Goal: Task Accomplishment & Management: Complete application form

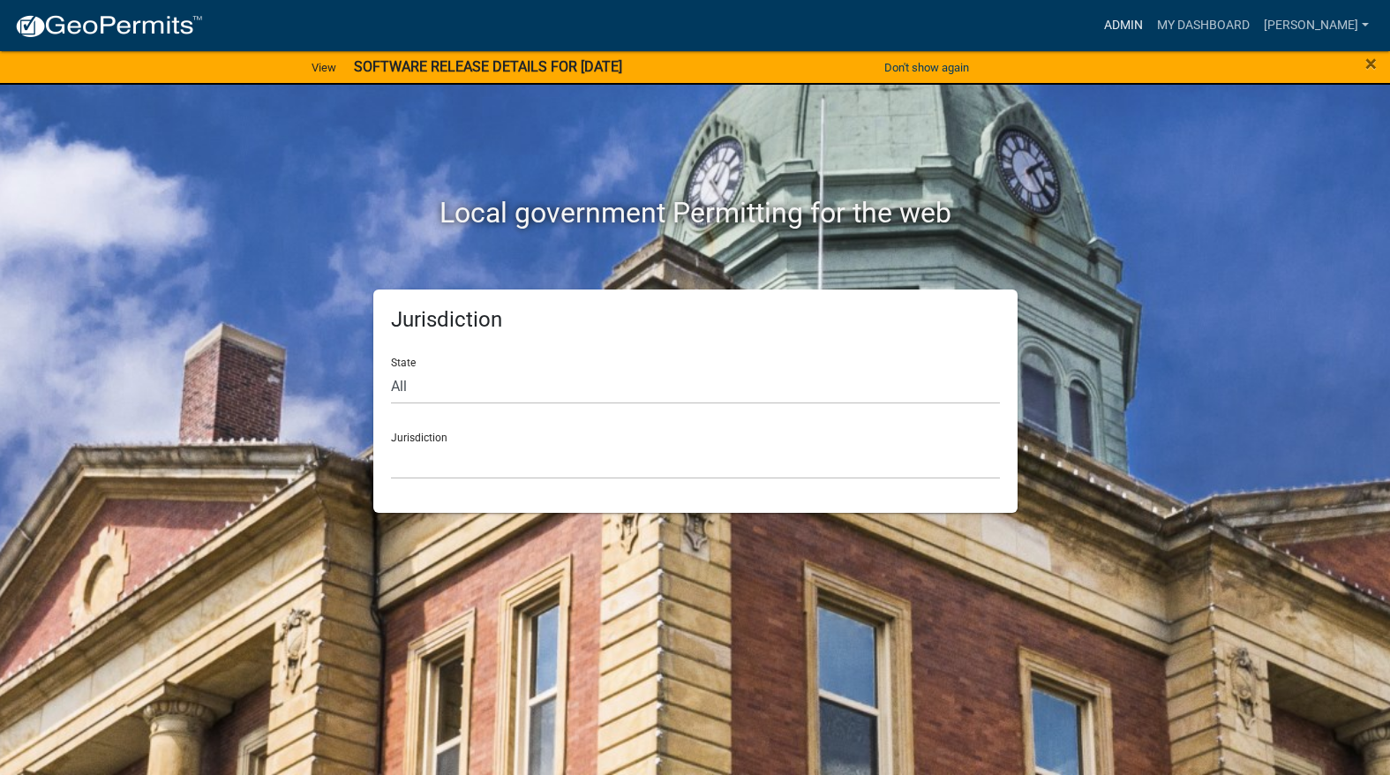
click at [1150, 35] on link "Admin" at bounding box center [1123, 26] width 53 height 34
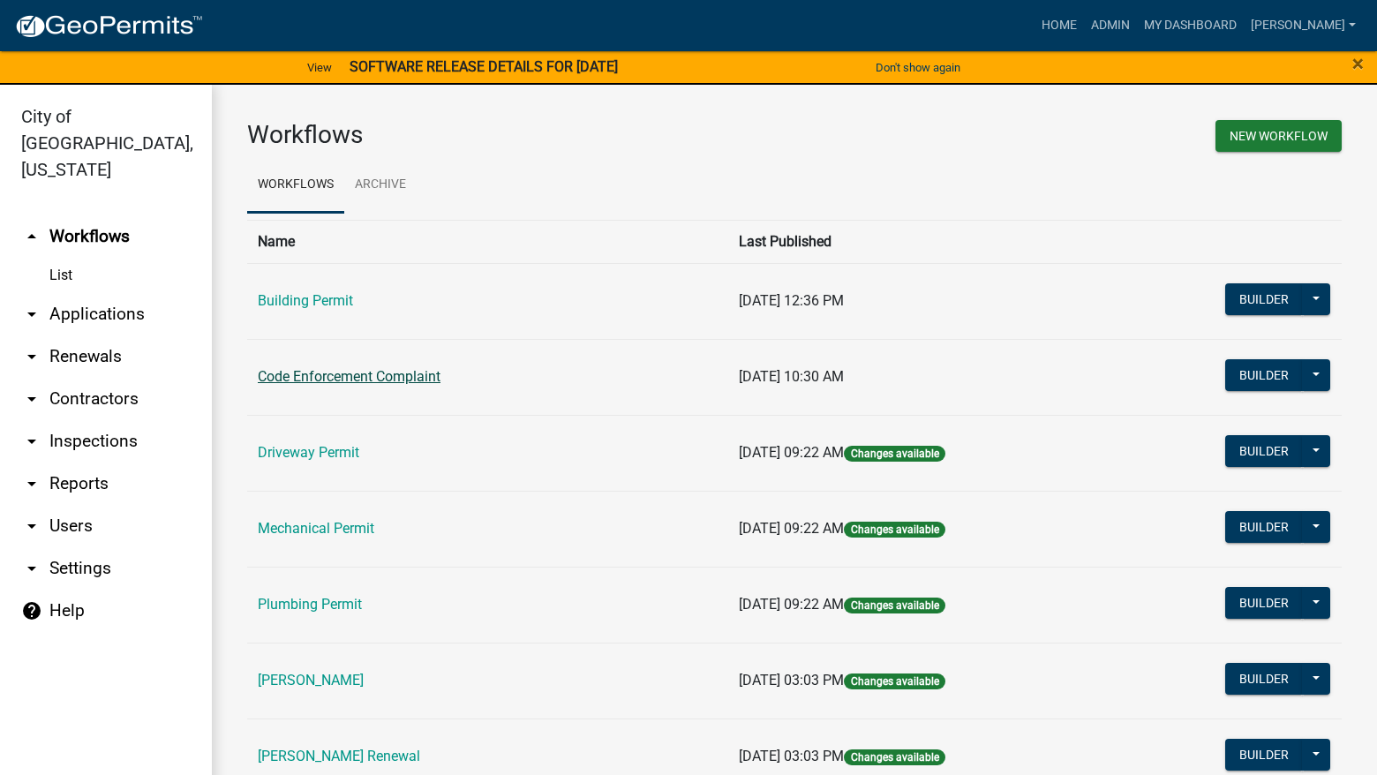
drag, startPoint x: 396, startPoint y: 392, endPoint x: 392, endPoint y: 378, distance: 14.8
click at [395, 387] on td "Code Enforcement Complaint" at bounding box center [487, 377] width 481 height 76
click at [392, 378] on link "Code Enforcement Complaint" at bounding box center [349, 376] width 183 height 17
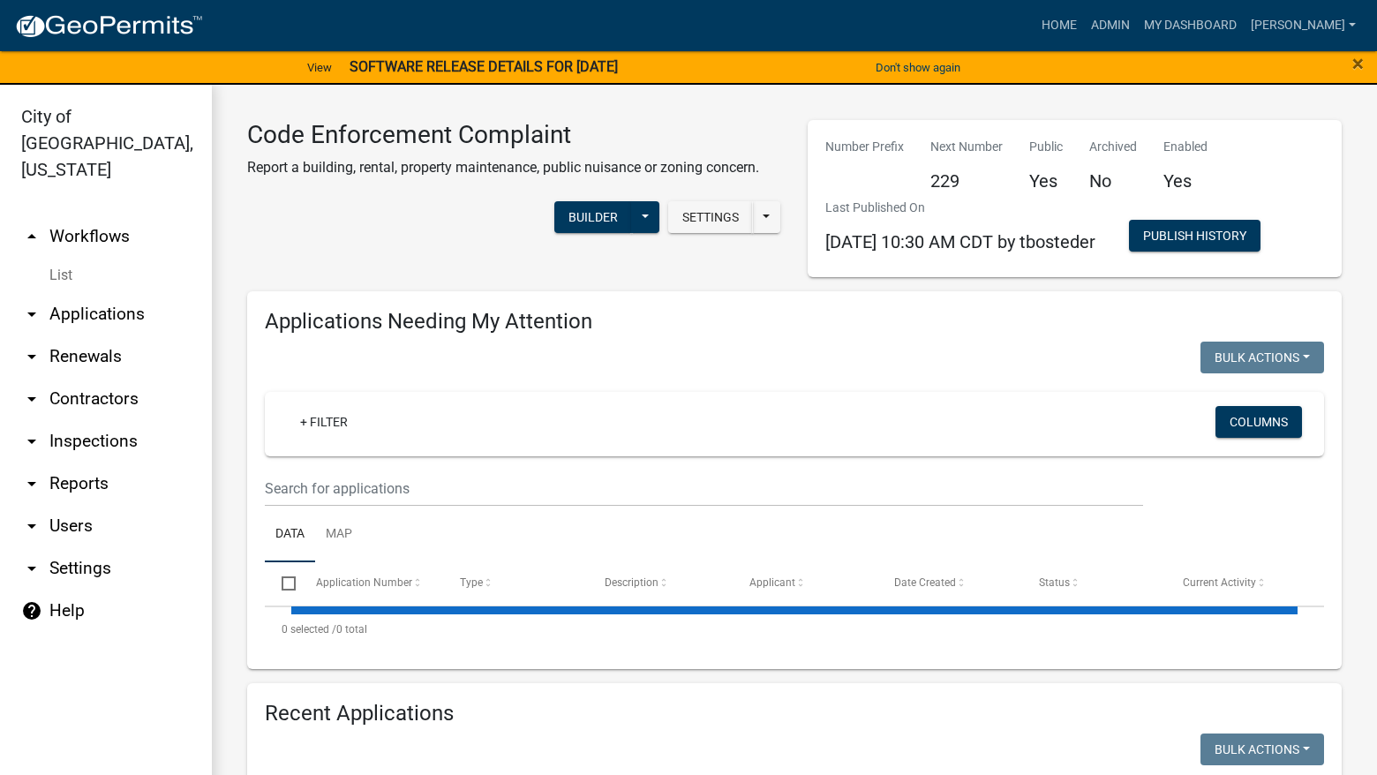
select select "3: 100"
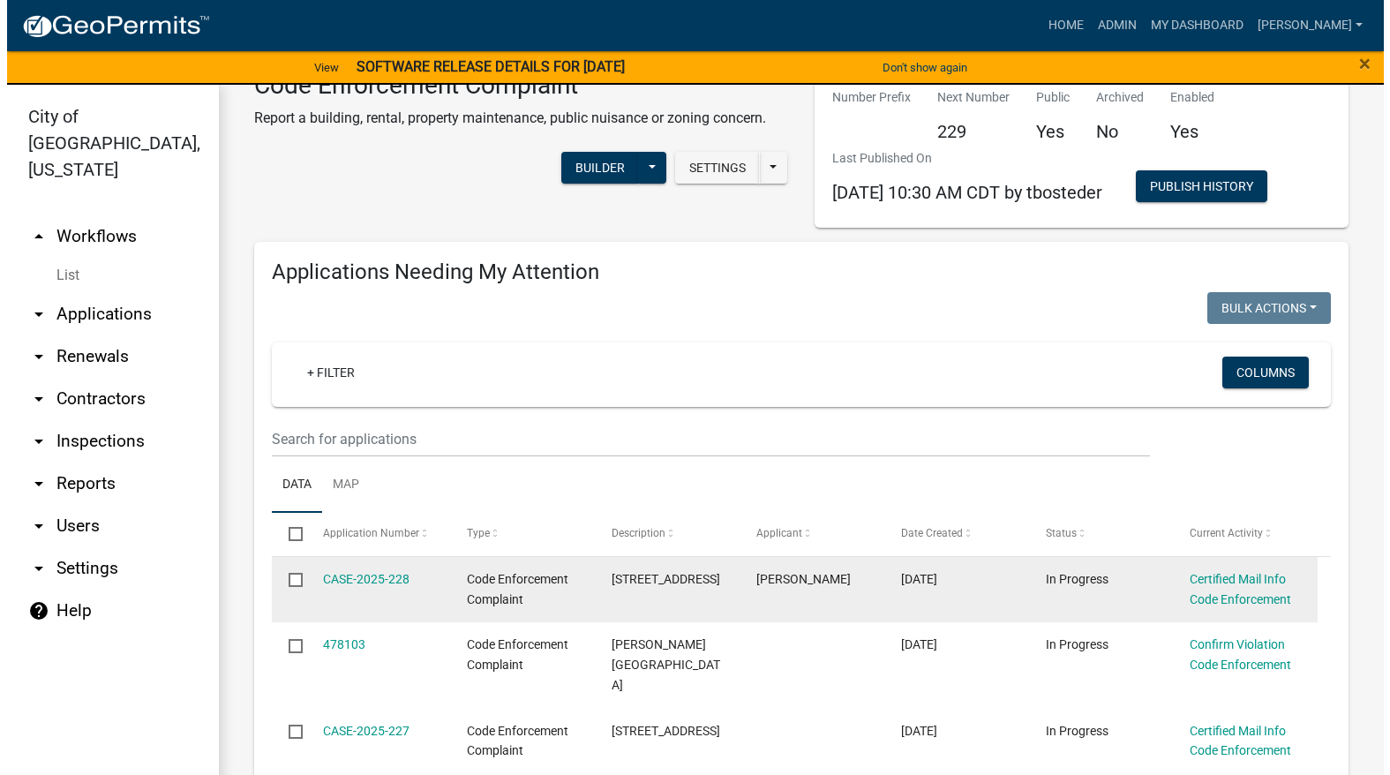
scroll to position [176, 0]
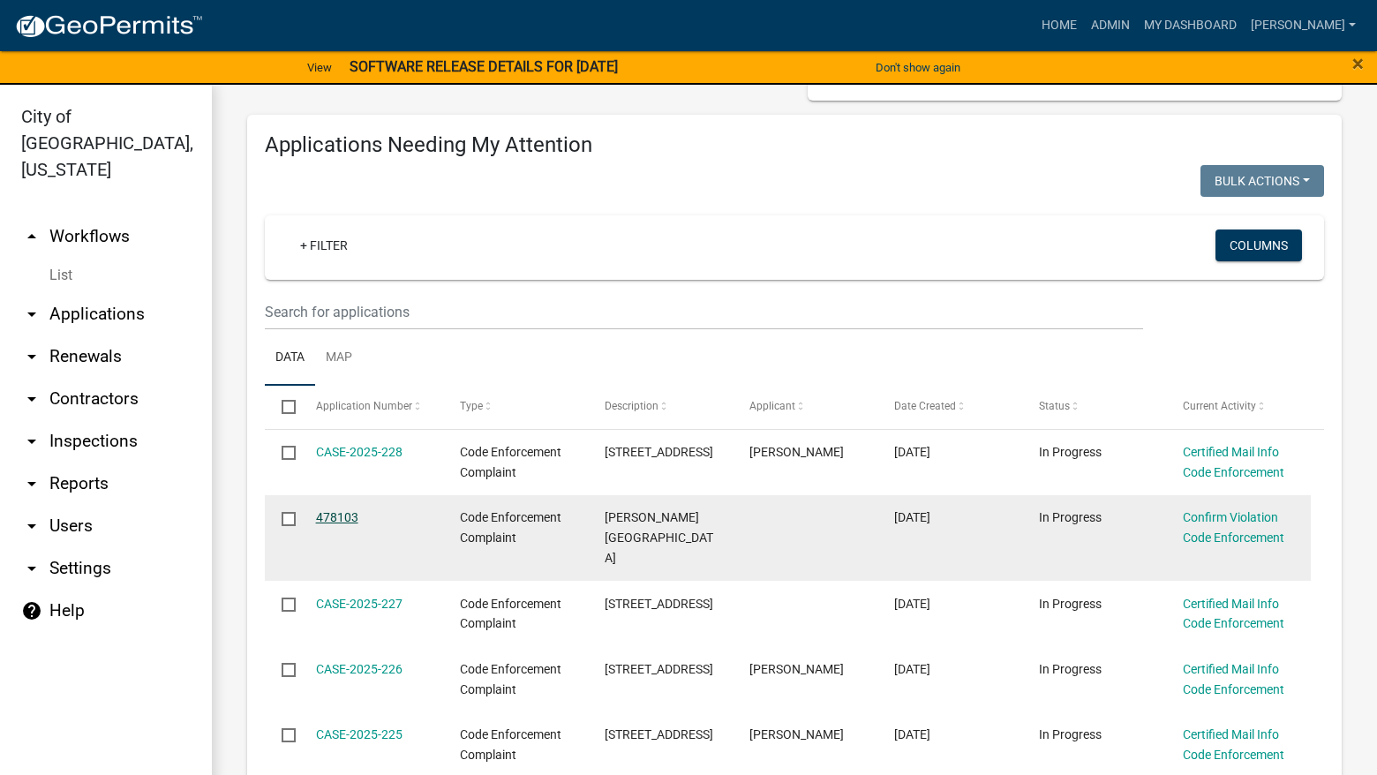
click at [329, 514] on link "478103" at bounding box center [337, 517] width 42 height 14
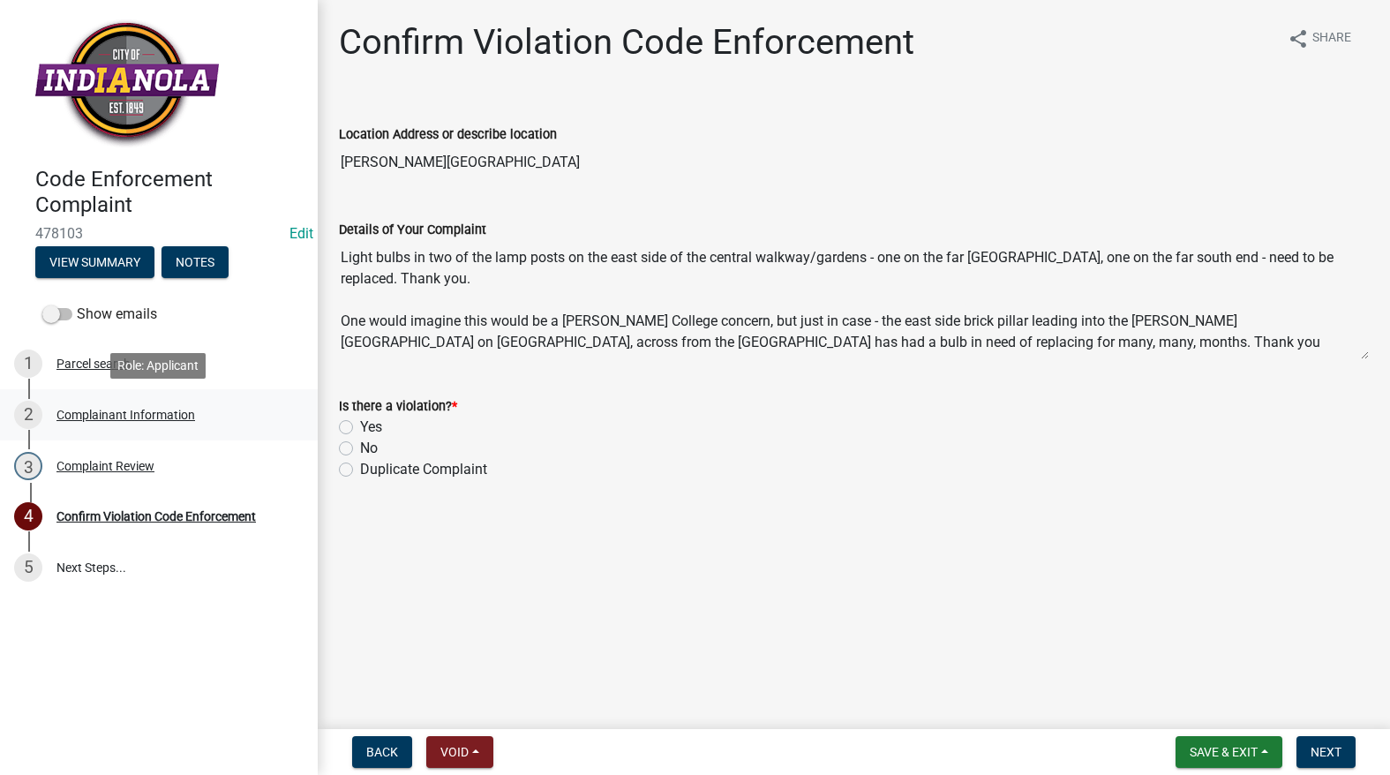
click at [71, 409] on div "Complainant Information" at bounding box center [125, 415] width 139 height 12
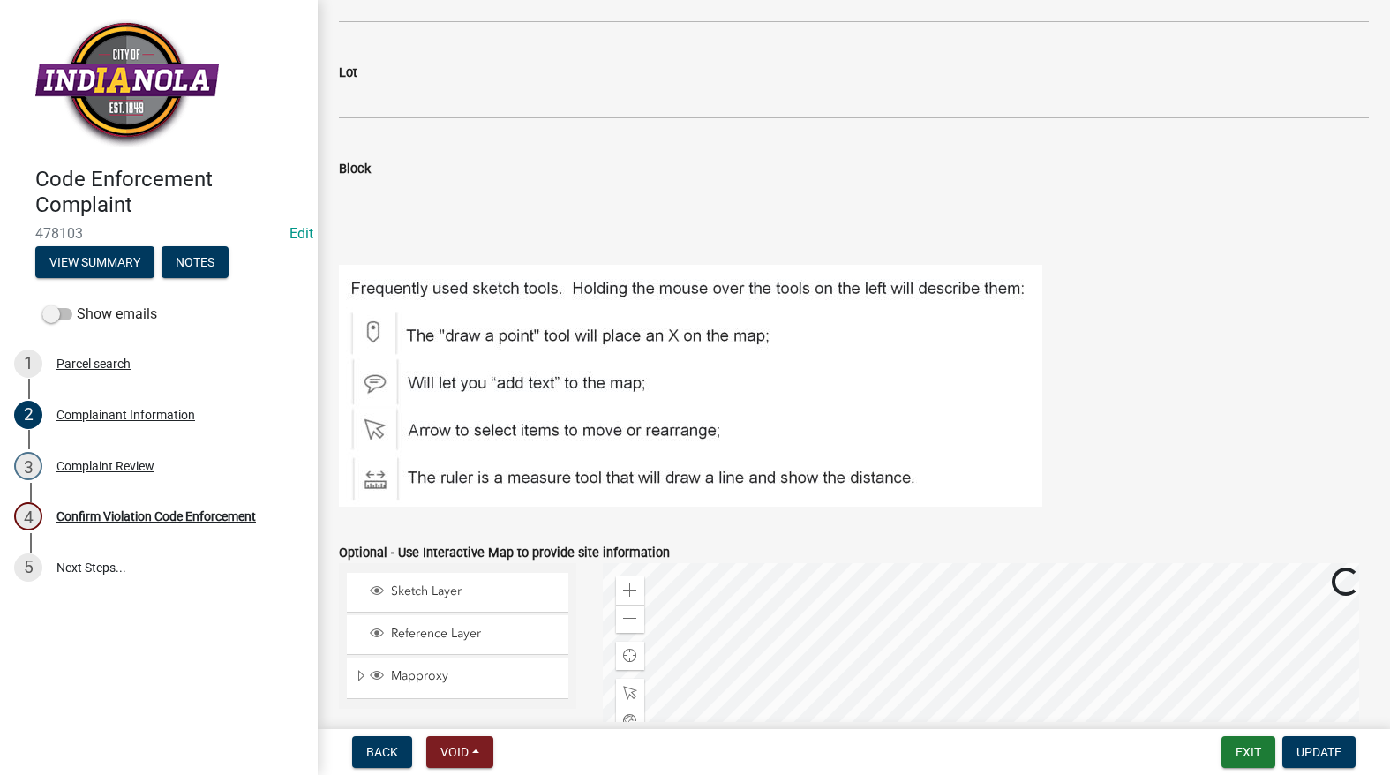
scroll to position [2114, 0]
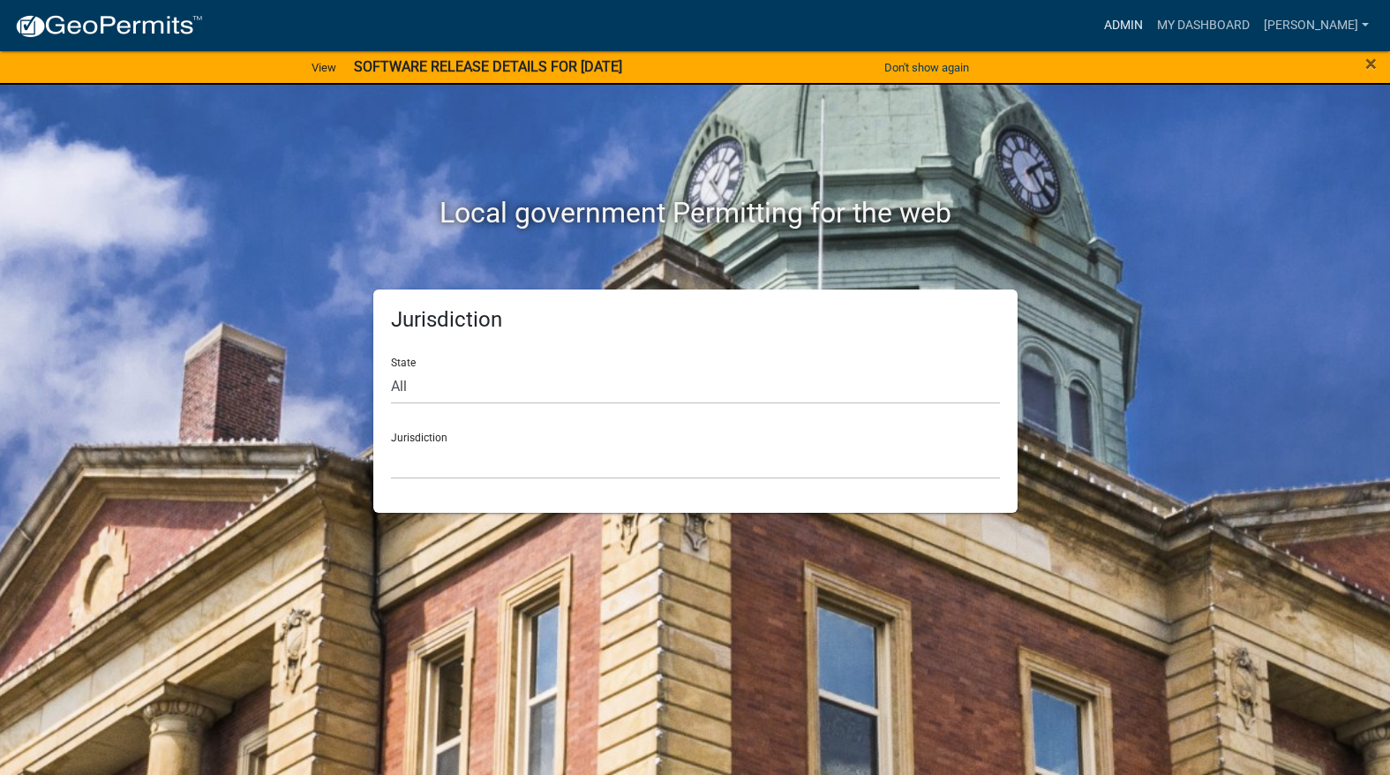
click at [1150, 25] on link "Admin" at bounding box center [1123, 26] width 53 height 34
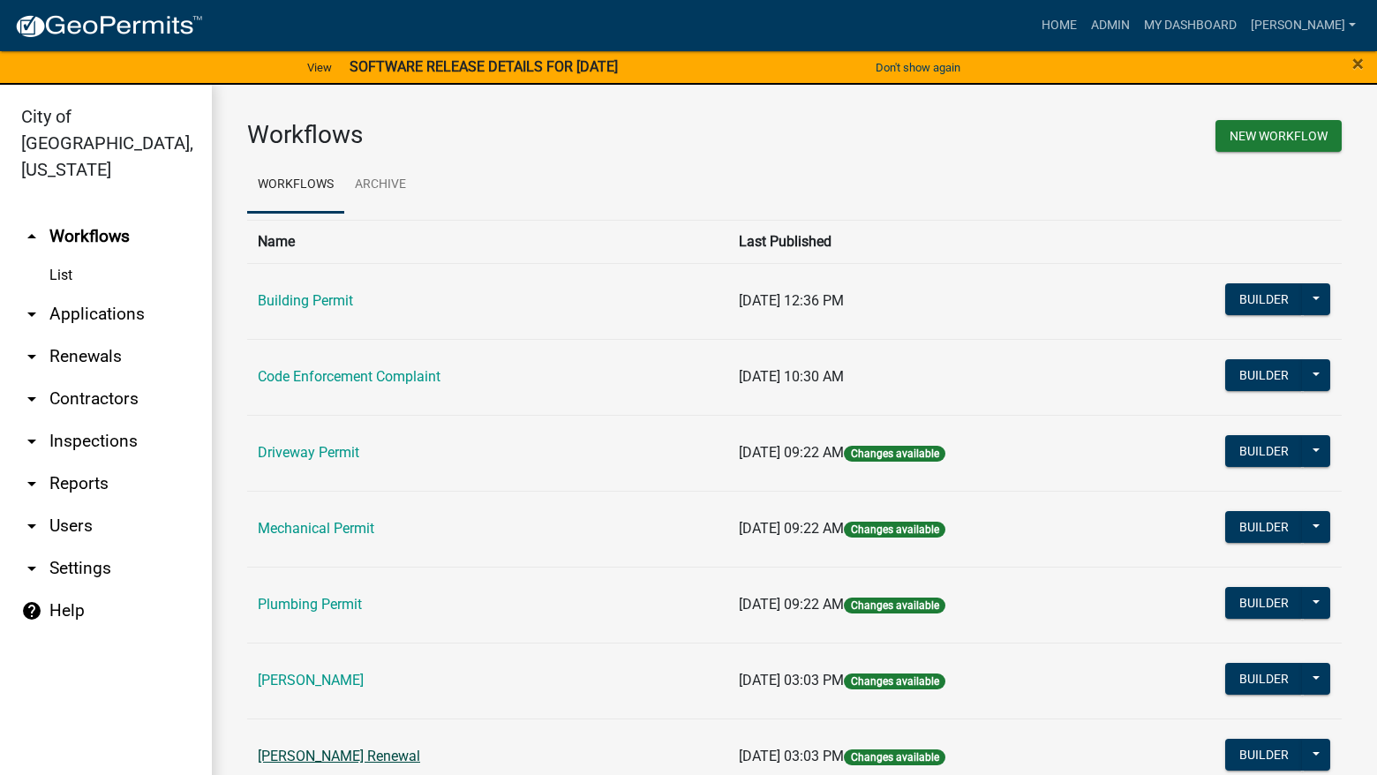
click at [299, 751] on link "[PERSON_NAME] Renewal" at bounding box center [339, 755] width 162 height 17
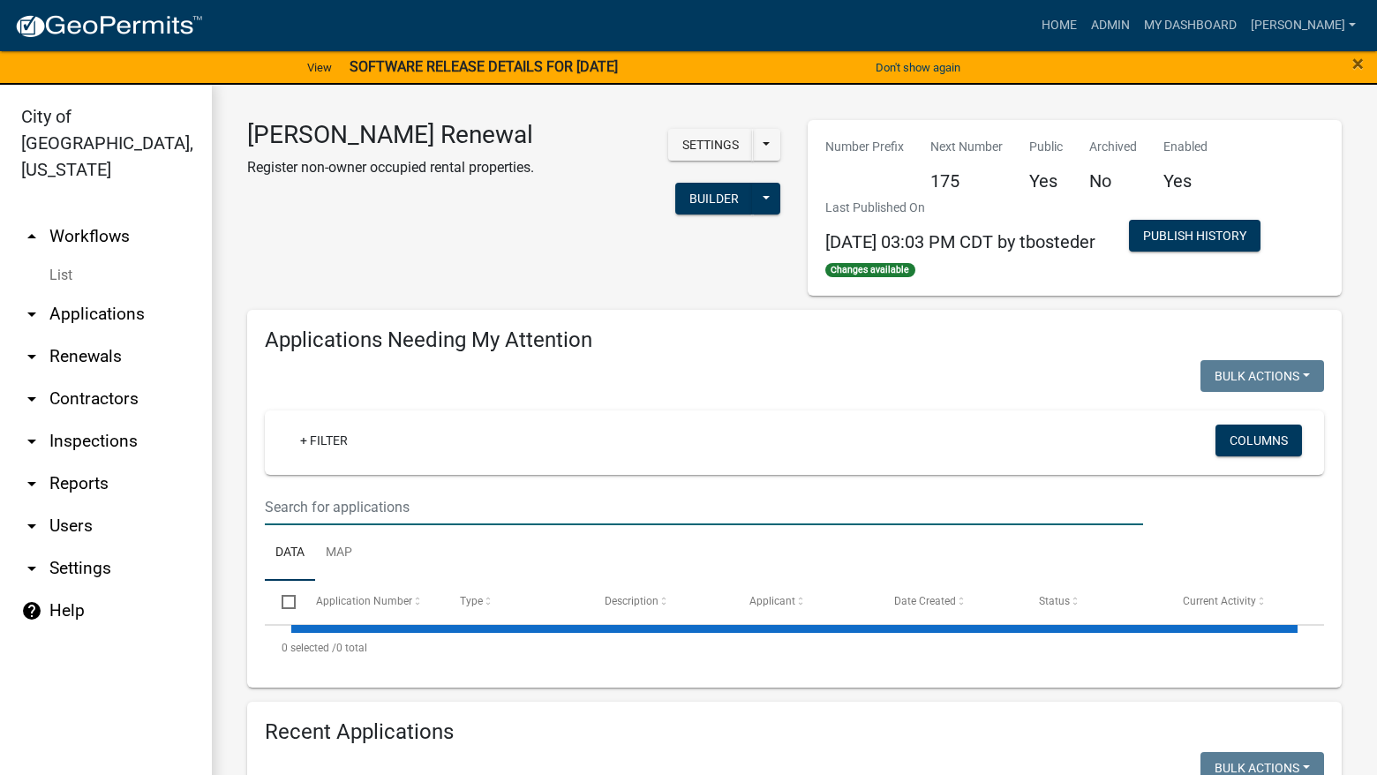
click at [345, 498] on input "text" at bounding box center [704, 507] width 878 height 36
select select "3: 100"
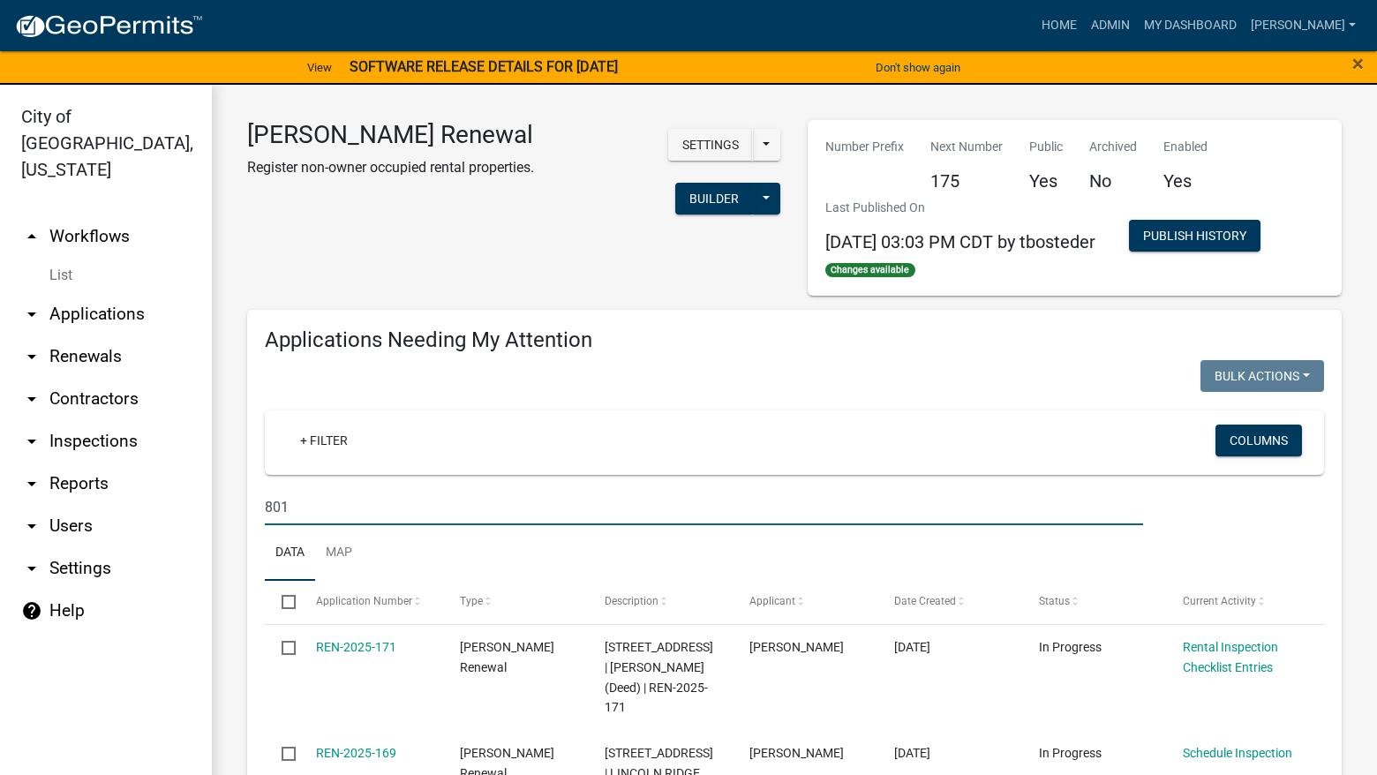
type input "801"
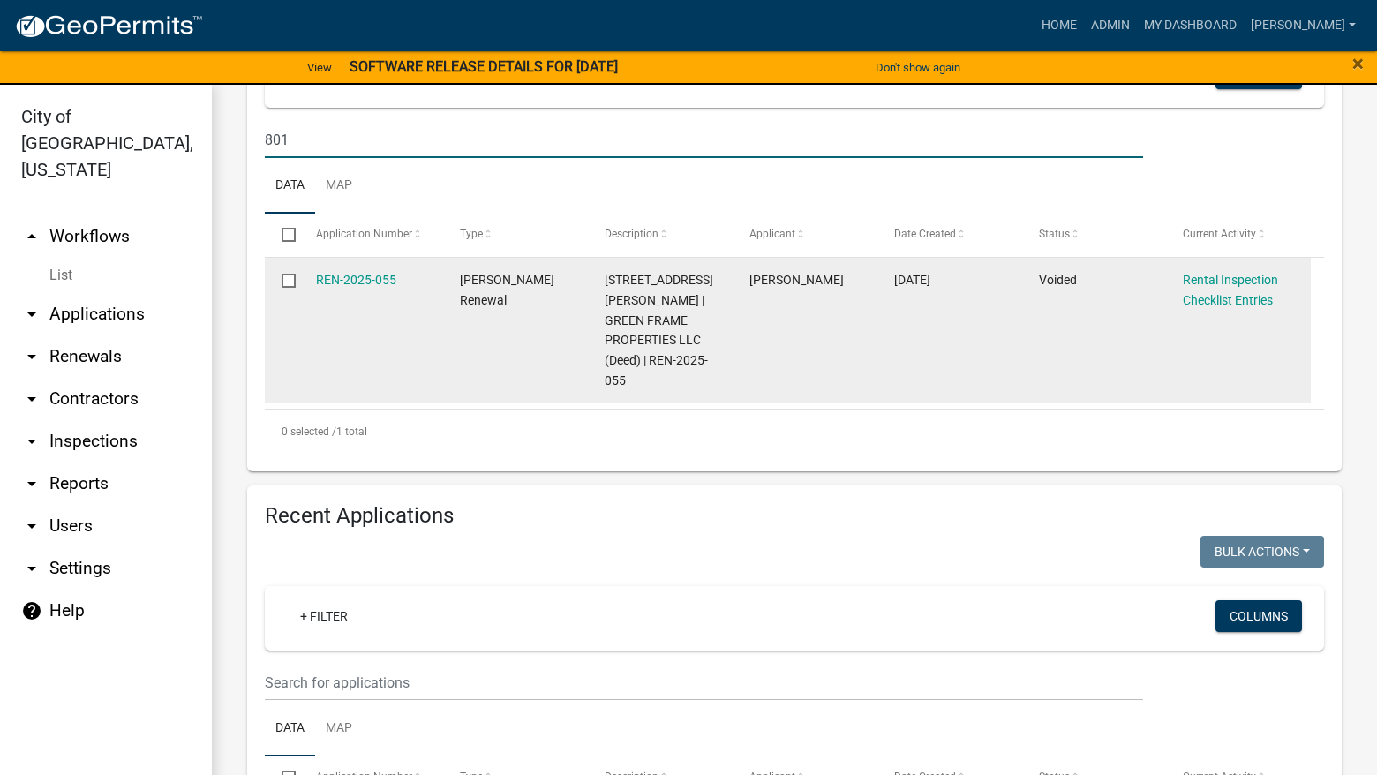
scroll to position [441, 0]
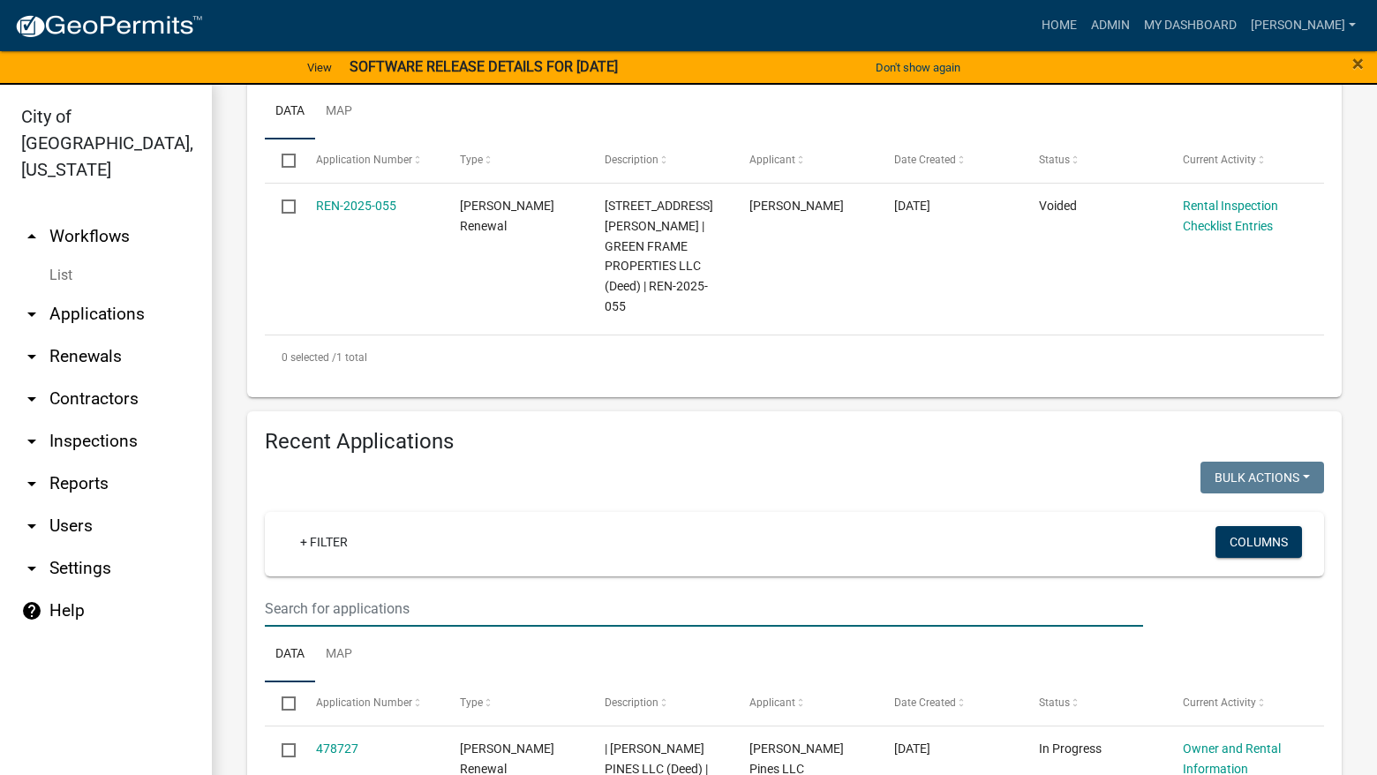
click at [412, 590] on input "text" at bounding box center [704, 608] width 878 height 36
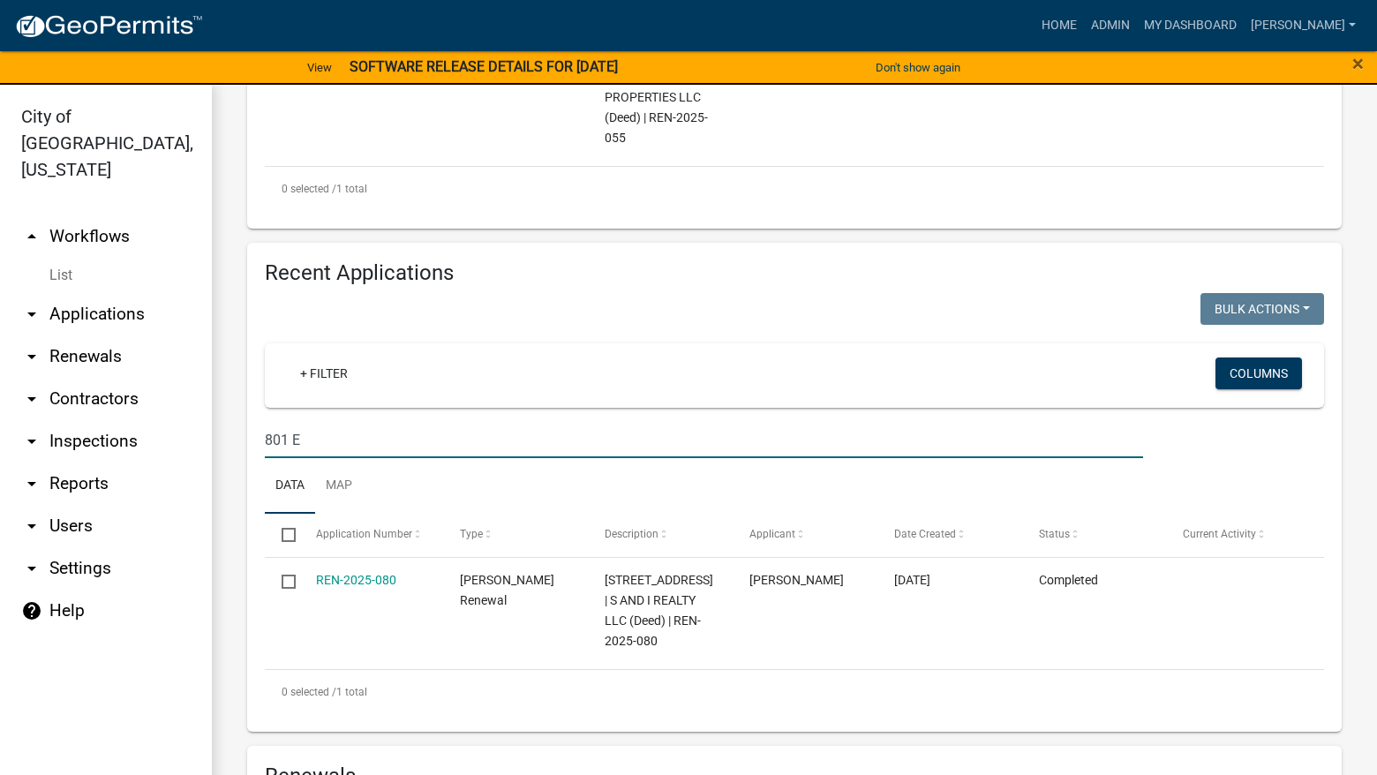
scroll to position [618, 0]
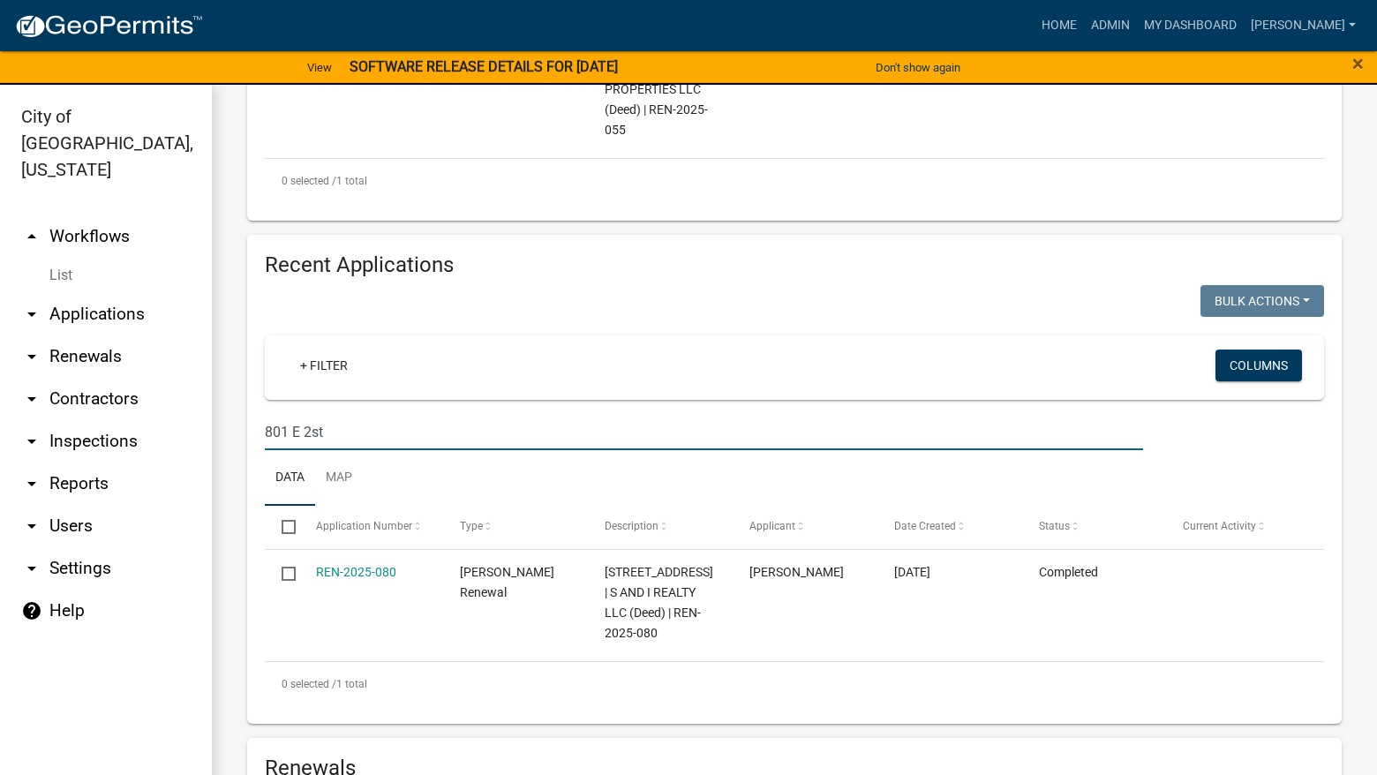
type input "801 E 2st"
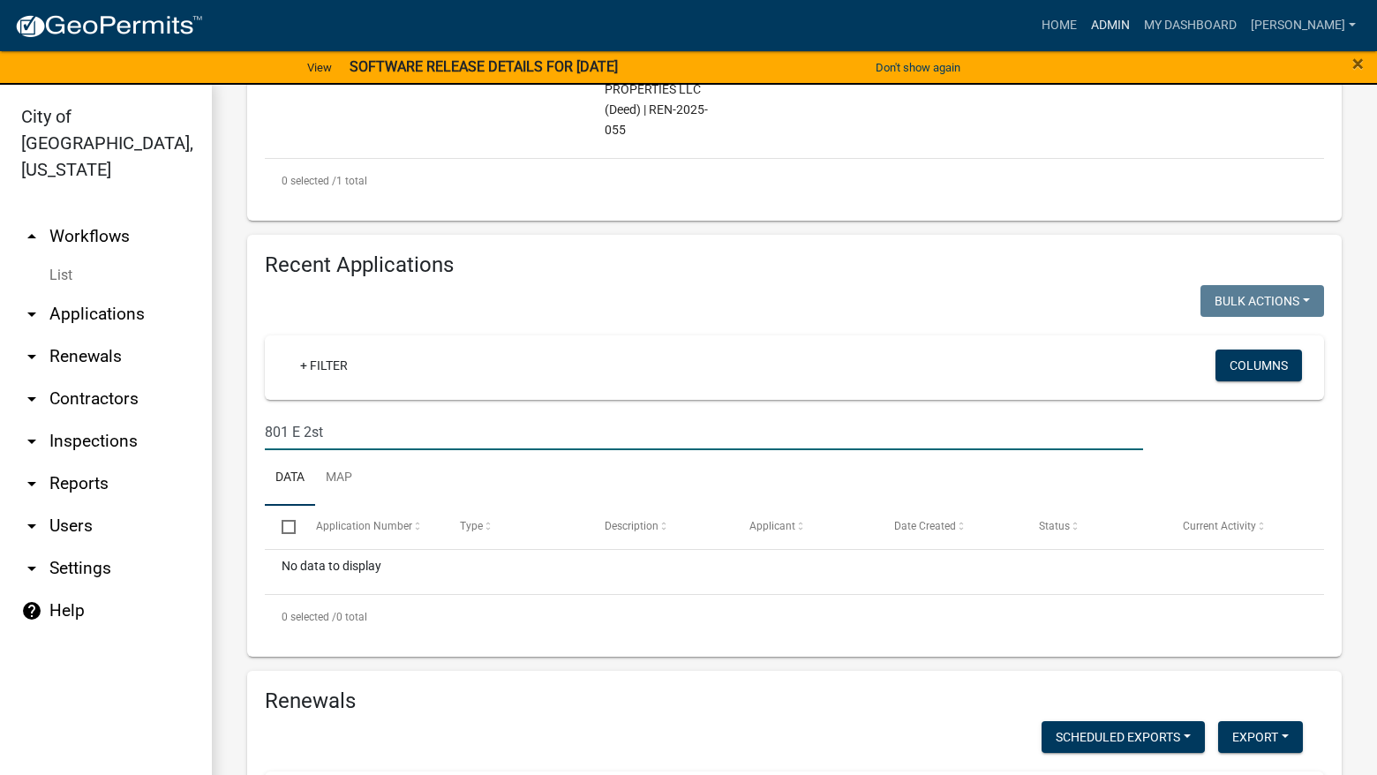
click at [1137, 23] on link "Admin" at bounding box center [1110, 26] width 53 height 34
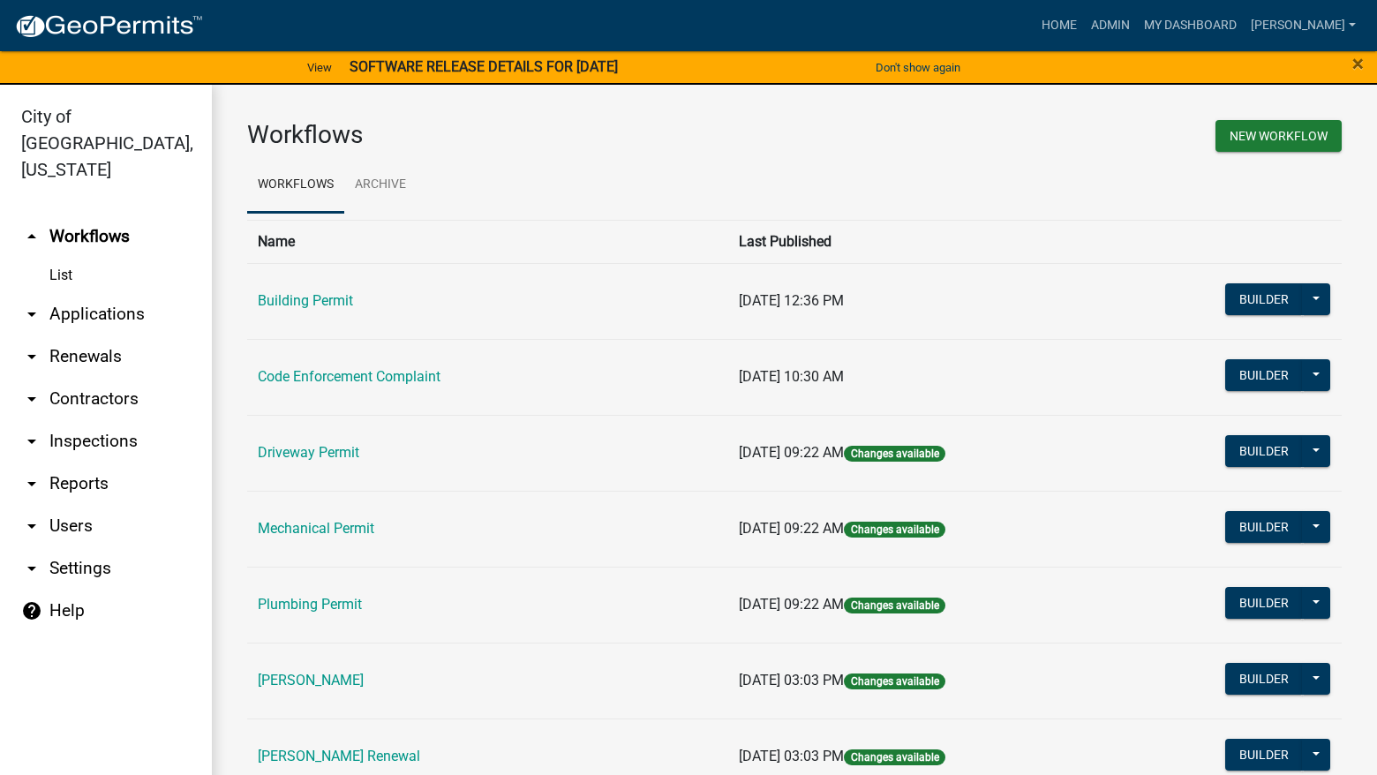
click at [327, 671] on td "[PERSON_NAME]" at bounding box center [487, 680] width 481 height 76
click at [334, 671] on link "[PERSON_NAME]" at bounding box center [311, 679] width 106 height 17
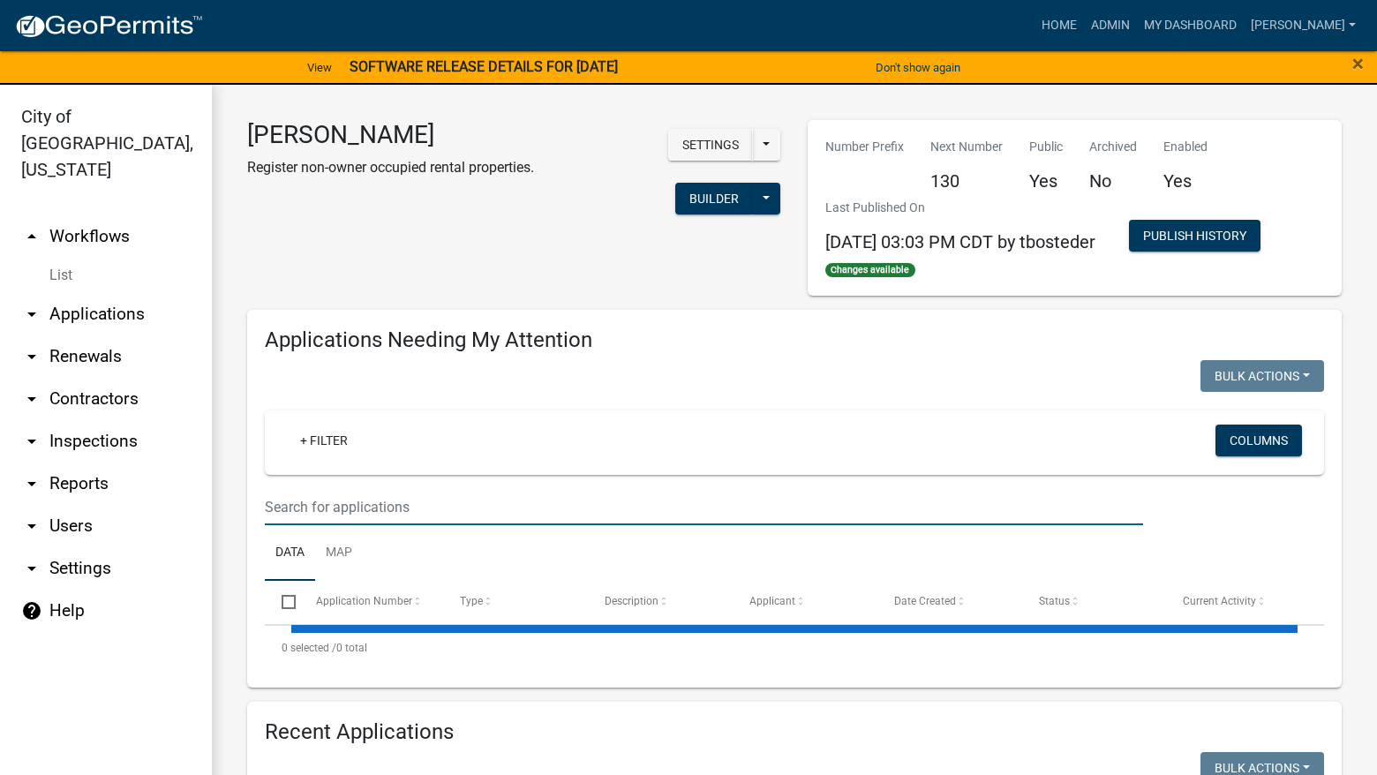
click at [416, 503] on input "text" at bounding box center [704, 507] width 878 height 36
select select "3: 100"
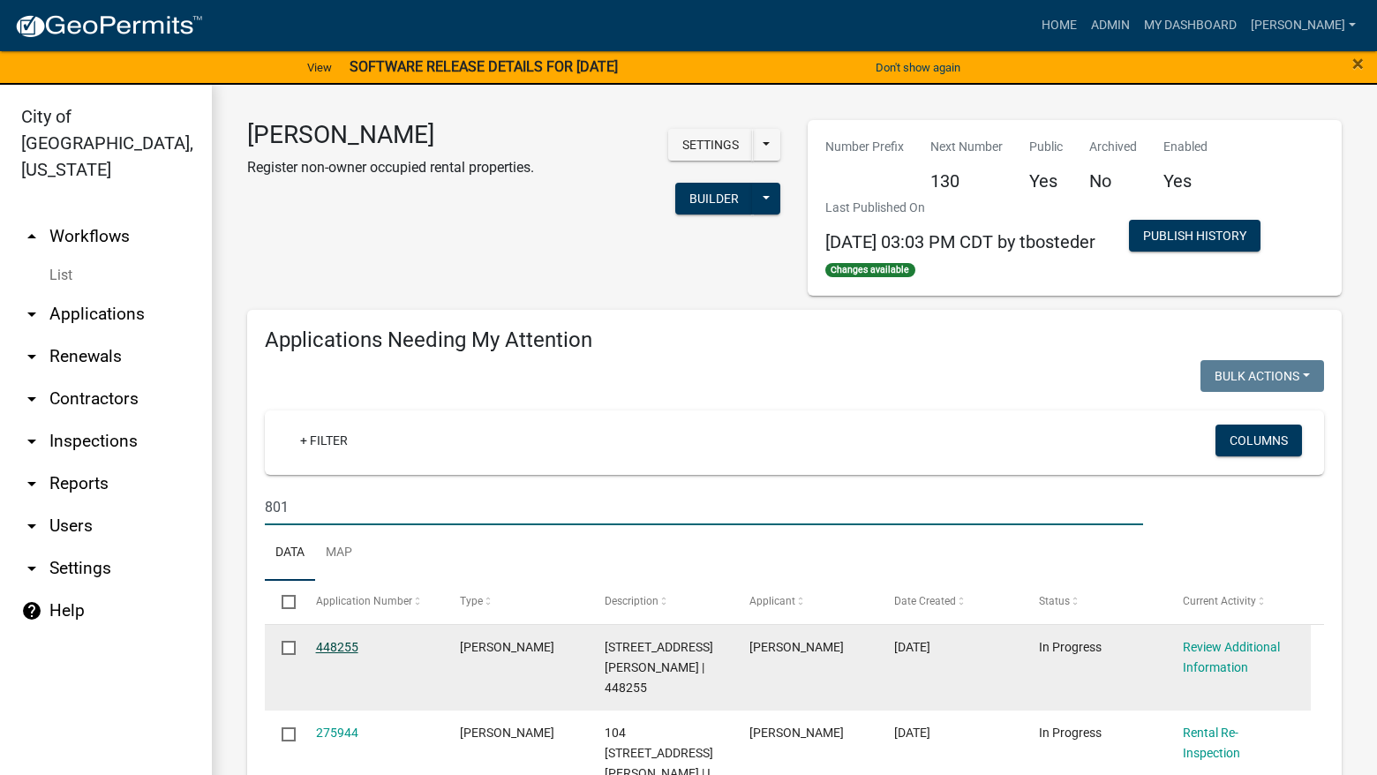
type input "801"
click at [344, 645] on link "448255" at bounding box center [337, 647] width 42 height 14
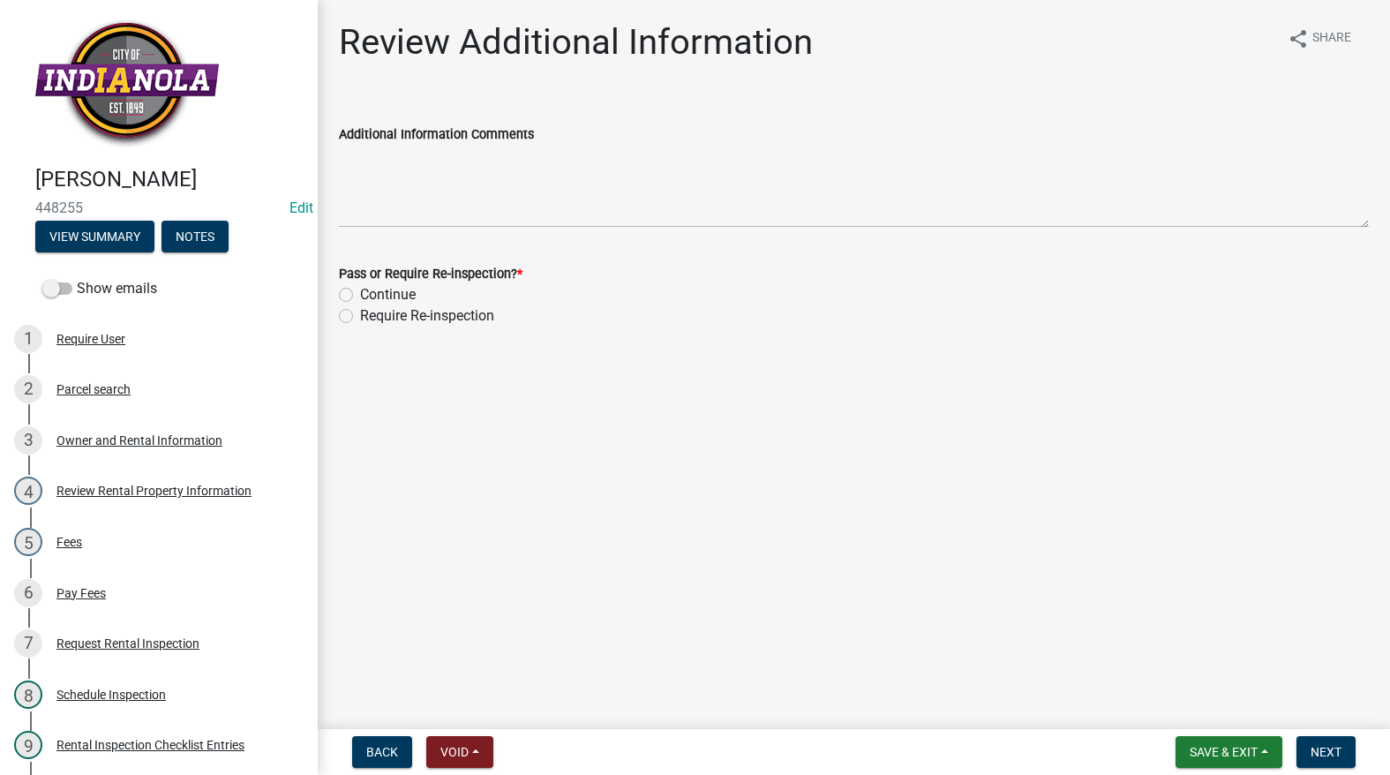
click at [360, 294] on label "Continue" at bounding box center [388, 294] width 56 height 21
click at [360, 294] on input "Continue" at bounding box center [365, 289] width 11 height 11
radio input "true"
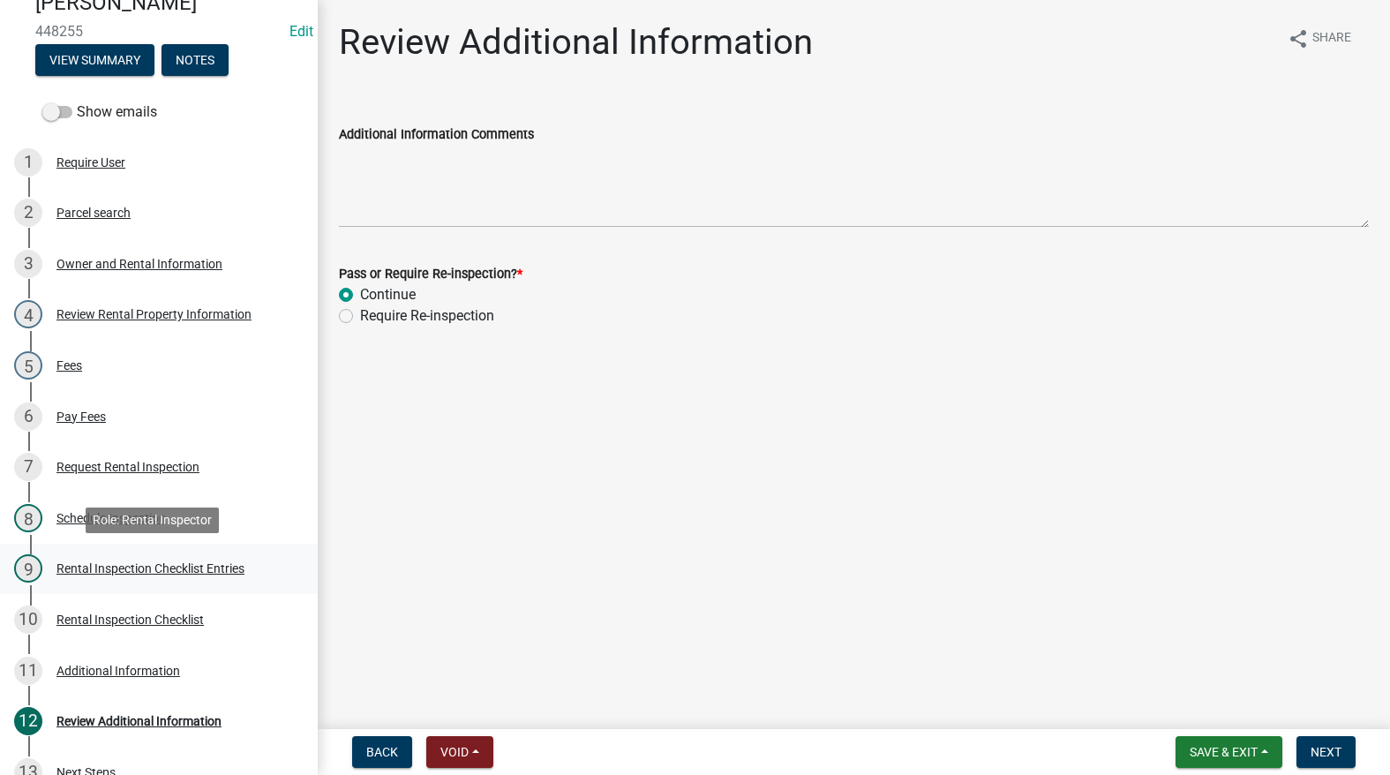
click at [94, 578] on div "9 Rental Inspection Checklist Entries" at bounding box center [151, 568] width 275 height 28
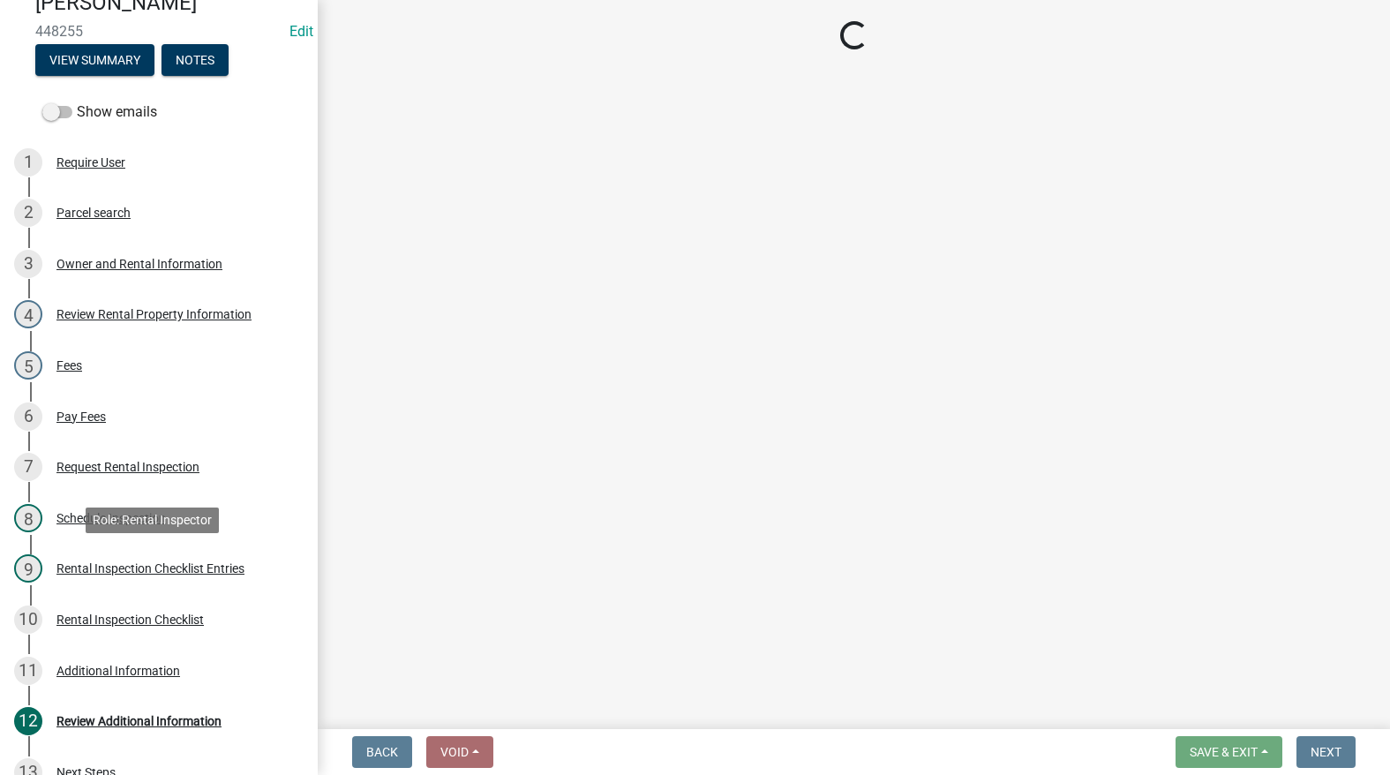
select select "3237a74e-59b5-424e-94fe-d72df491538c"
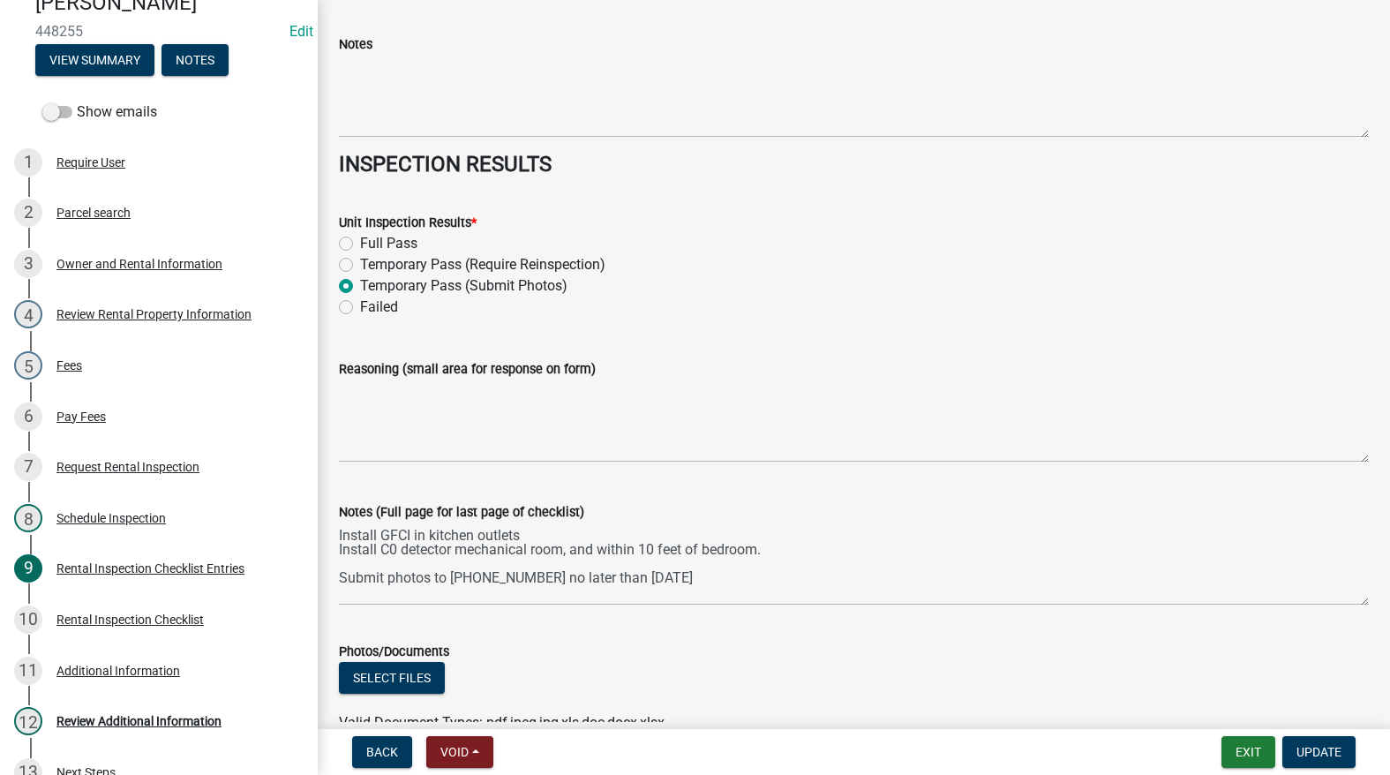
scroll to position [7802, 0]
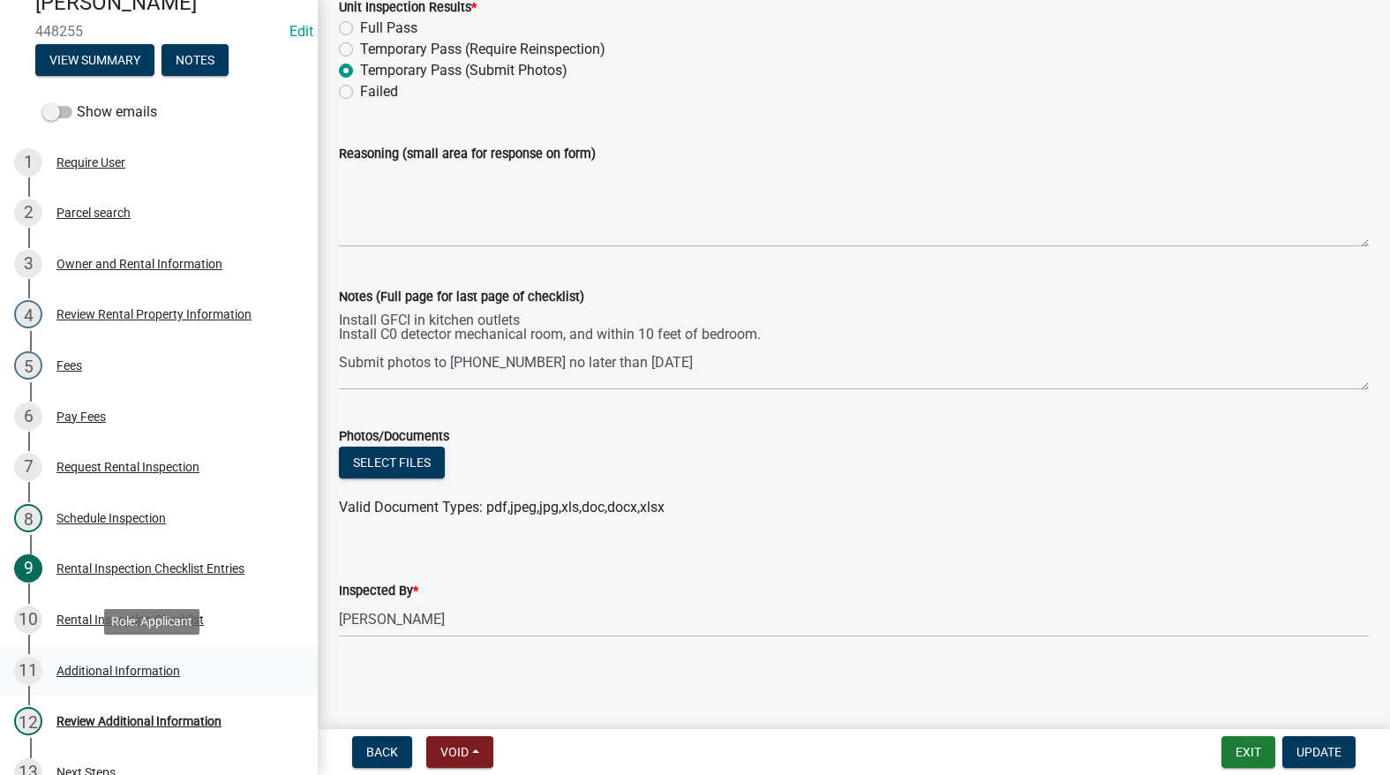
click at [100, 666] on div "Additional Information" at bounding box center [118, 670] width 124 height 12
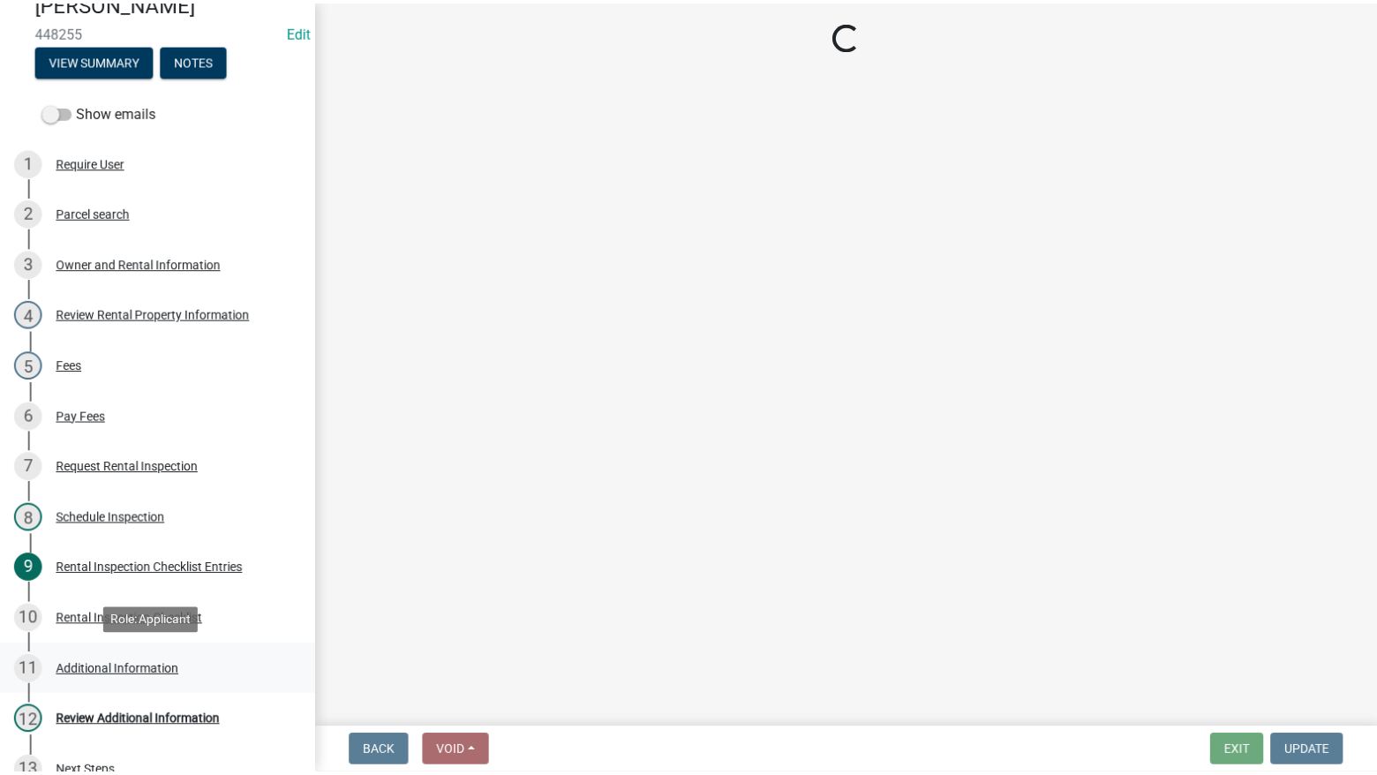
scroll to position [0, 0]
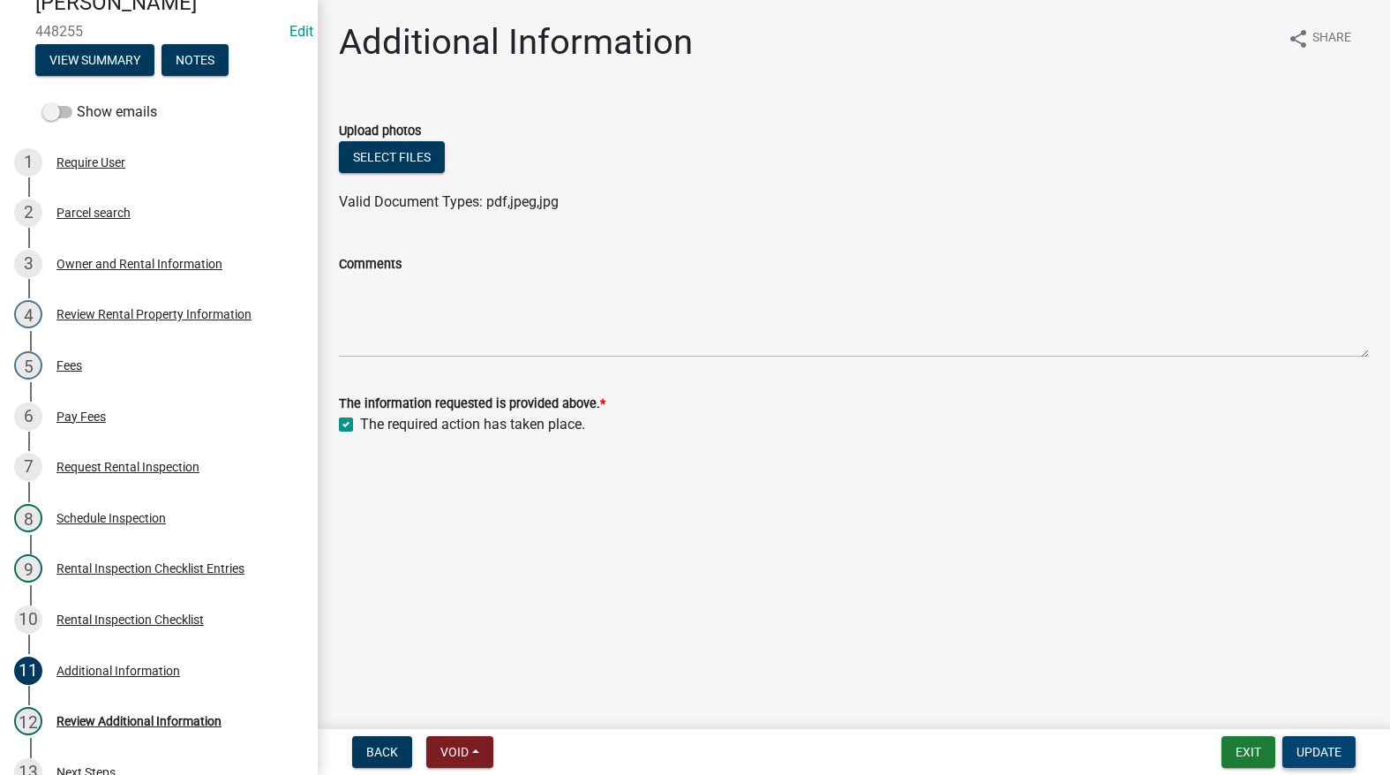
click at [1322, 757] on span "Update" at bounding box center [1318, 752] width 45 height 14
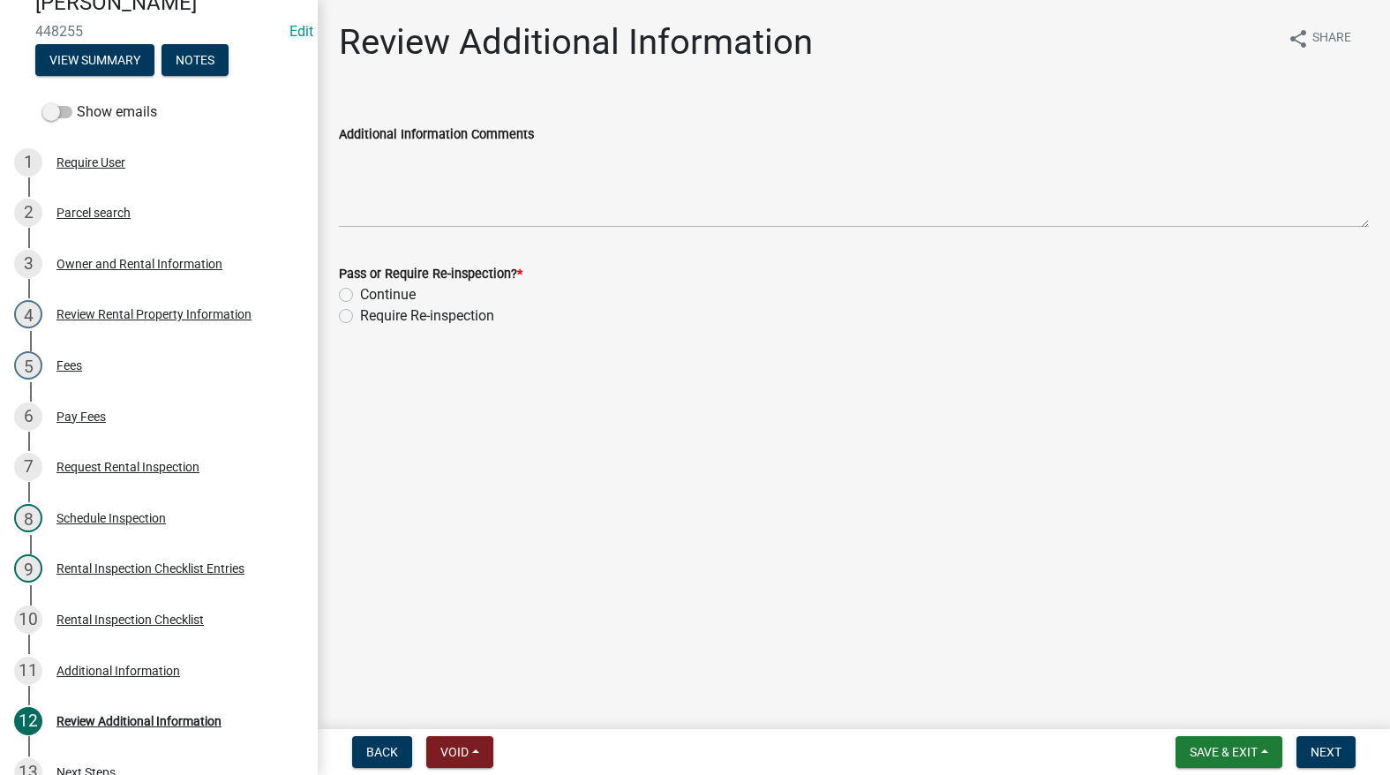
click at [360, 292] on label "Continue" at bounding box center [388, 294] width 56 height 21
click at [360, 292] on input "Continue" at bounding box center [365, 289] width 11 height 11
radio input "true"
click at [1331, 746] on span "Next" at bounding box center [1325, 752] width 31 height 14
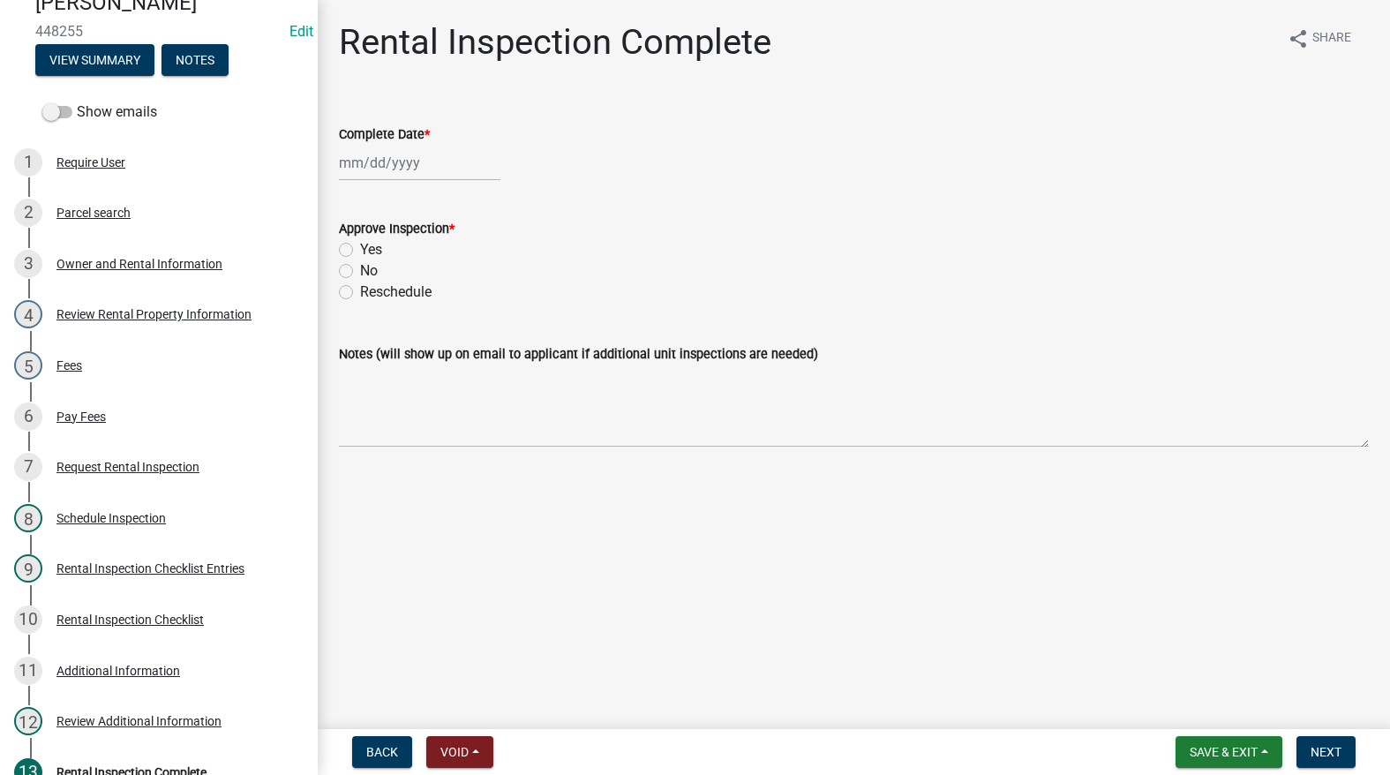
click at [422, 154] on div at bounding box center [419, 163] width 161 height 36
select select "9"
select select "2025"
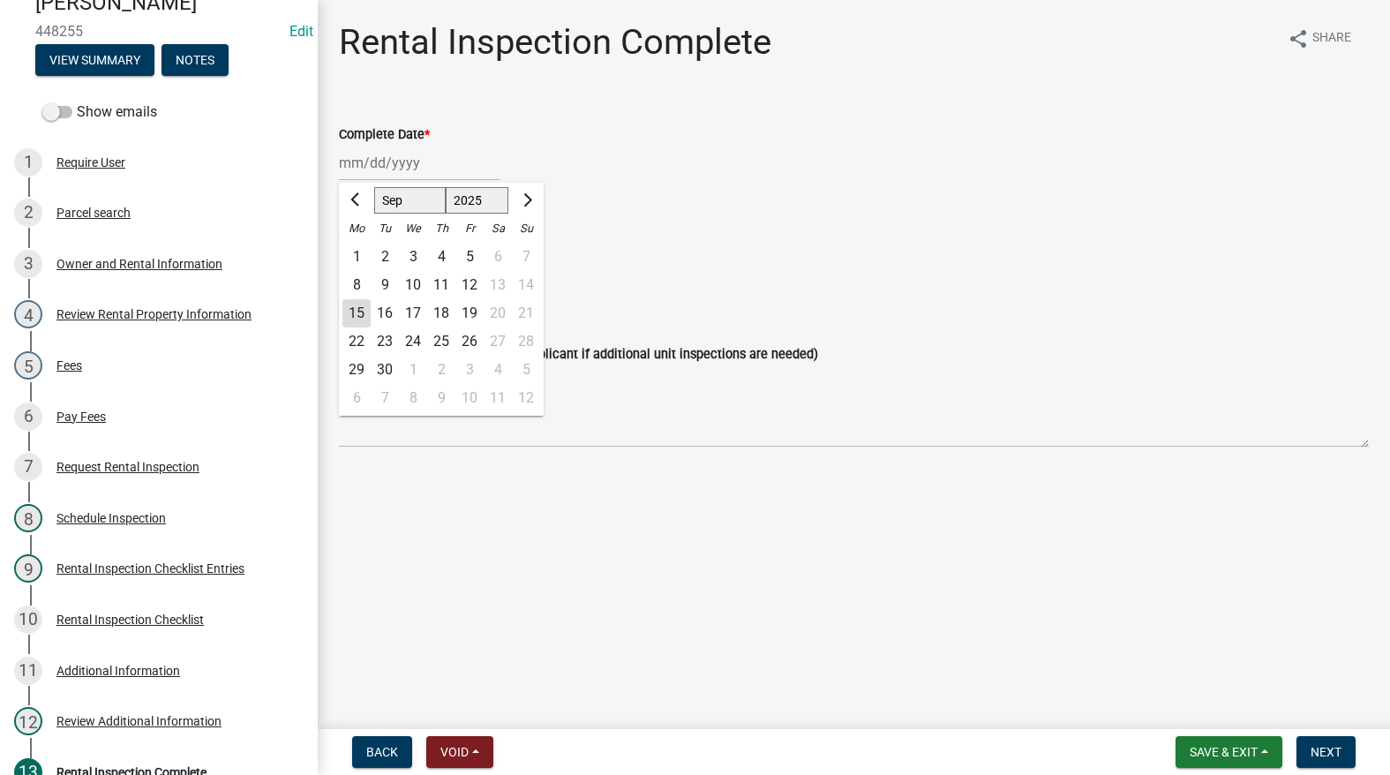
click at [356, 309] on div "15" at bounding box center [356, 313] width 28 height 28
type input "[DATE]"
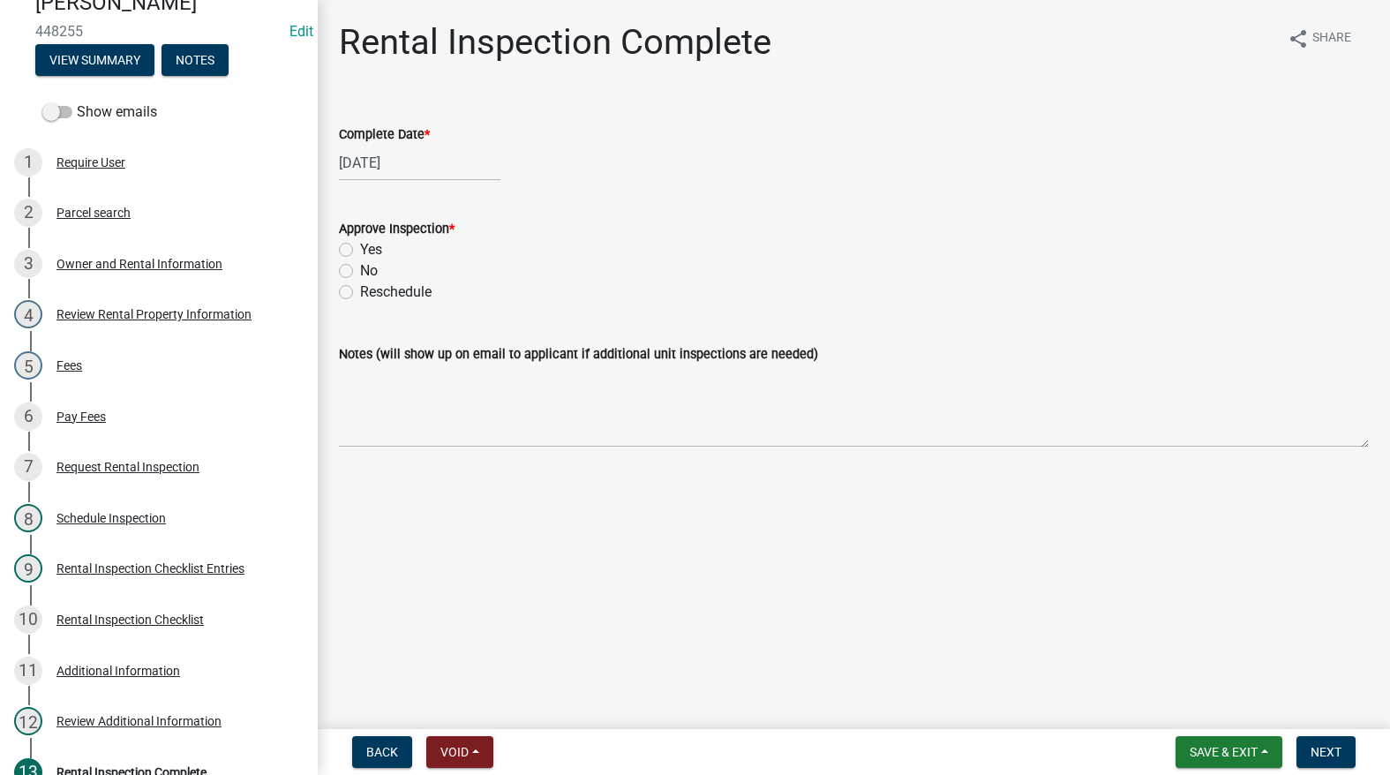
click at [360, 251] on label "Yes" at bounding box center [371, 249] width 22 height 21
click at [360, 251] on input "Yes" at bounding box center [365, 244] width 11 height 11
radio input "true"
click at [1327, 751] on span "Next" at bounding box center [1325, 752] width 31 height 14
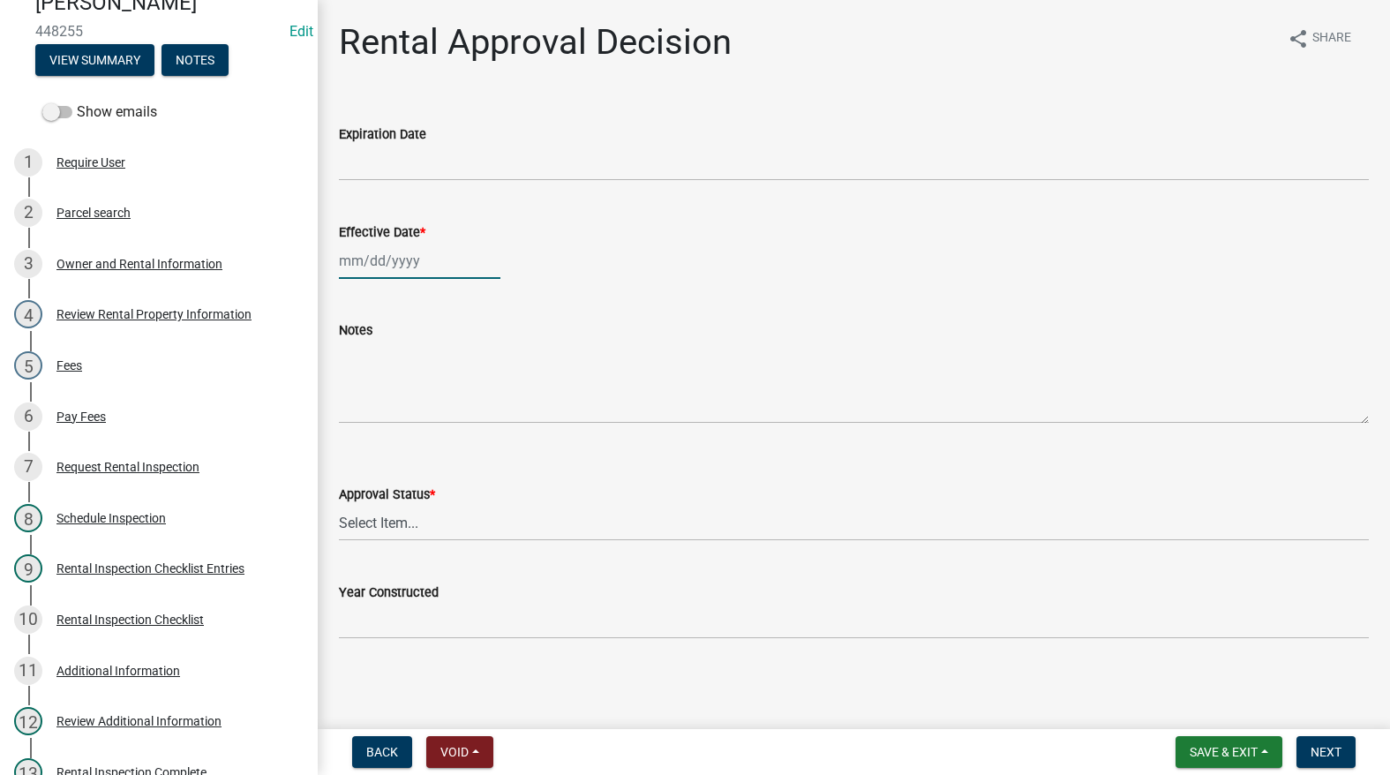
click at [413, 276] on div at bounding box center [419, 261] width 161 height 36
select select "9"
select select "2025"
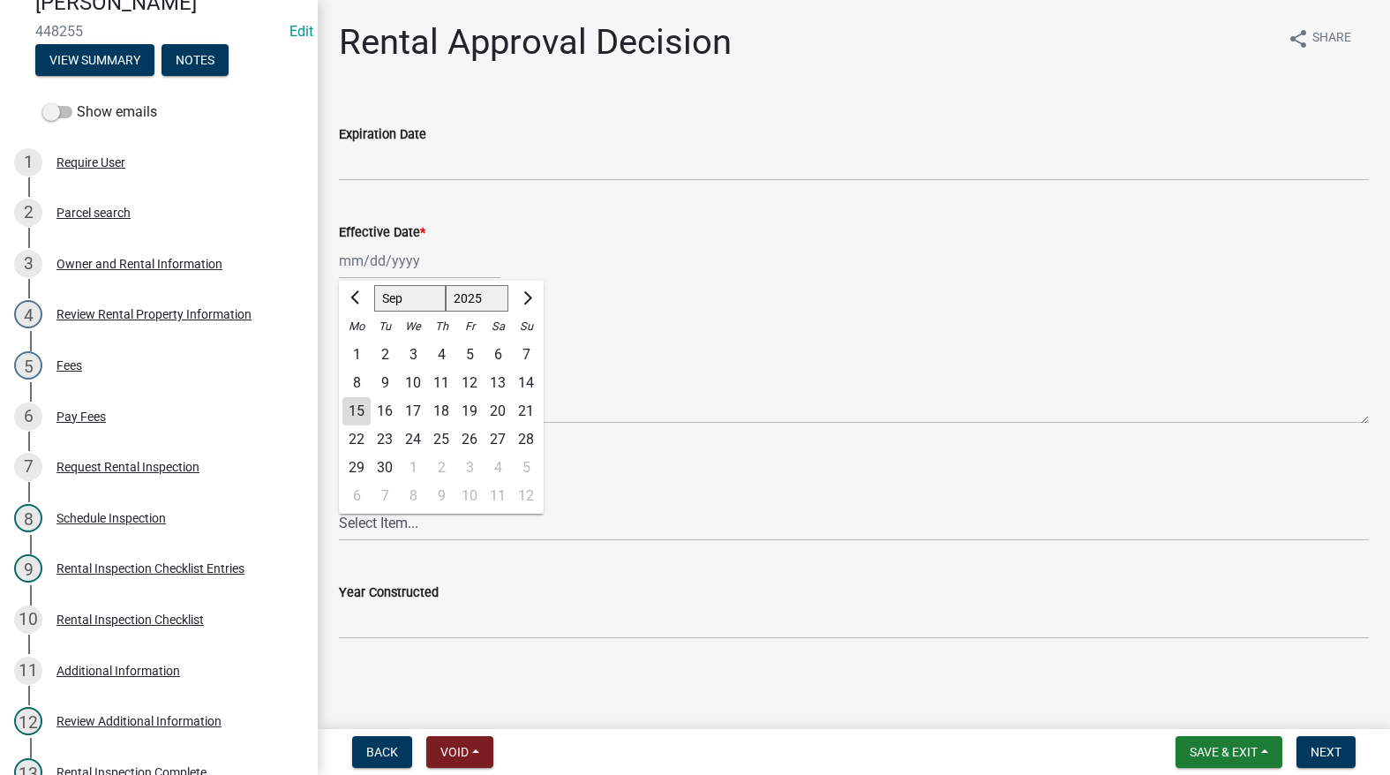
click at [359, 401] on div "15" at bounding box center [356, 411] width 28 height 28
type input "[DATE]"
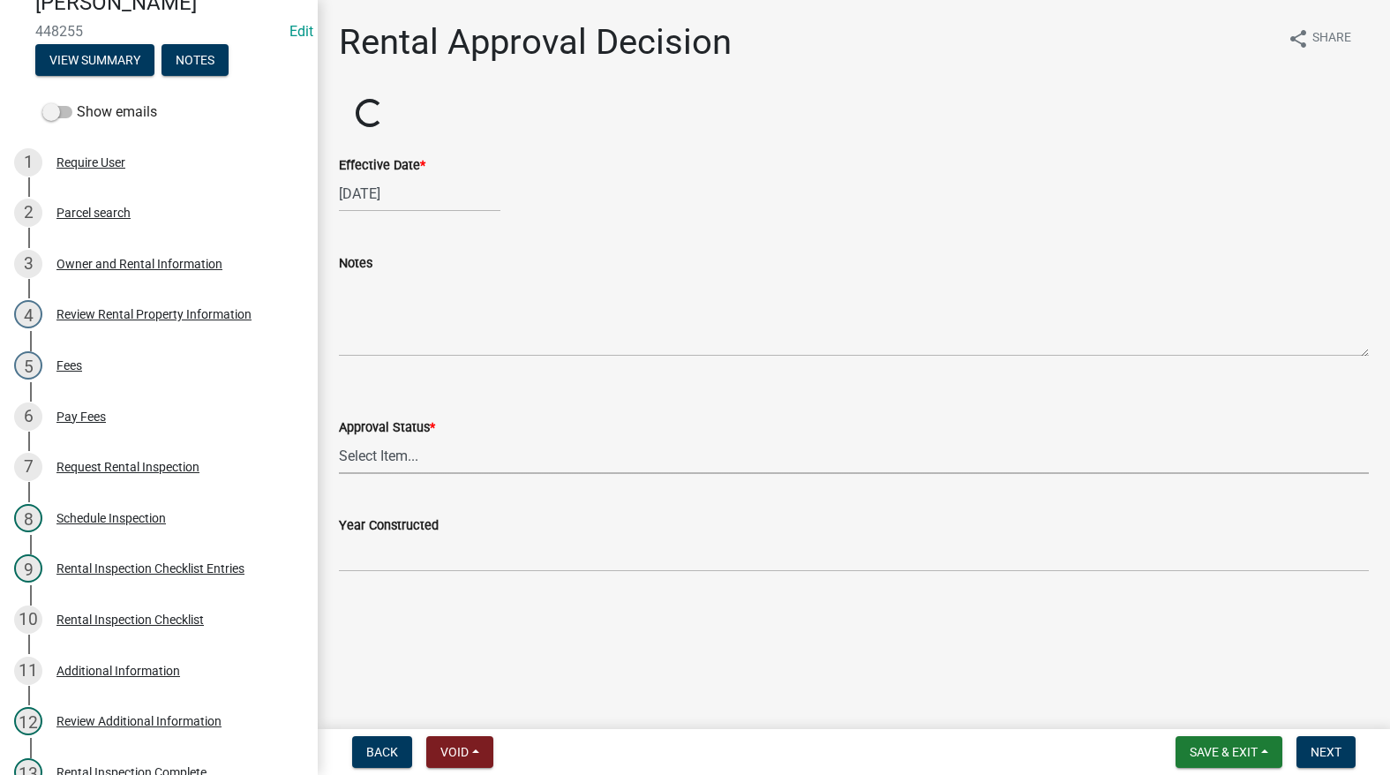
click at [352, 472] on select "Select Item... Approved Denied" at bounding box center [854, 456] width 1030 height 36
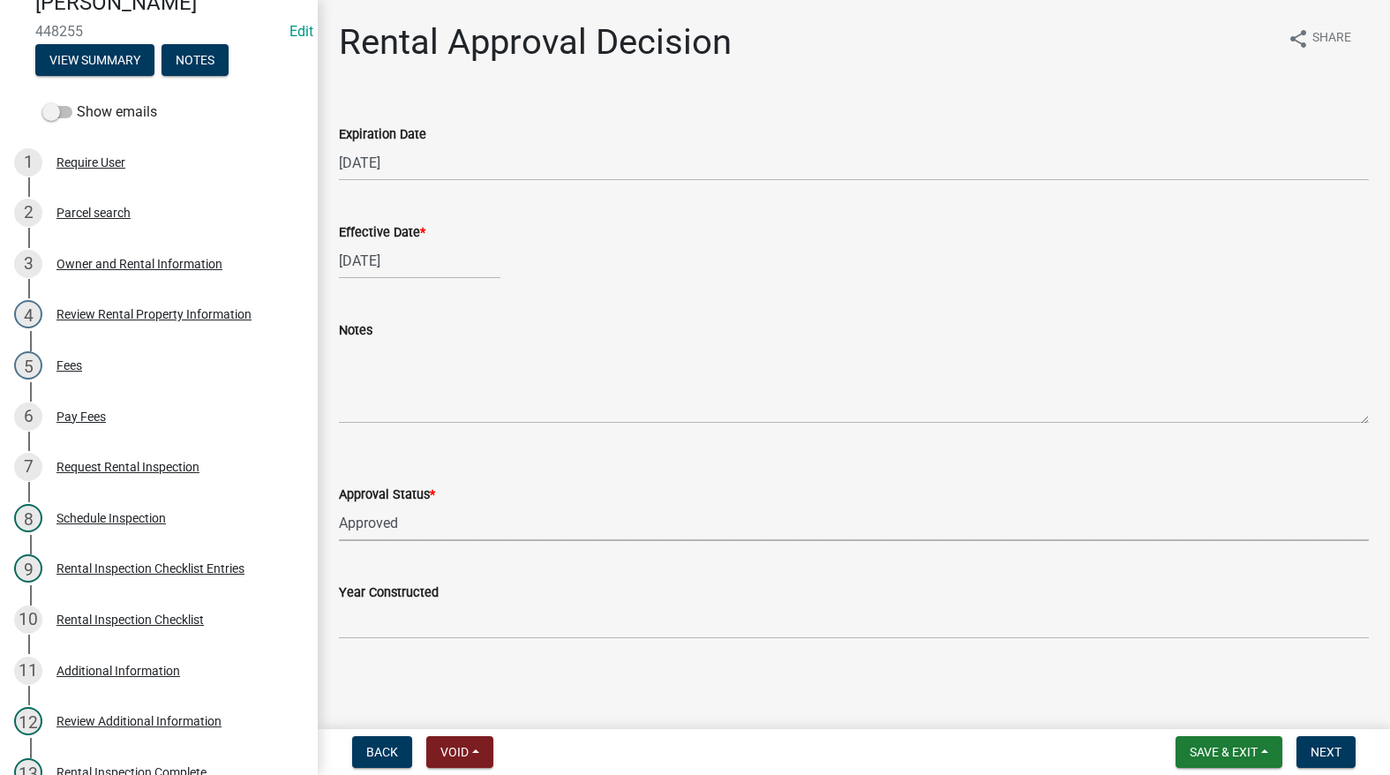
click at [339, 505] on select "Select Item... Approved Denied" at bounding box center [854, 523] width 1030 height 36
select select "4b86b809-39dd-4c68-9f3d-fdb3e7050482"
click at [1312, 747] on button "Next" at bounding box center [1325, 752] width 59 height 32
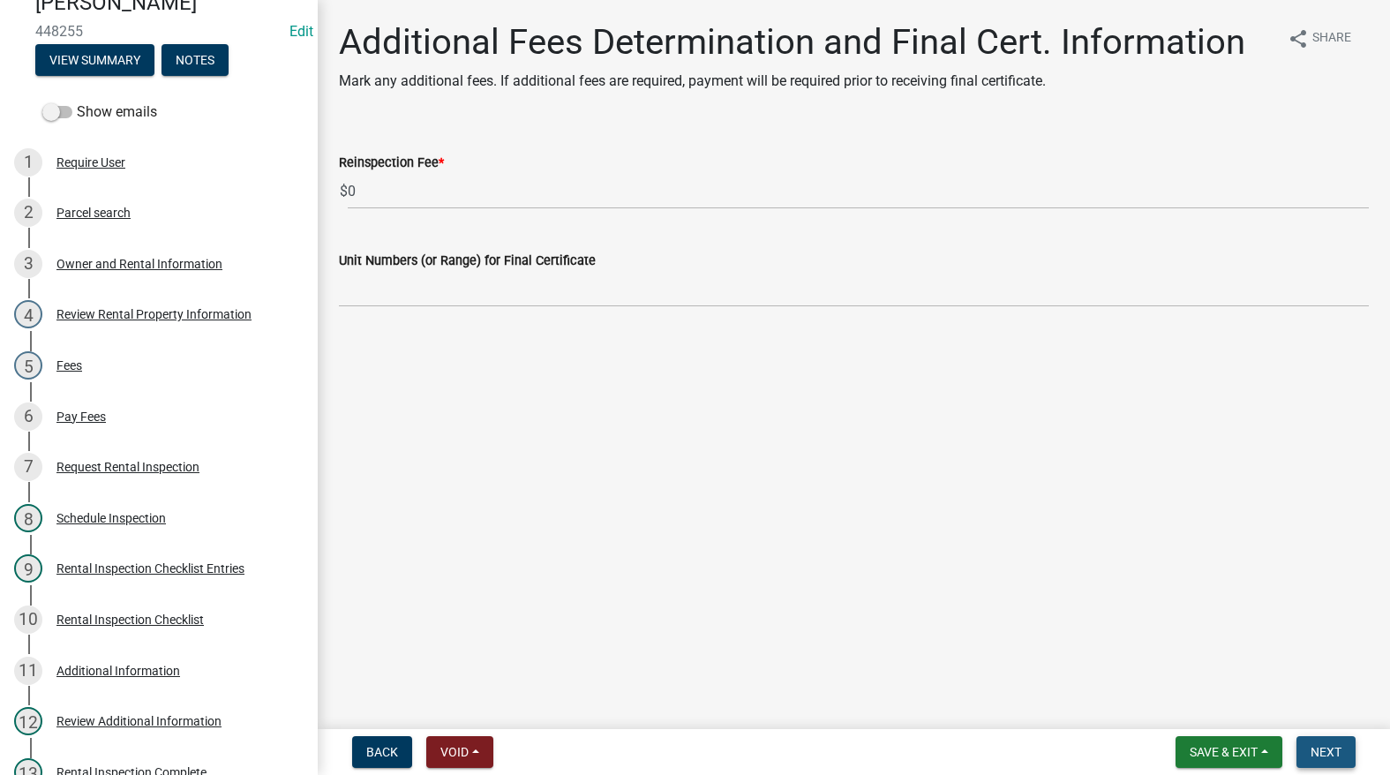
click at [1322, 751] on span "Next" at bounding box center [1325, 752] width 31 height 14
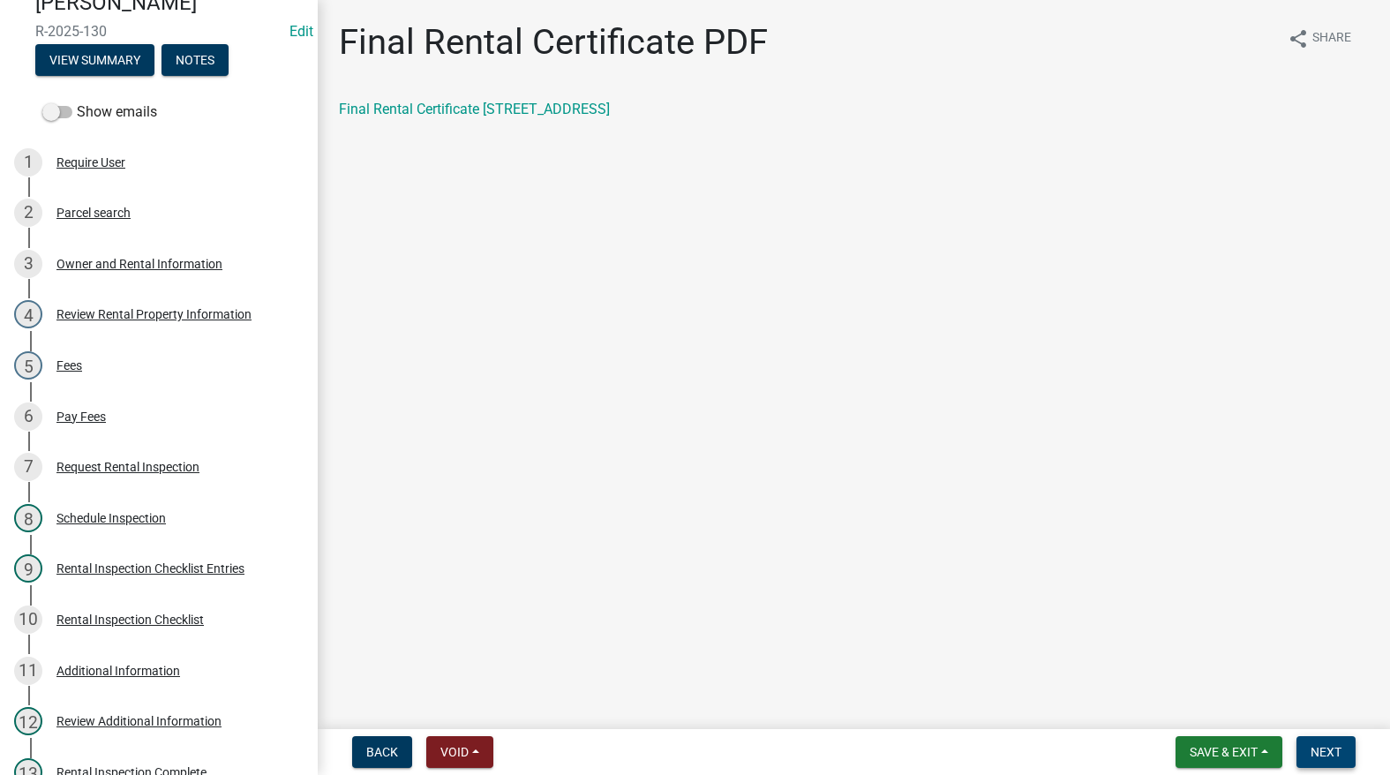
click at [1351, 742] on button "Next" at bounding box center [1325, 752] width 59 height 32
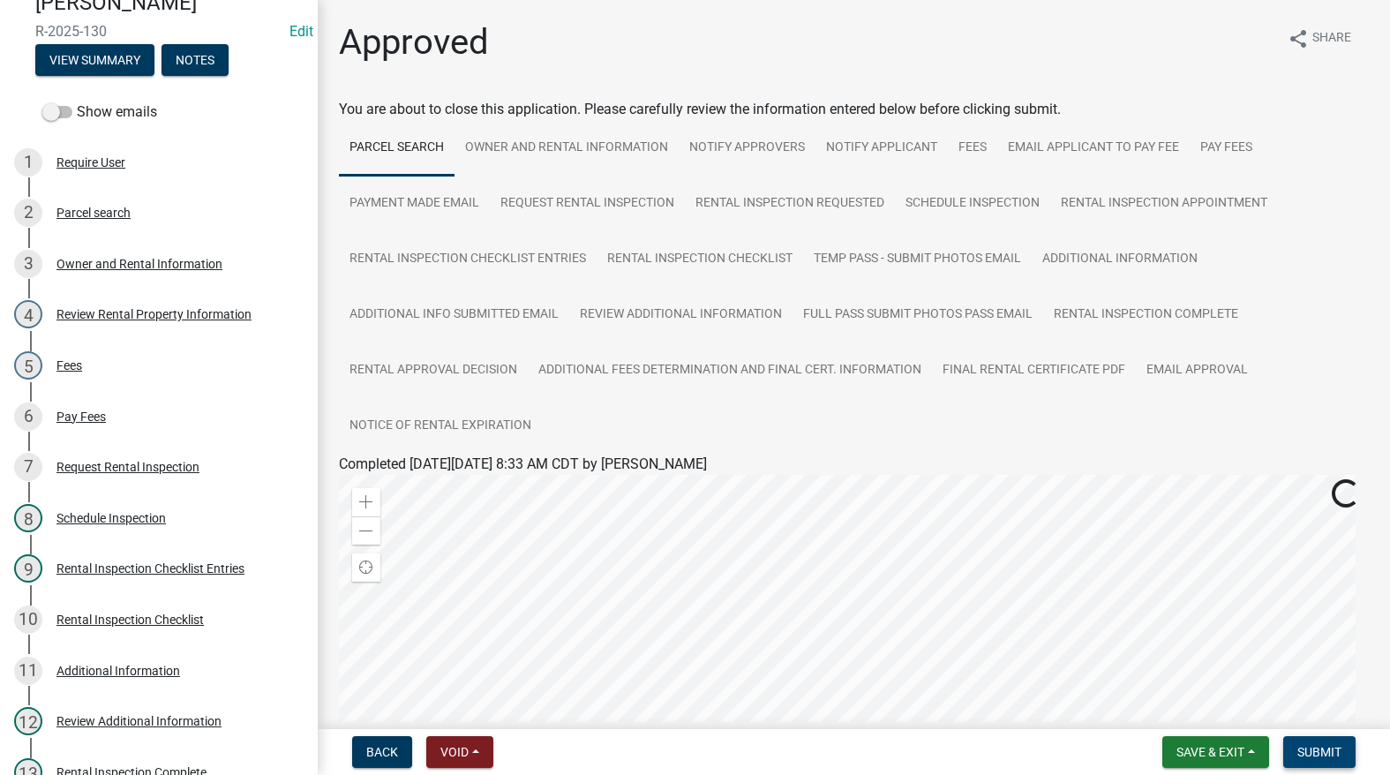
click at [1328, 752] on span "Submit" at bounding box center [1319, 752] width 44 height 14
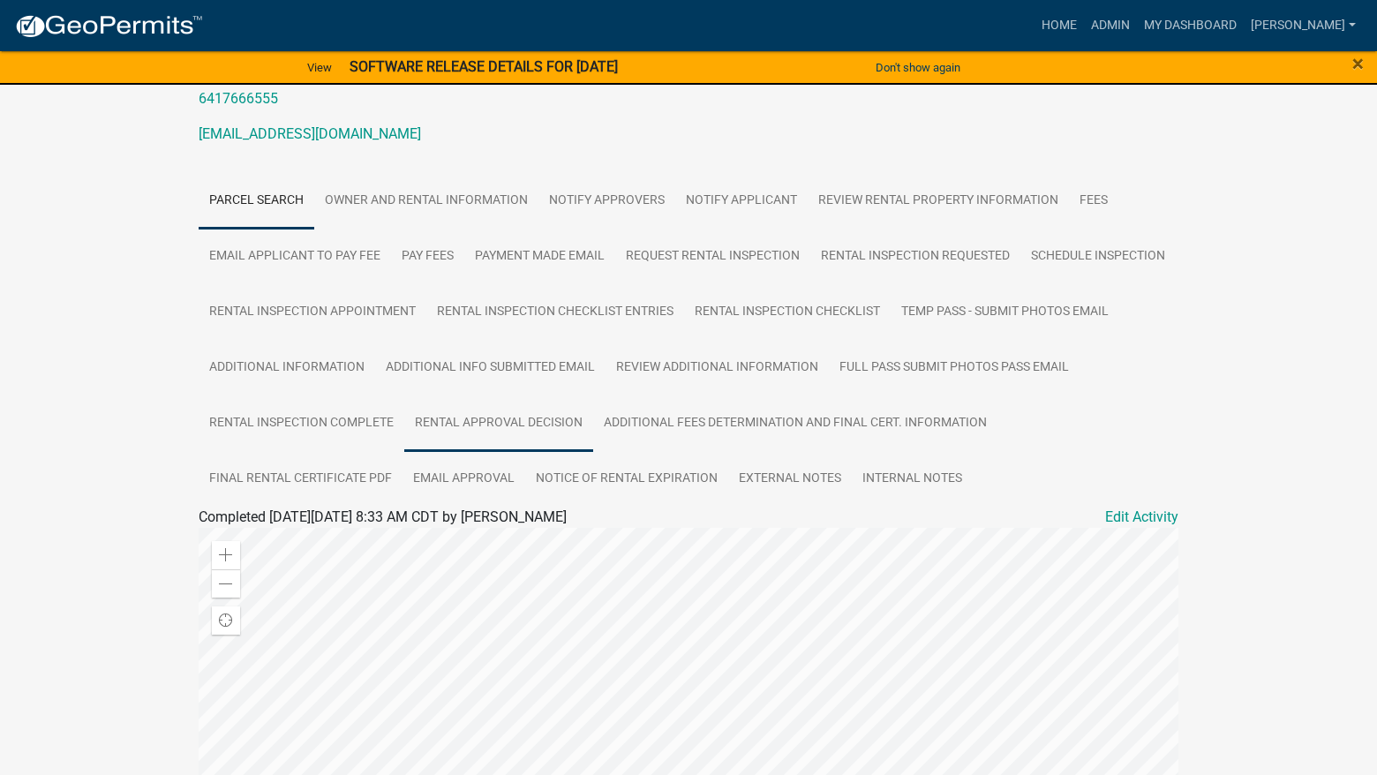
scroll to position [618, 0]
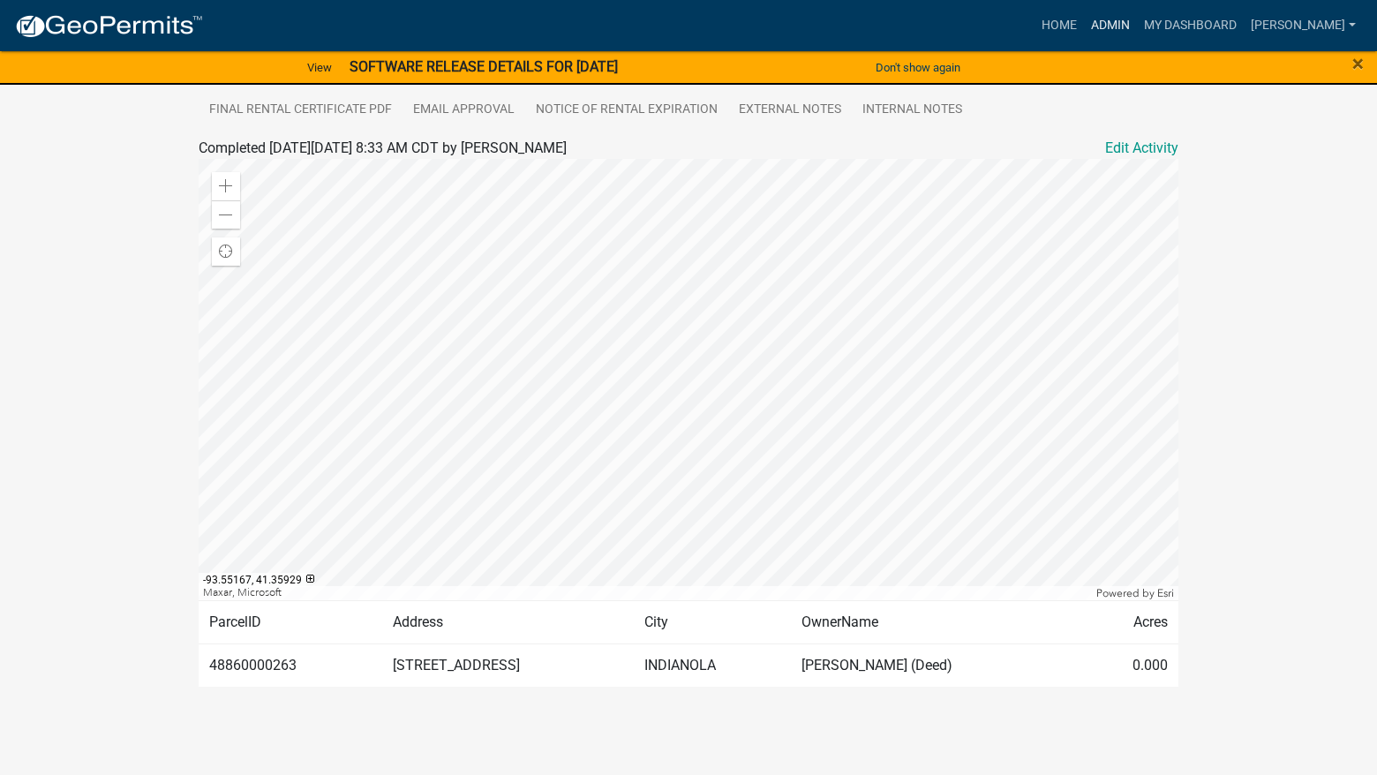
click at [1137, 16] on link "Admin" at bounding box center [1110, 26] width 53 height 34
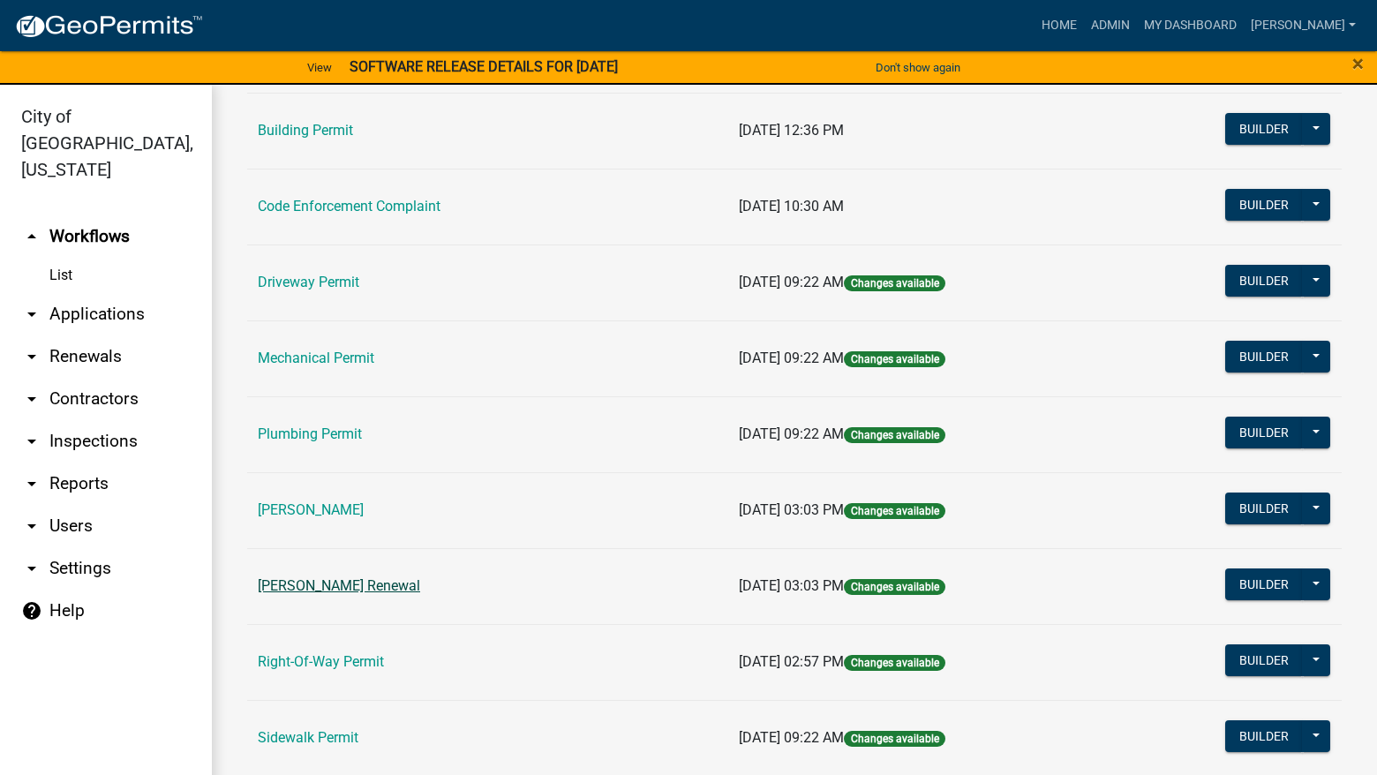
scroll to position [176, 0]
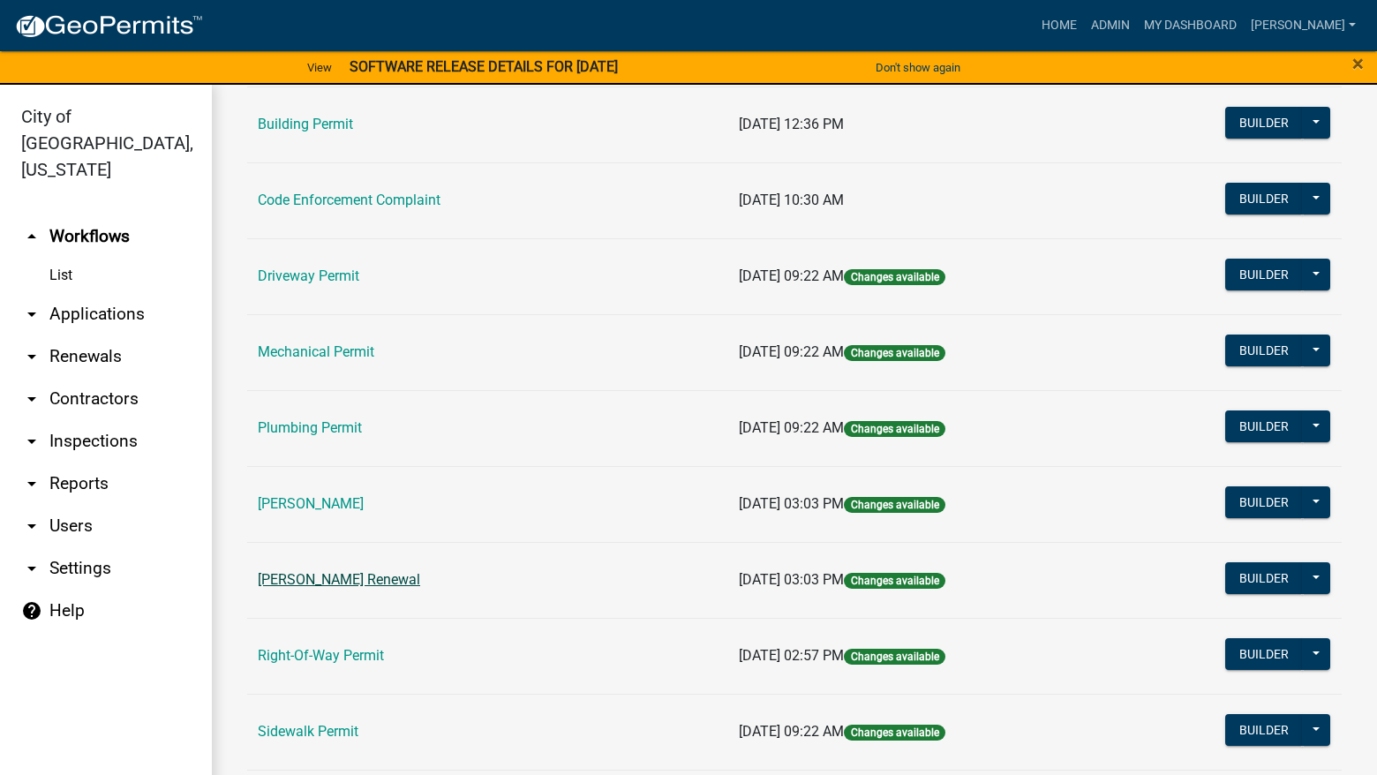
click at [341, 576] on link "[PERSON_NAME] Renewal" at bounding box center [339, 579] width 162 height 17
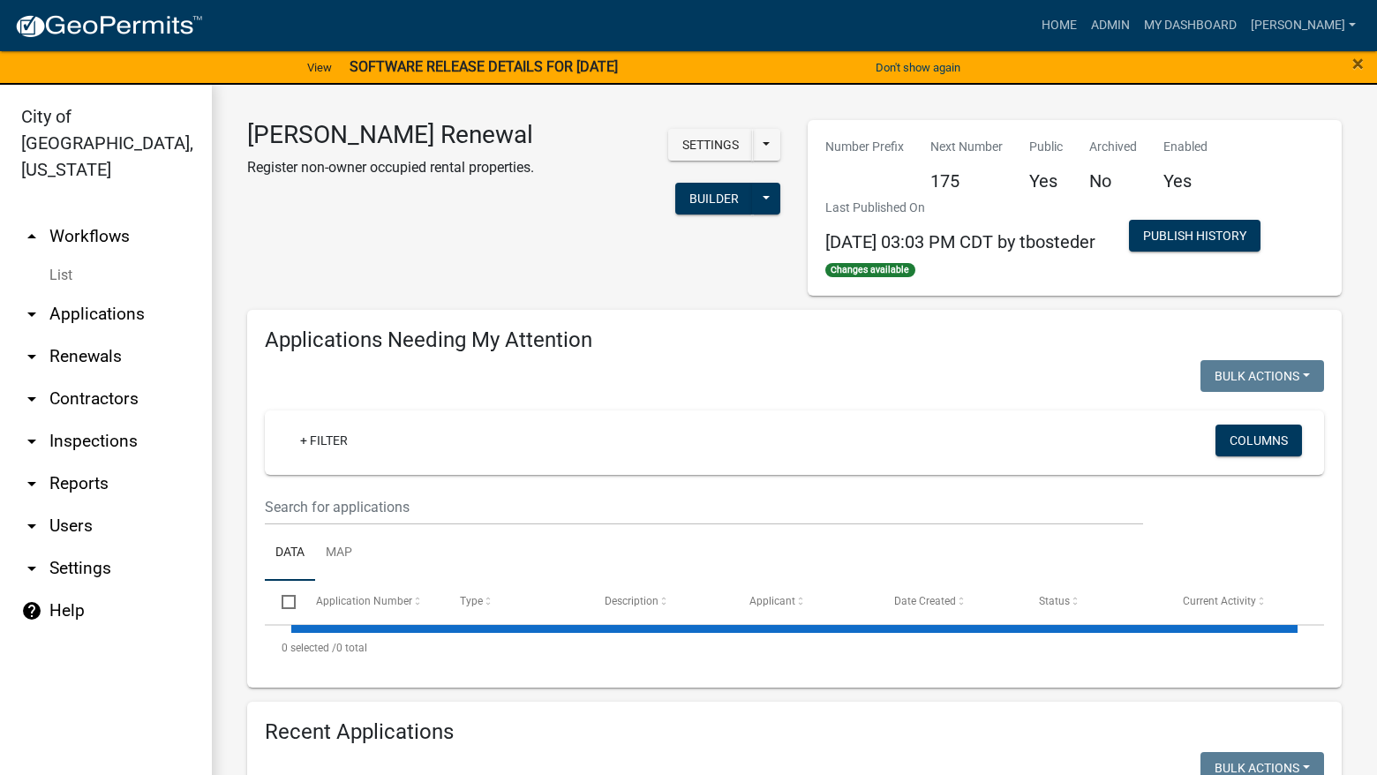
select select "3: 100"
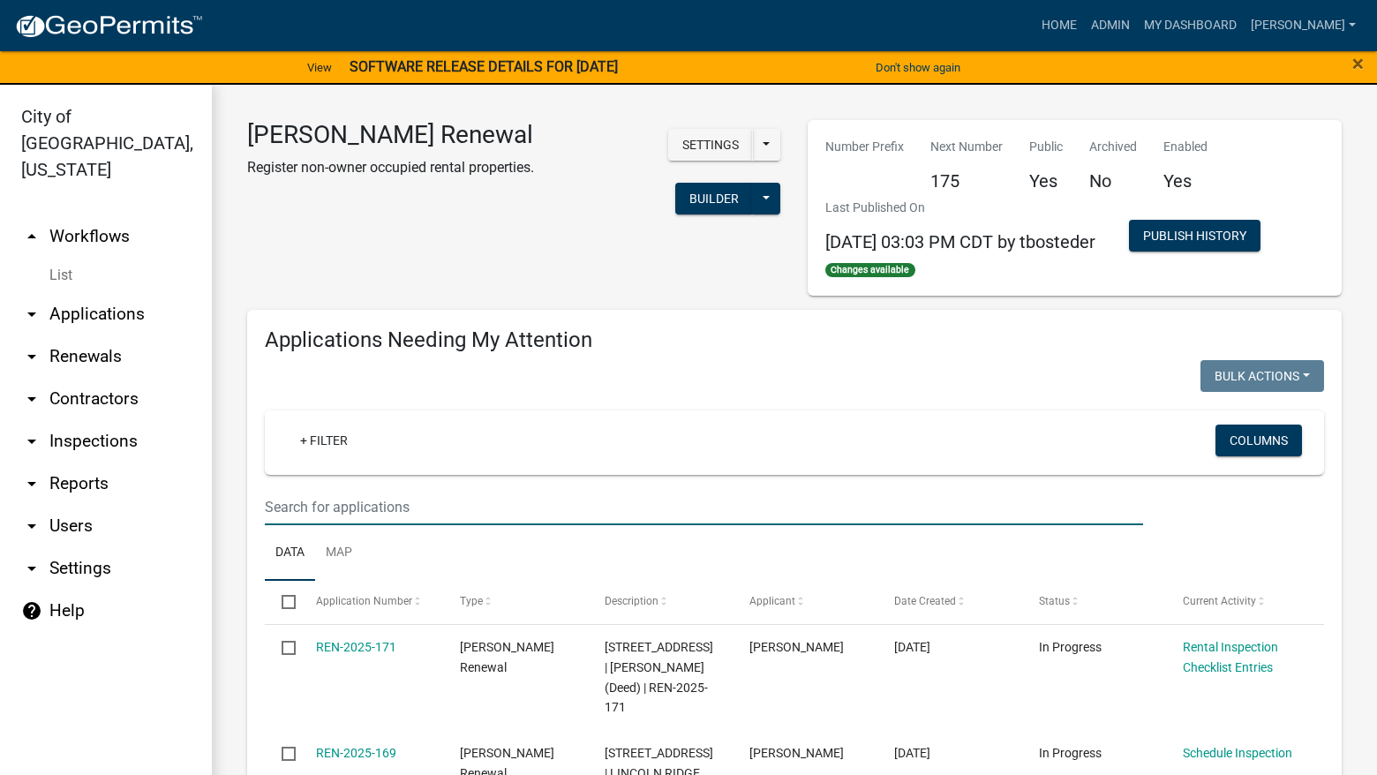
click at [433, 508] on input "text" at bounding box center [704, 507] width 878 height 36
select select "3: 100"
type input "302"
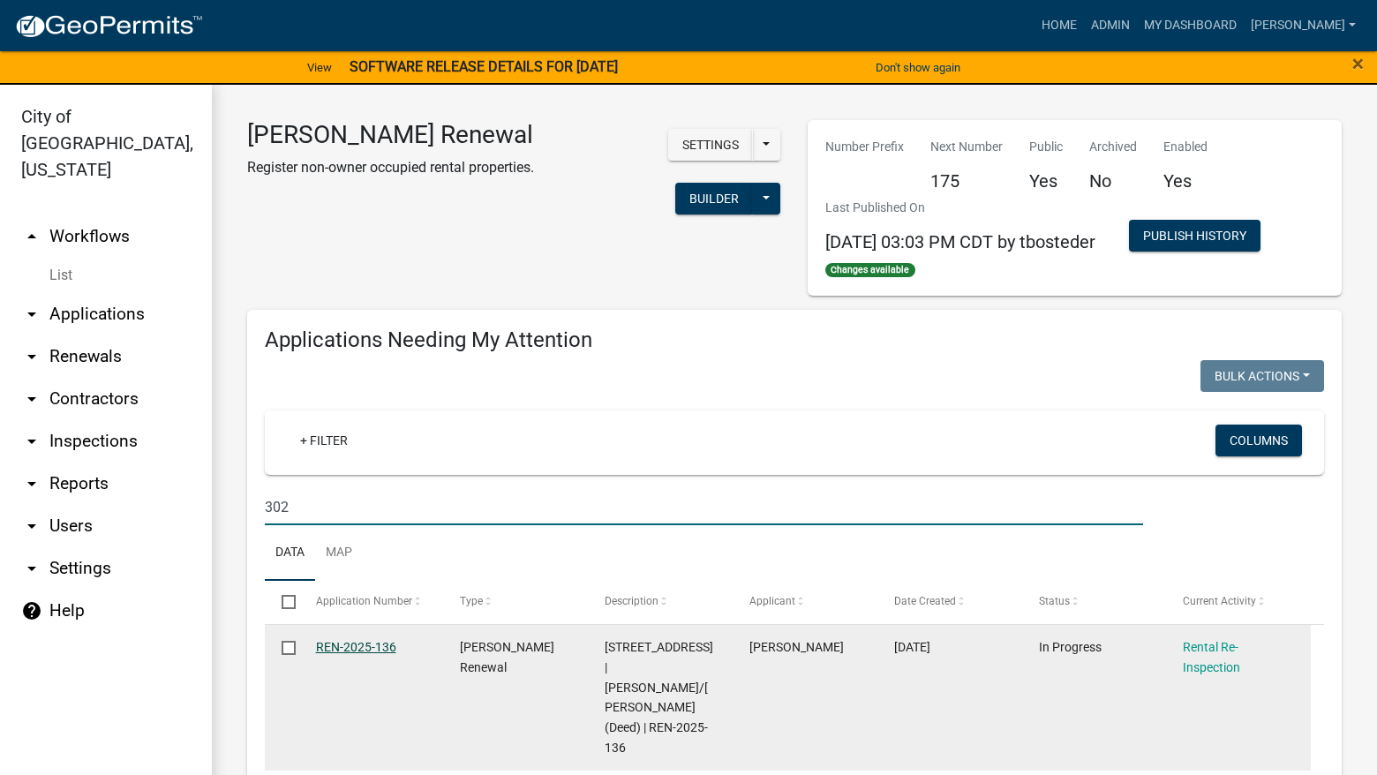
click at [334, 650] on link "REN-2025-136" at bounding box center [356, 647] width 80 height 14
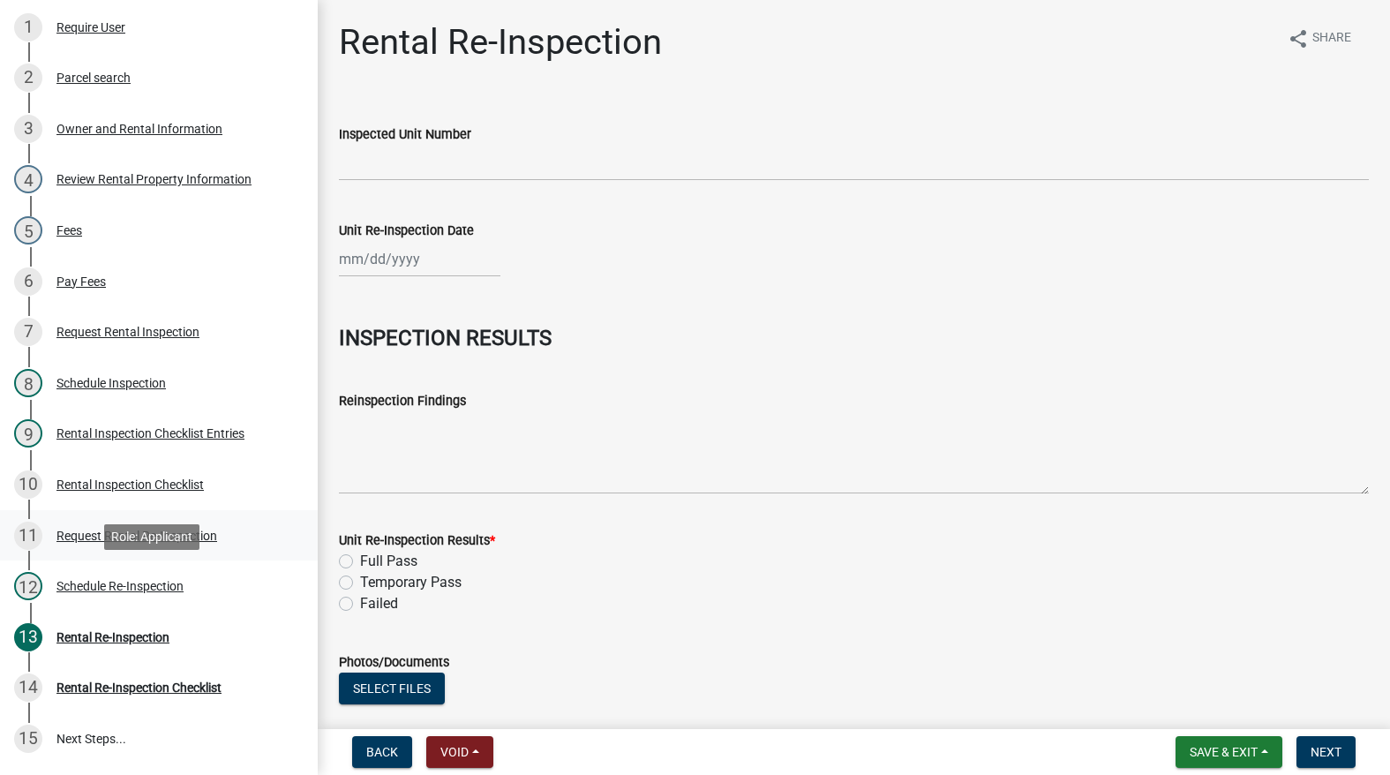
scroll to position [353, 0]
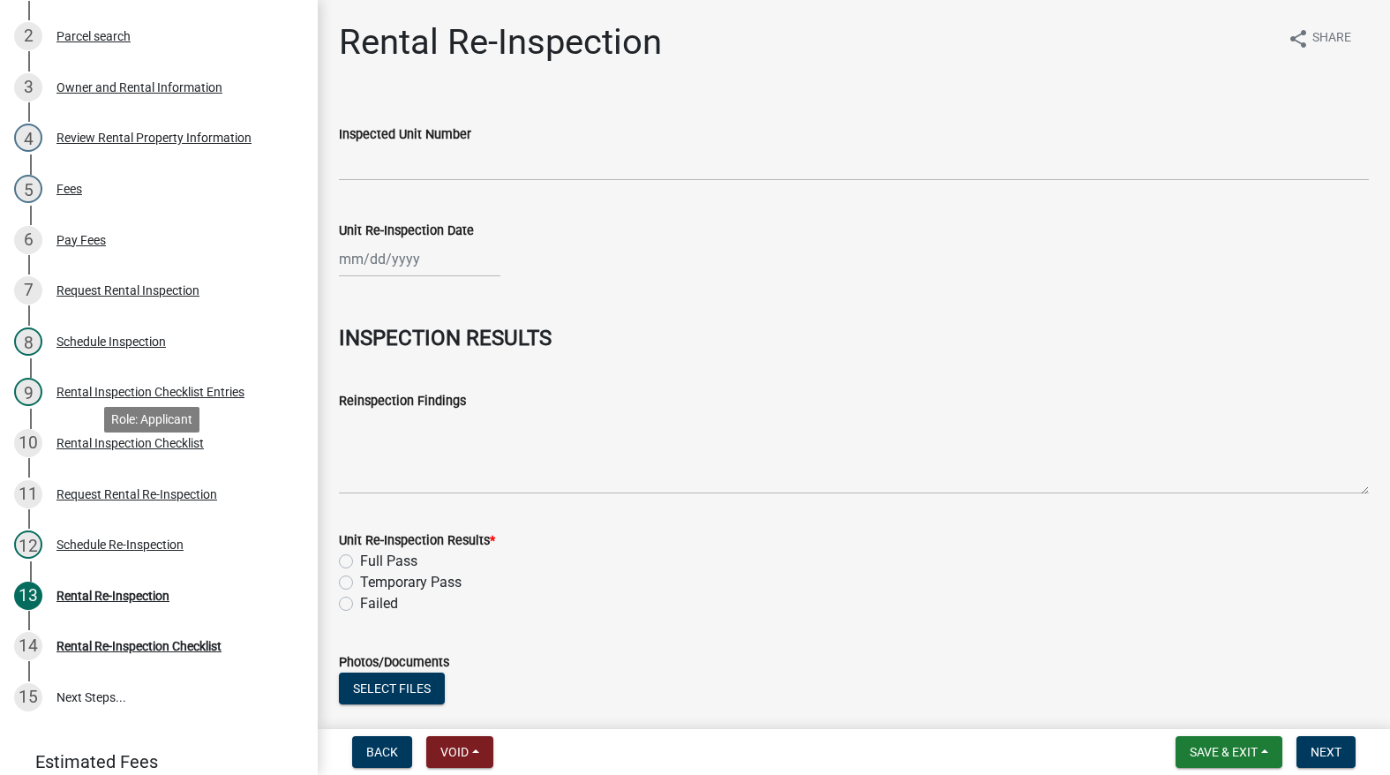
click at [149, 449] on div "Rental Inspection Checklist" at bounding box center [129, 443] width 147 height 12
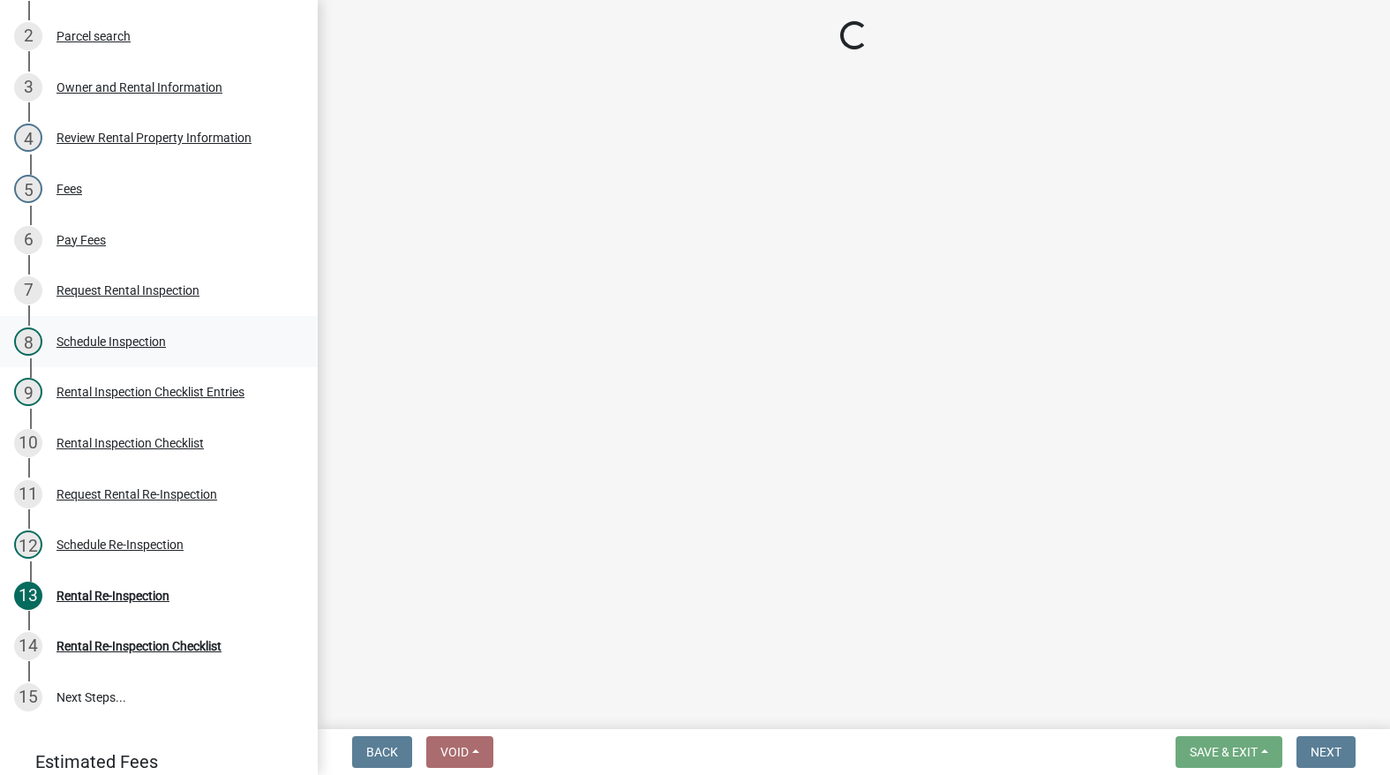
click at [186, 356] on div "8 Schedule Inspection" at bounding box center [151, 341] width 275 height 28
click at [186, 400] on link "9 Rental Inspection Checklist Entries" at bounding box center [159, 392] width 318 height 51
click at [187, 405] on div "9 Rental Inspection Checklist Entries" at bounding box center [151, 392] width 275 height 28
select select "3237a74e-59b5-424e-94fe-d72df491538c"
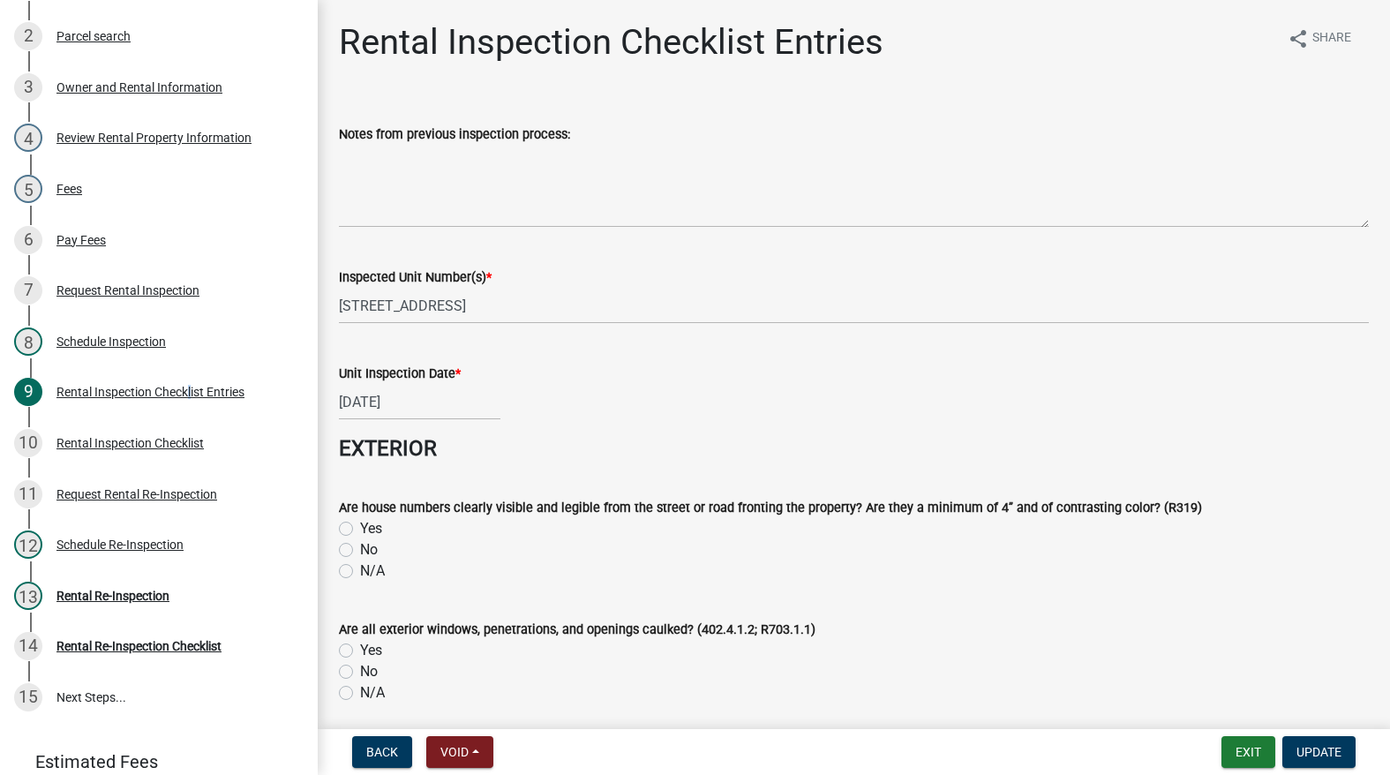
select select "3237a74e-59b5-424e-94fe-d72df491538c"
drag, startPoint x: 1381, startPoint y: 53, endPoint x: 1317, endPoint y: 593, distance: 543.7
click at [1317, 593] on main "Rental Inspection Checklist Entries share Share Notes from previous inspection …" at bounding box center [854, 361] width 1072 height 722
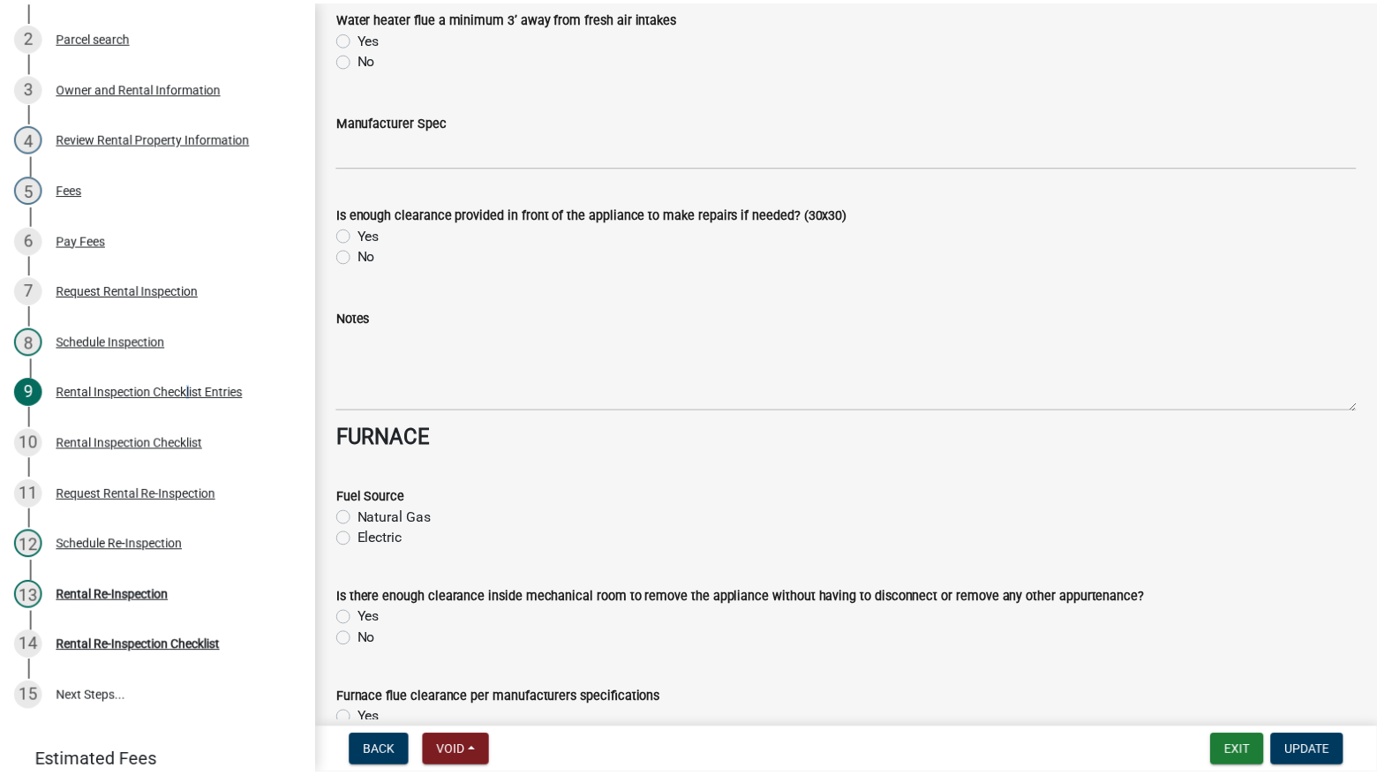
scroll to position [0, 0]
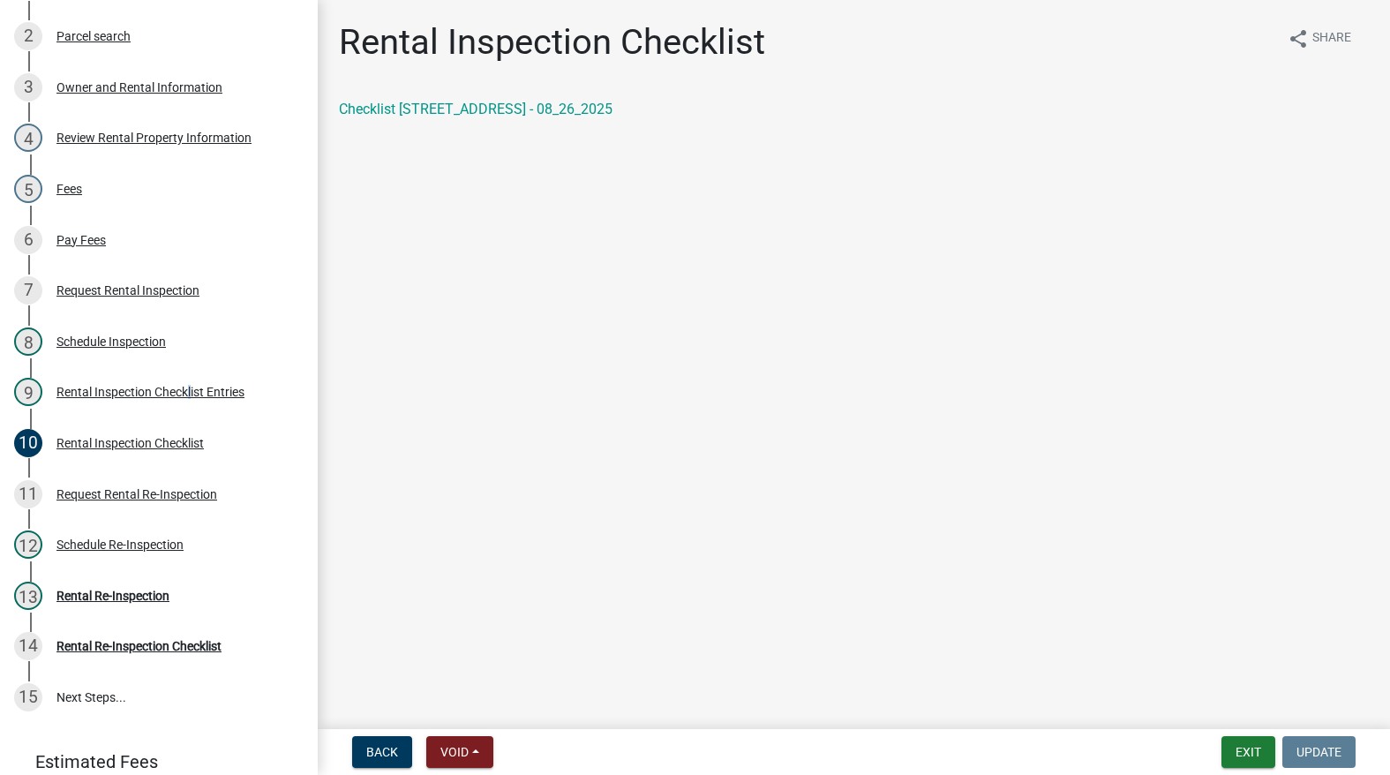
drag, startPoint x: 1383, startPoint y: 54, endPoint x: 1347, endPoint y: 616, distance: 563.2
click at [1363, 627] on main "Rental Inspection Checklist share Share Checklist [STREET_ADDRESS] - 08_26_2025" at bounding box center [854, 361] width 1072 height 722
click at [550, 94] on div "Rental Inspection Checklist share Share Checklist [STREET_ADDRESS] - 08_26_2025" at bounding box center [854, 85] width 1056 height 129
click at [504, 122] on div "Checklist [STREET_ADDRESS] - 08_26_2025" at bounding box center [854, 116] width 1056 height 35
click at [493, 103] on link "Checklist [STREET_ADDRESS] - 08_26_2025" at bounding box center [476, 109] width 274 height 17
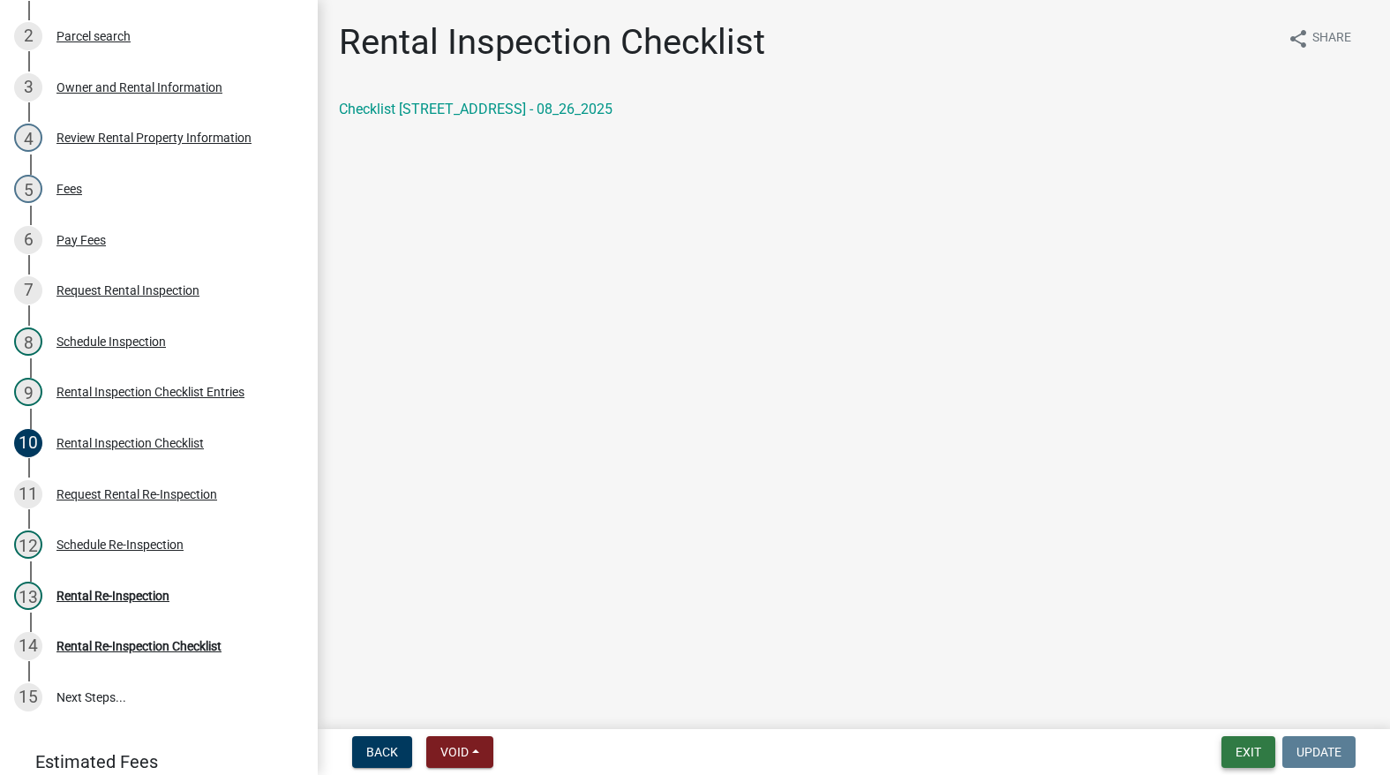
click at [1242, 750] on button "Exit" at bounding box center [1248, 752] width 54 height 32
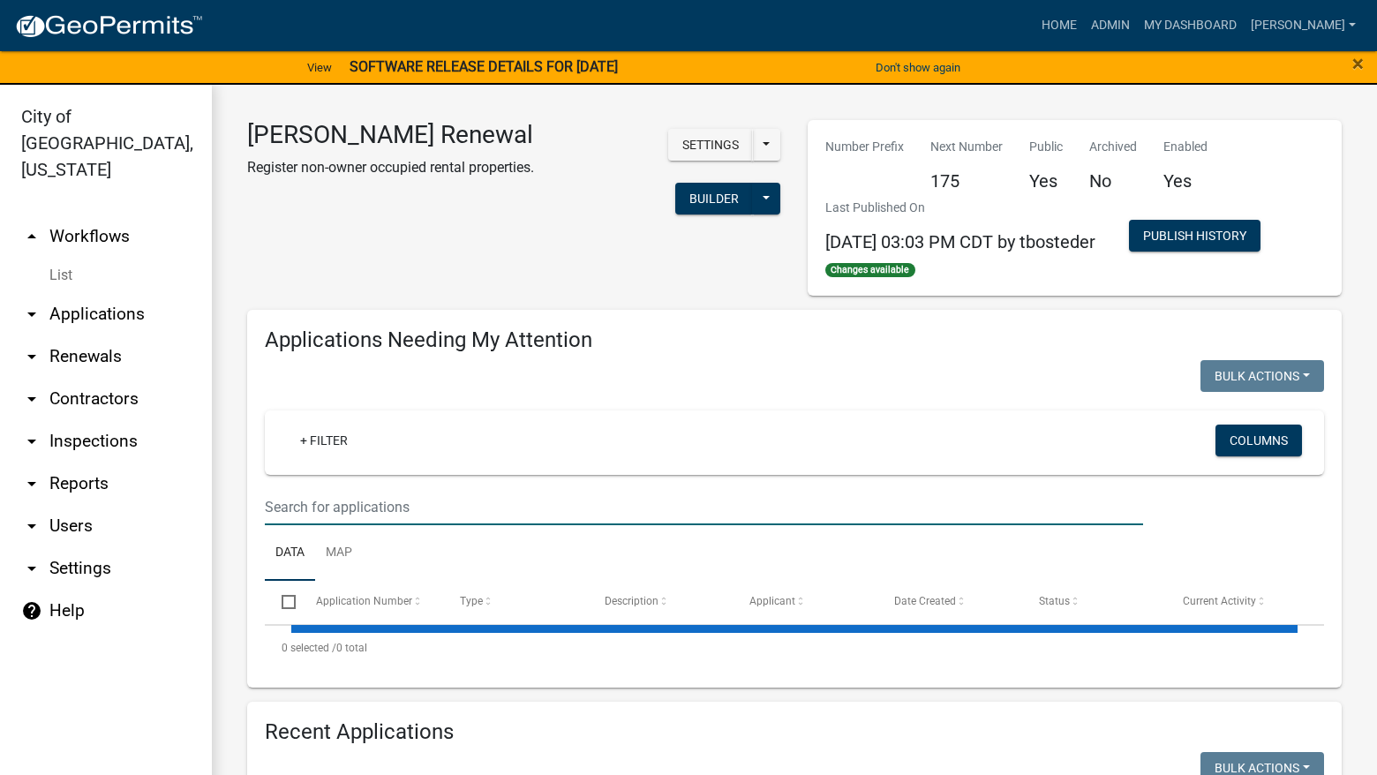
click at [615, 512] on input "text" at bounding box center [704, 507] width 878 height 36
select select "3: 100"
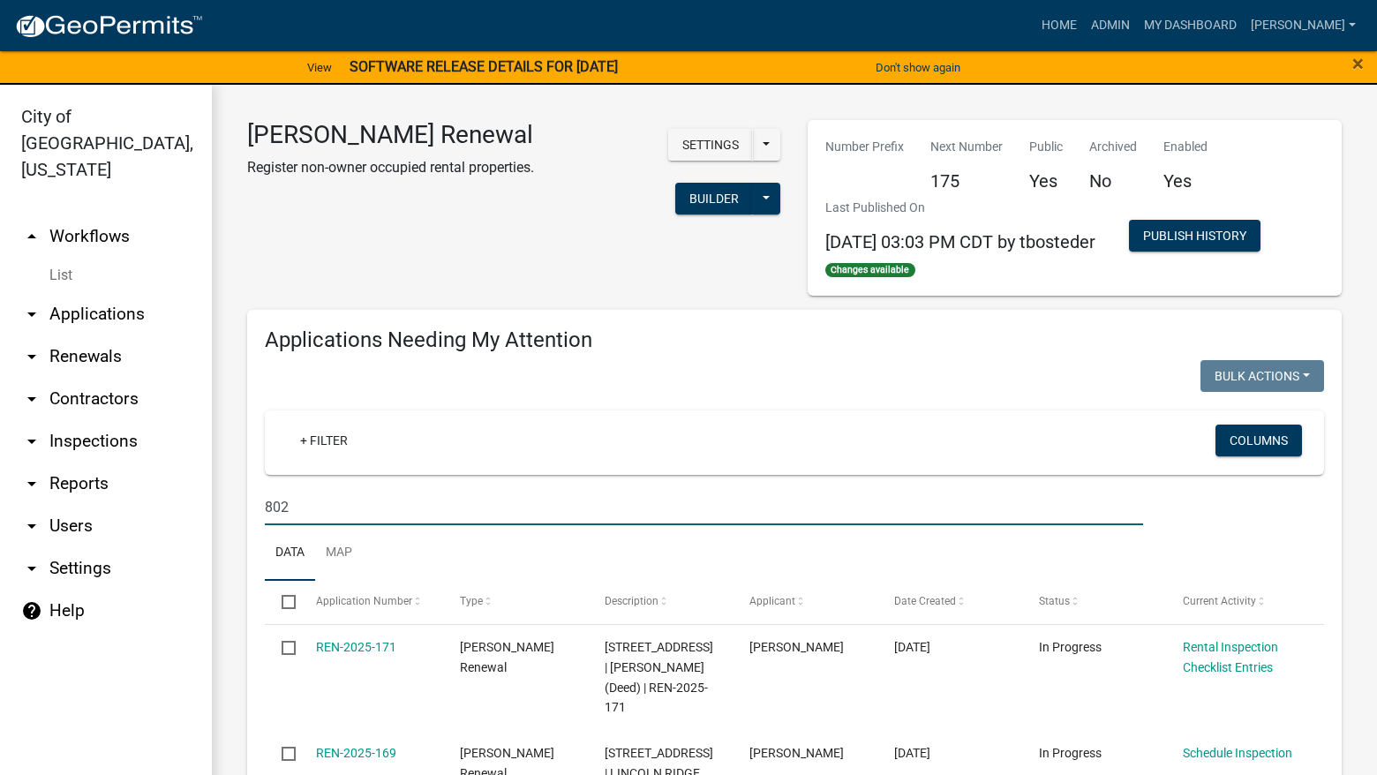
type input "802"
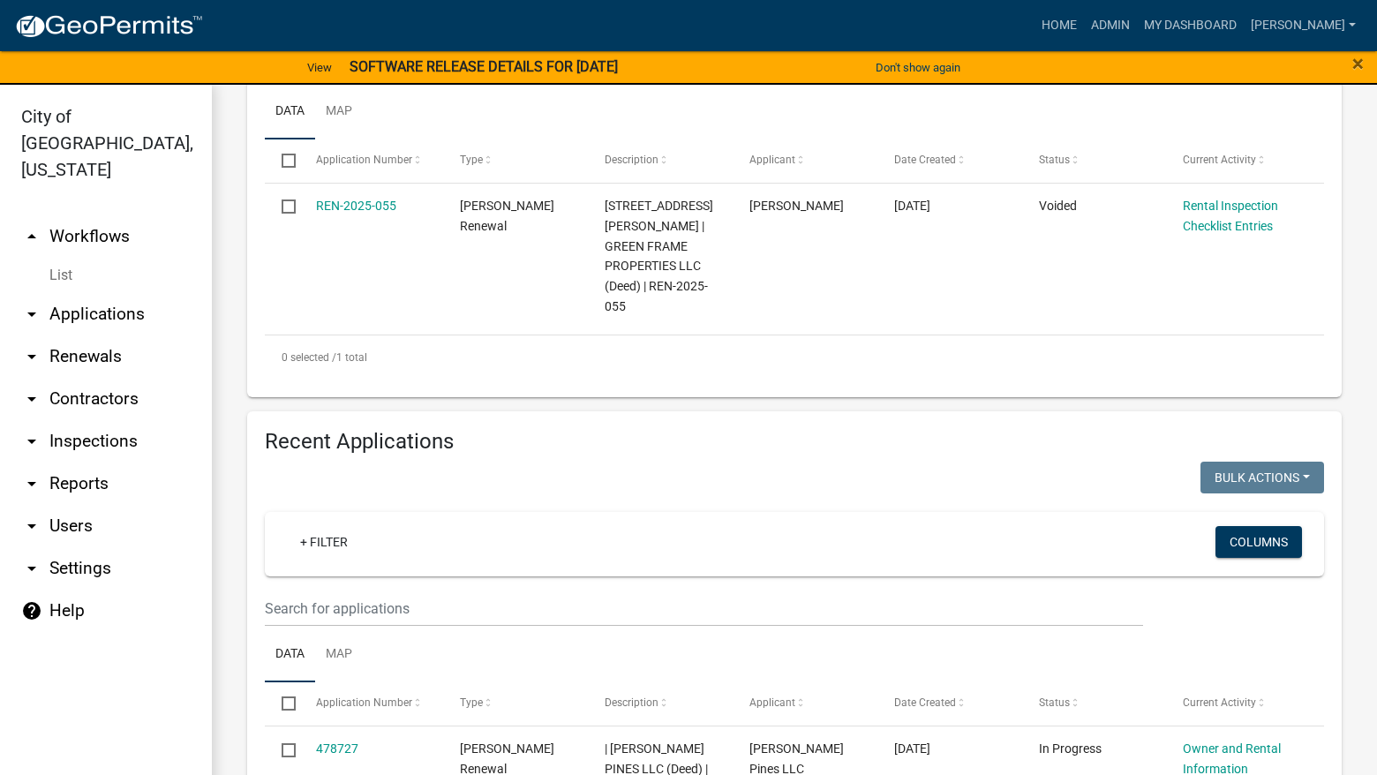
scroll to position [529, 0]
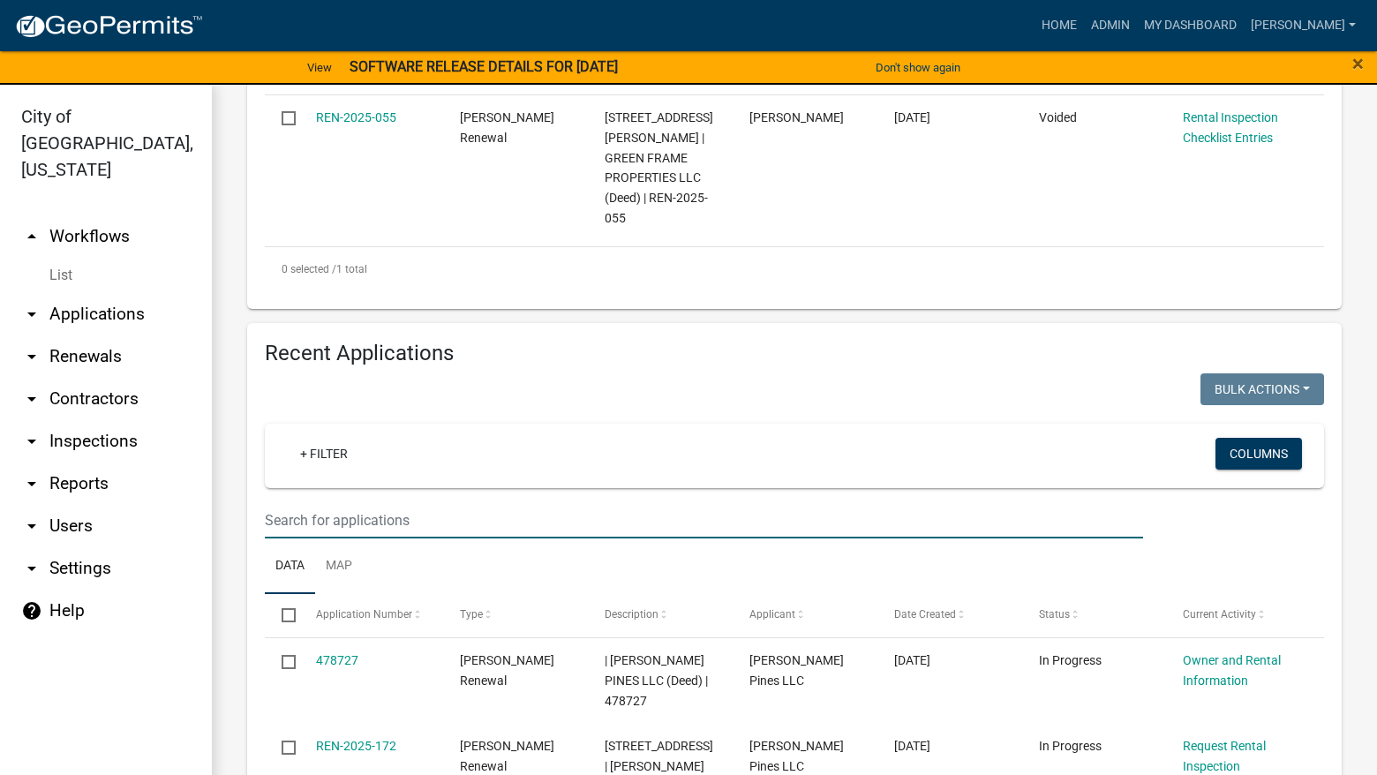
click at [645, 503] on input "text" at bounding box center [704, 520] width 878 height 36
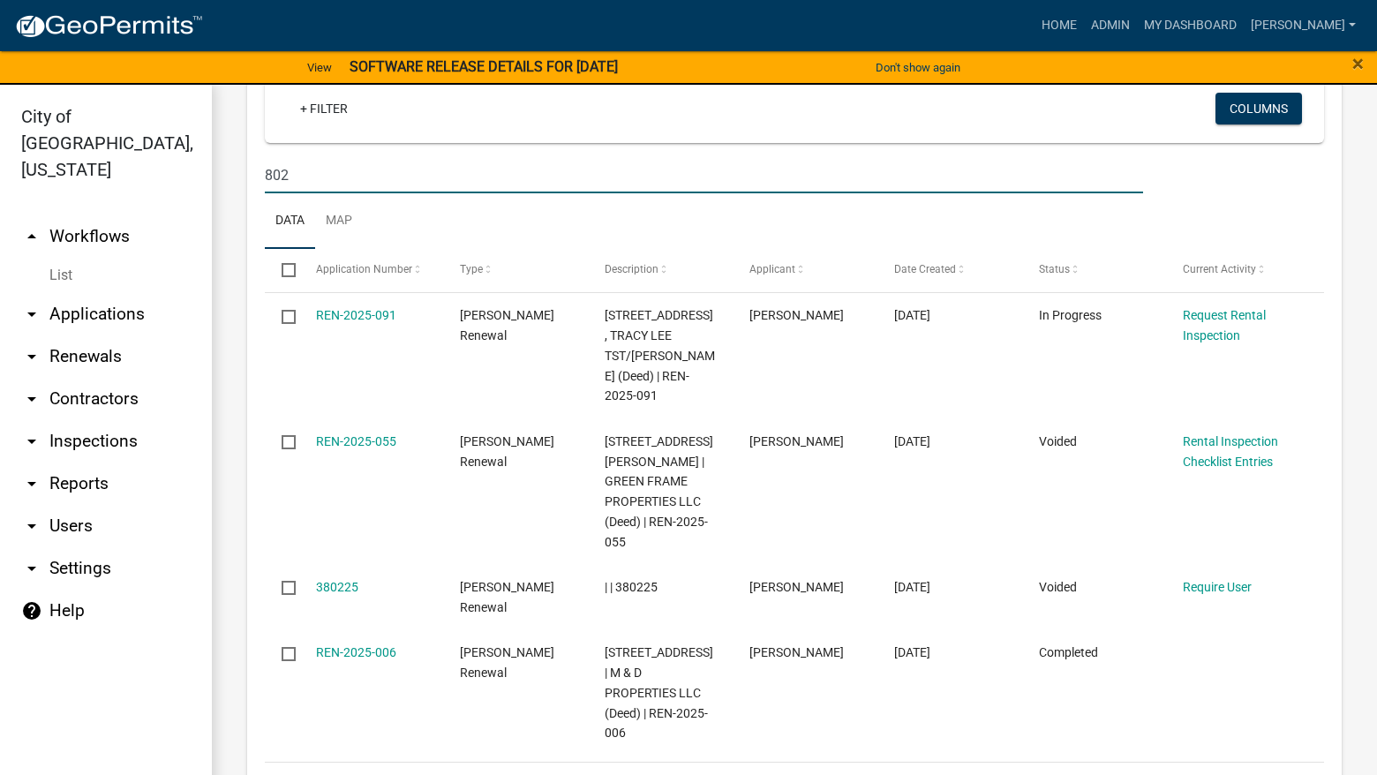
scroll to position [618, 0]
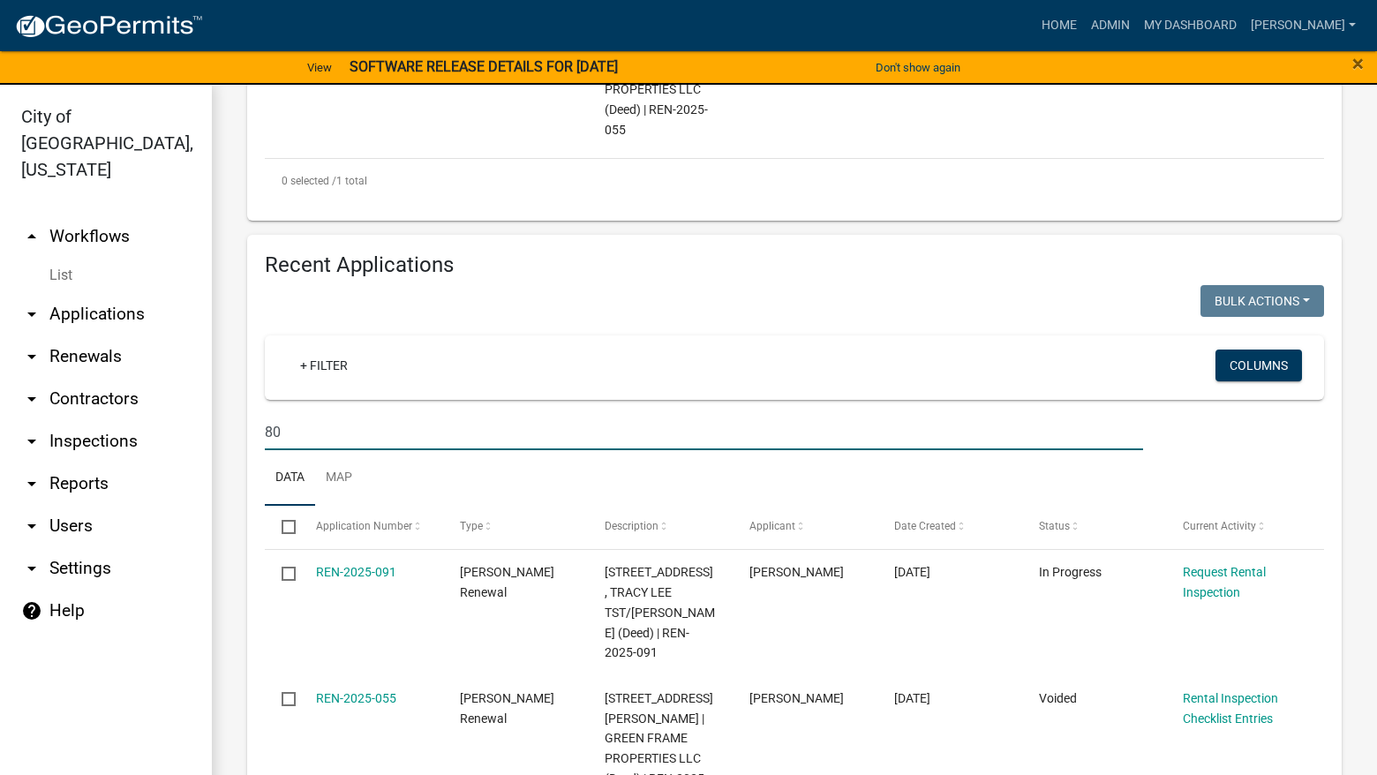
type input "8"
type input "302"
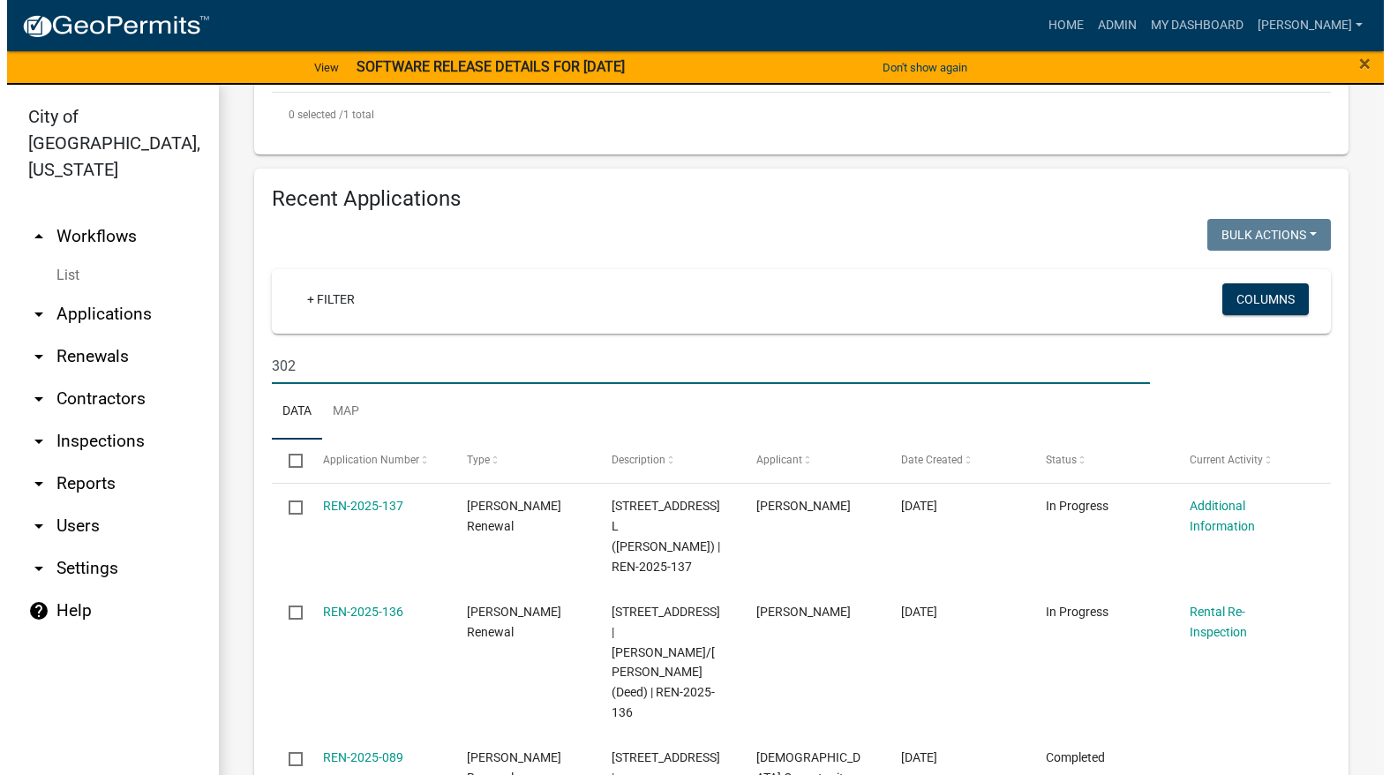
scroll to position [794, 0]
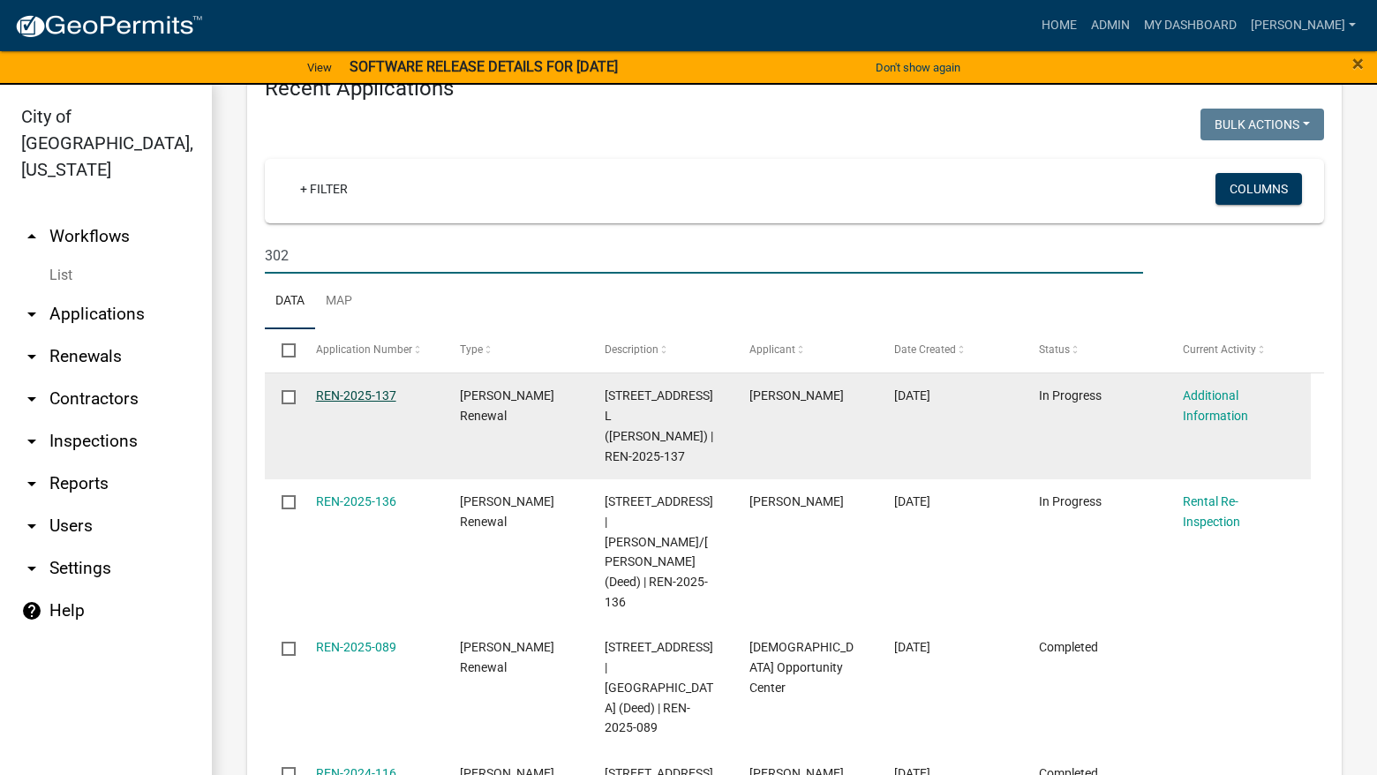
click at [357, 388] on link "REN-2025-137" at bounding box center [356, 395] width 80 height 14
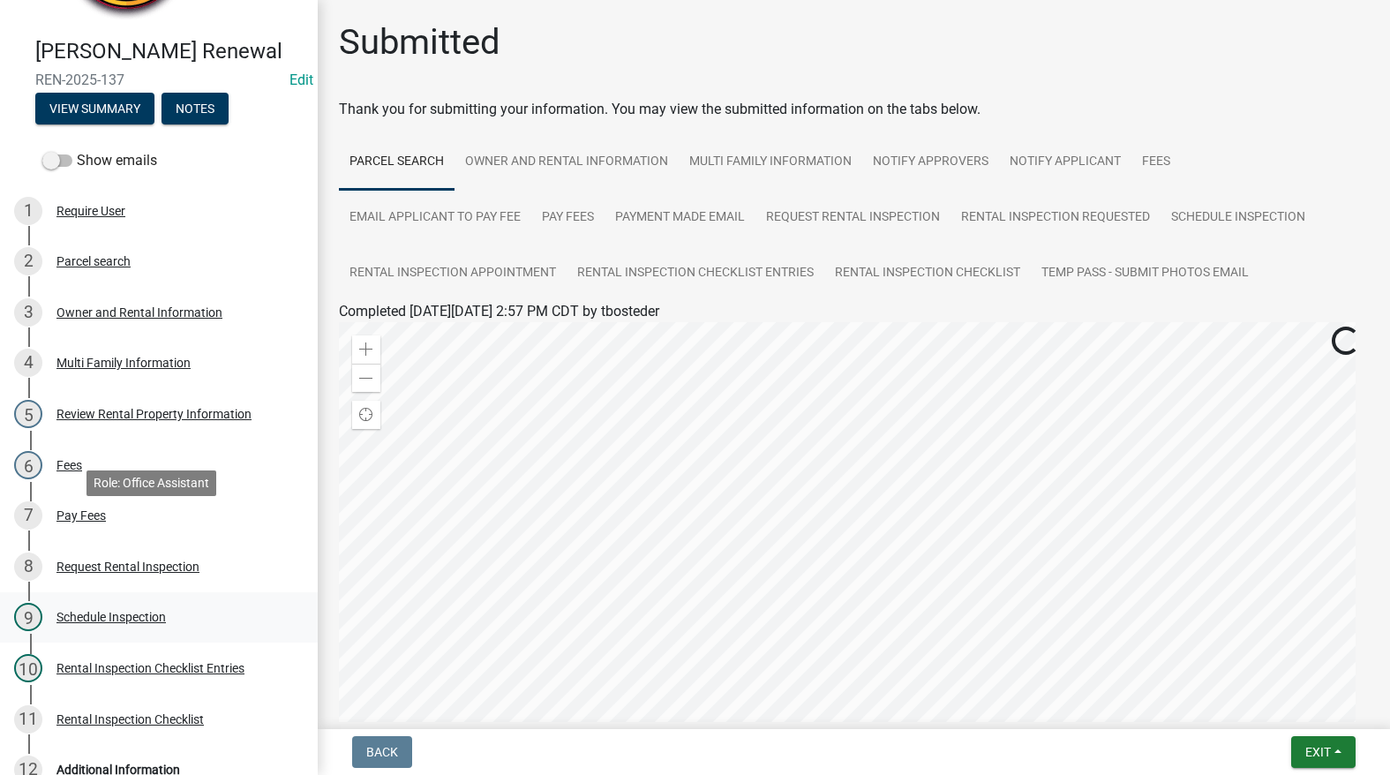
scroll to position [265, 0]
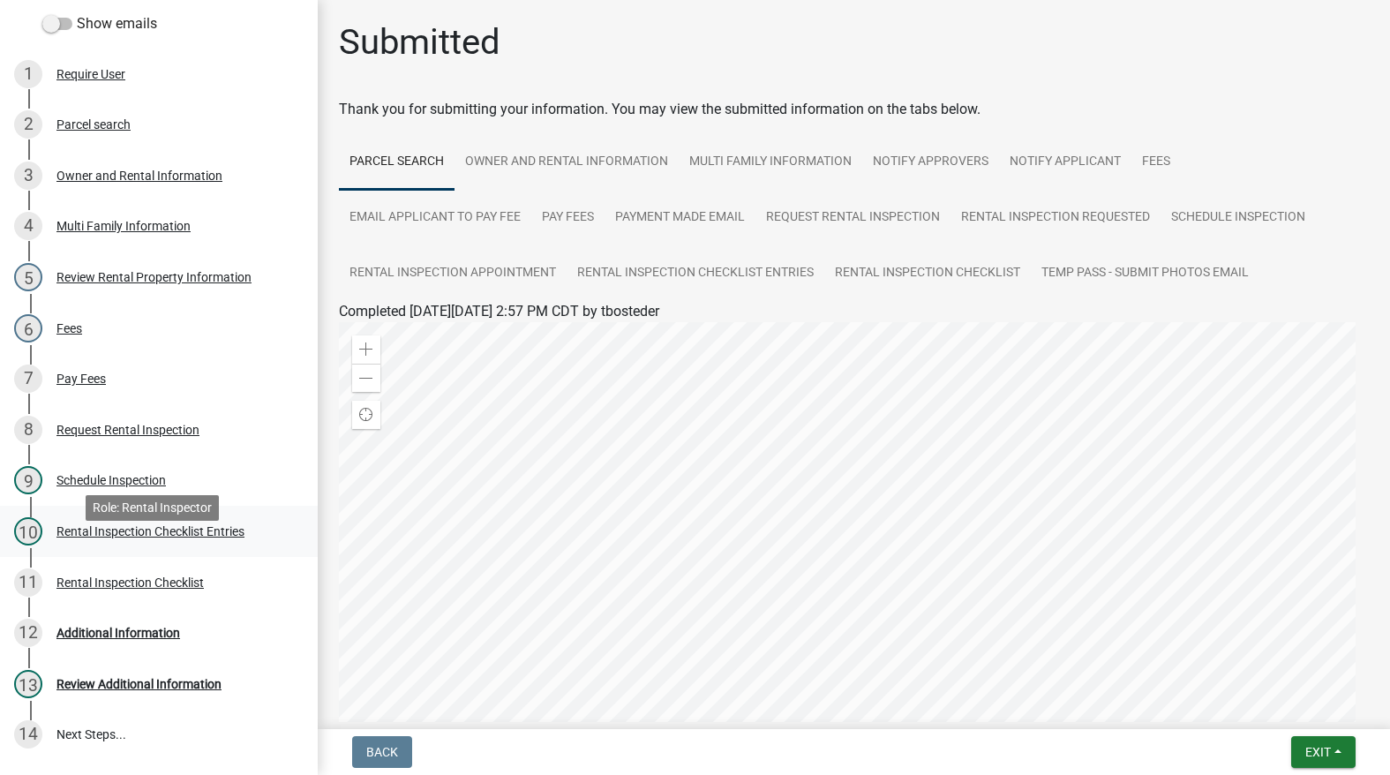
click at [135, 537] on div "Rental Inspection Checklist Entries" at bounding box center [150, 531] width 188 height 12
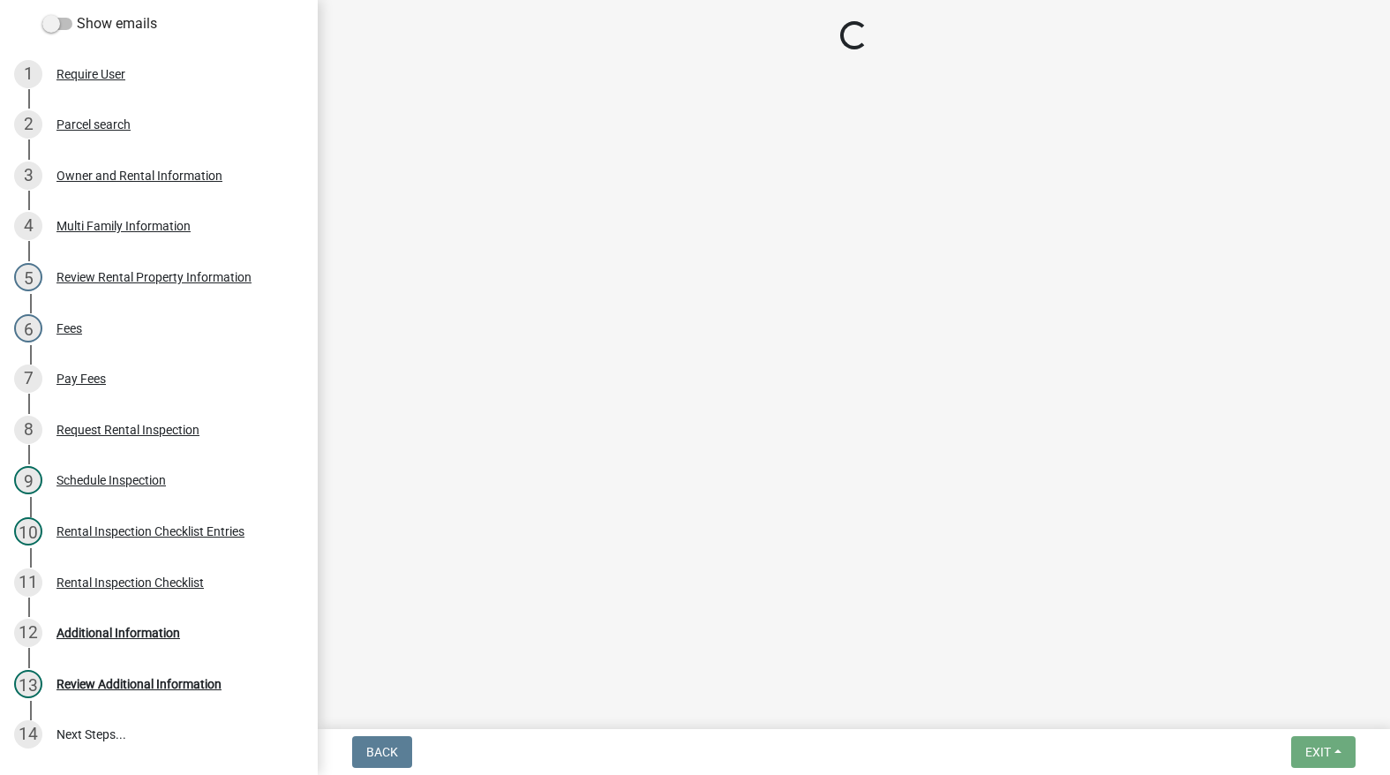
select select "3237a74e-59b5-424e-94fe-d72df491538c"
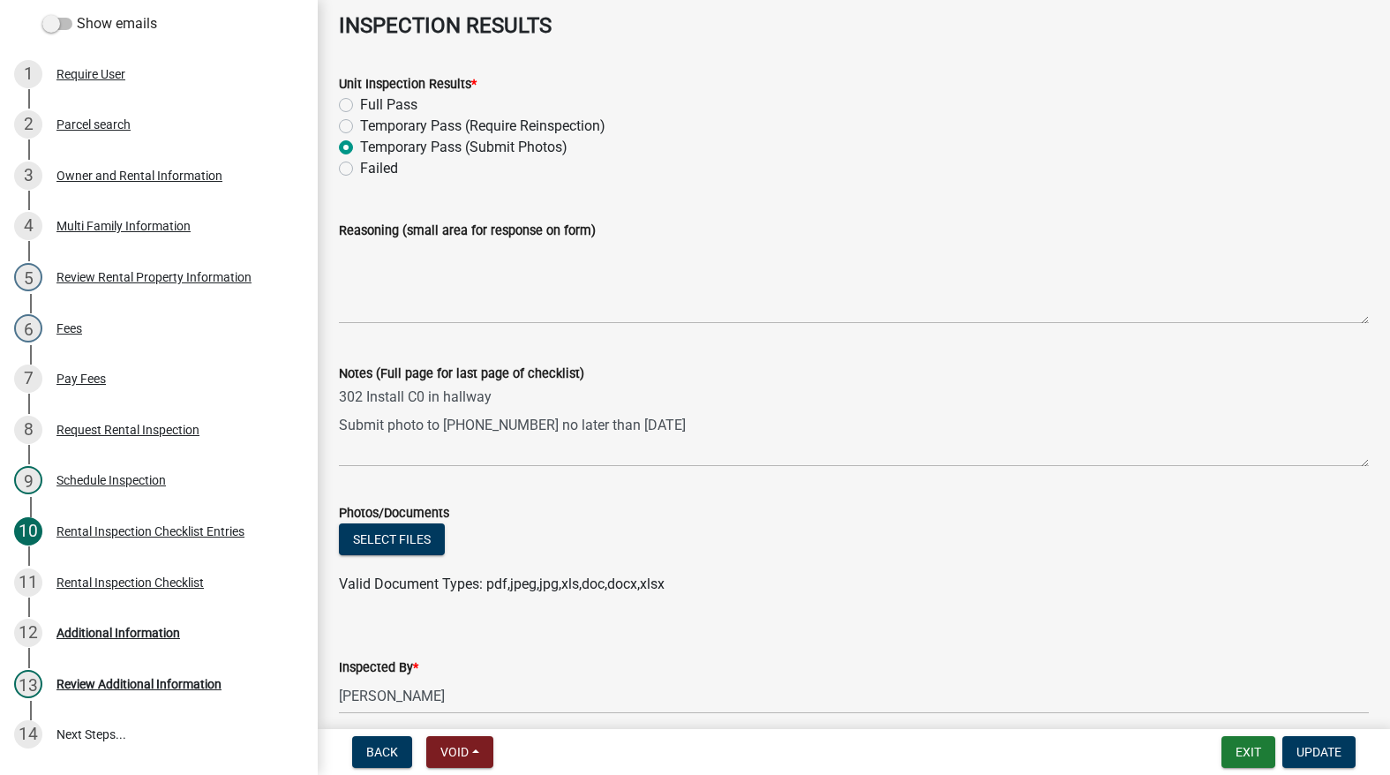
scroll to position [7945, 0]
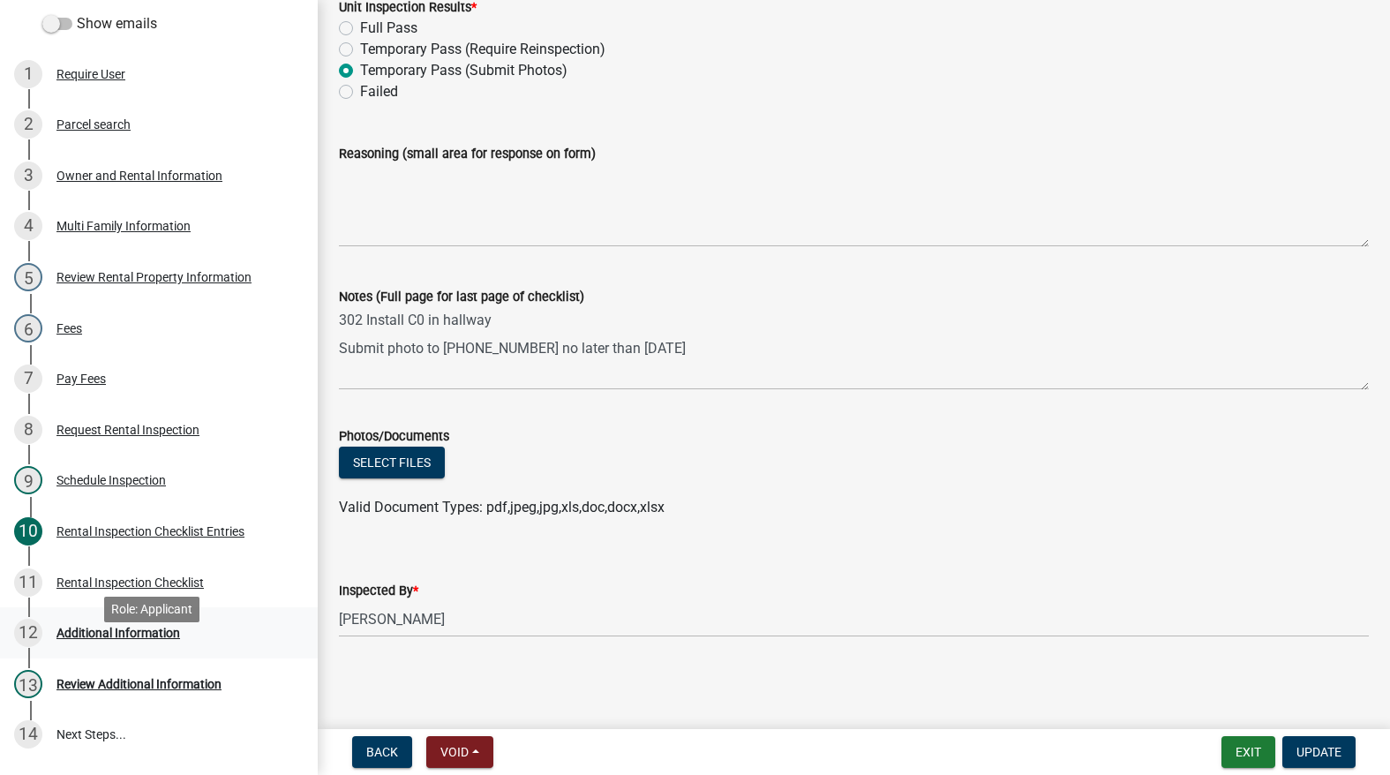
click at [144, 639] on div "Additional Information" at bounding box center [118, 632] width 124 height 12
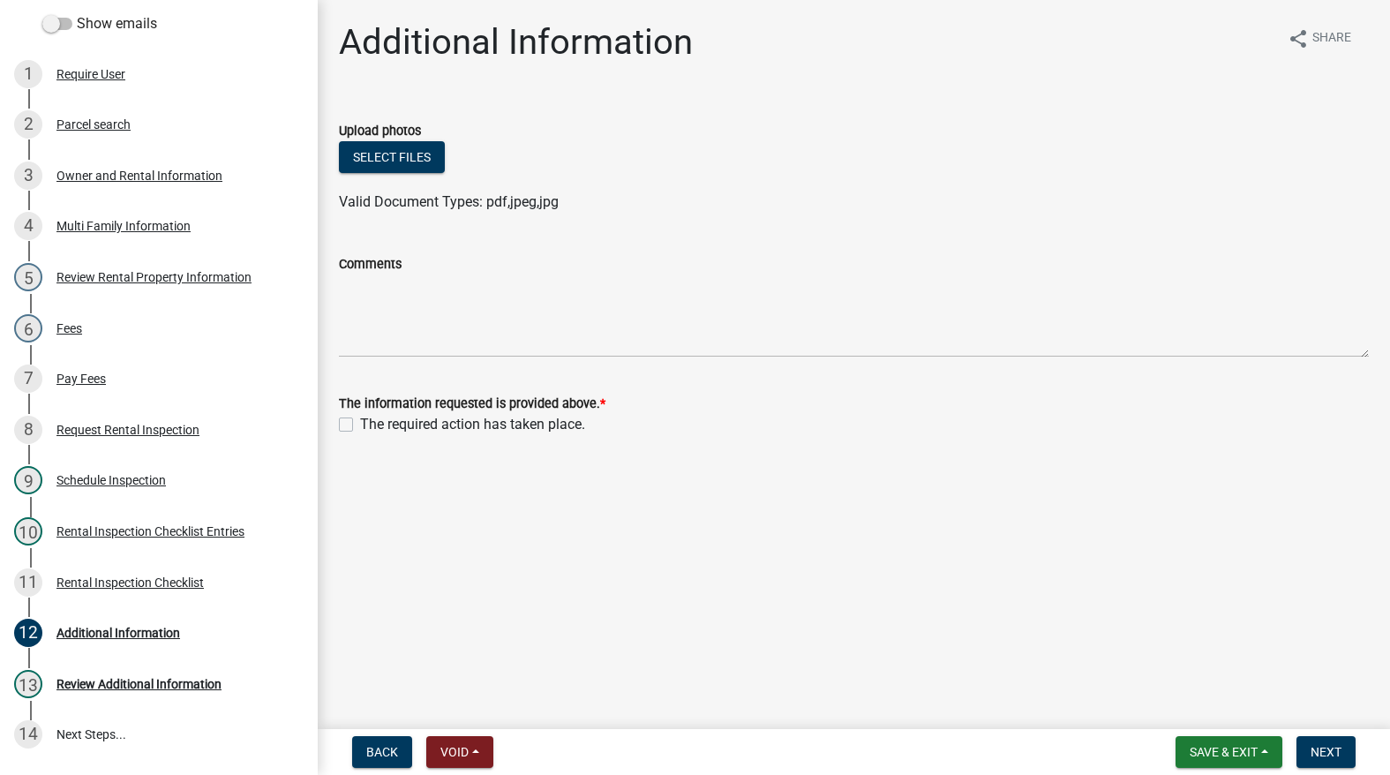
click at [360, 430] on label "The required action has taken place." at bounding box center [472, 424] width 225 height 21
click at [360, 425] on input "The required action has taken place." at bounding box center [365, 419] width 11 height 11
checkbox input "true"
click at [1333, 745] on span "Next" at bounding box center [1325, 752] width 31 height 14
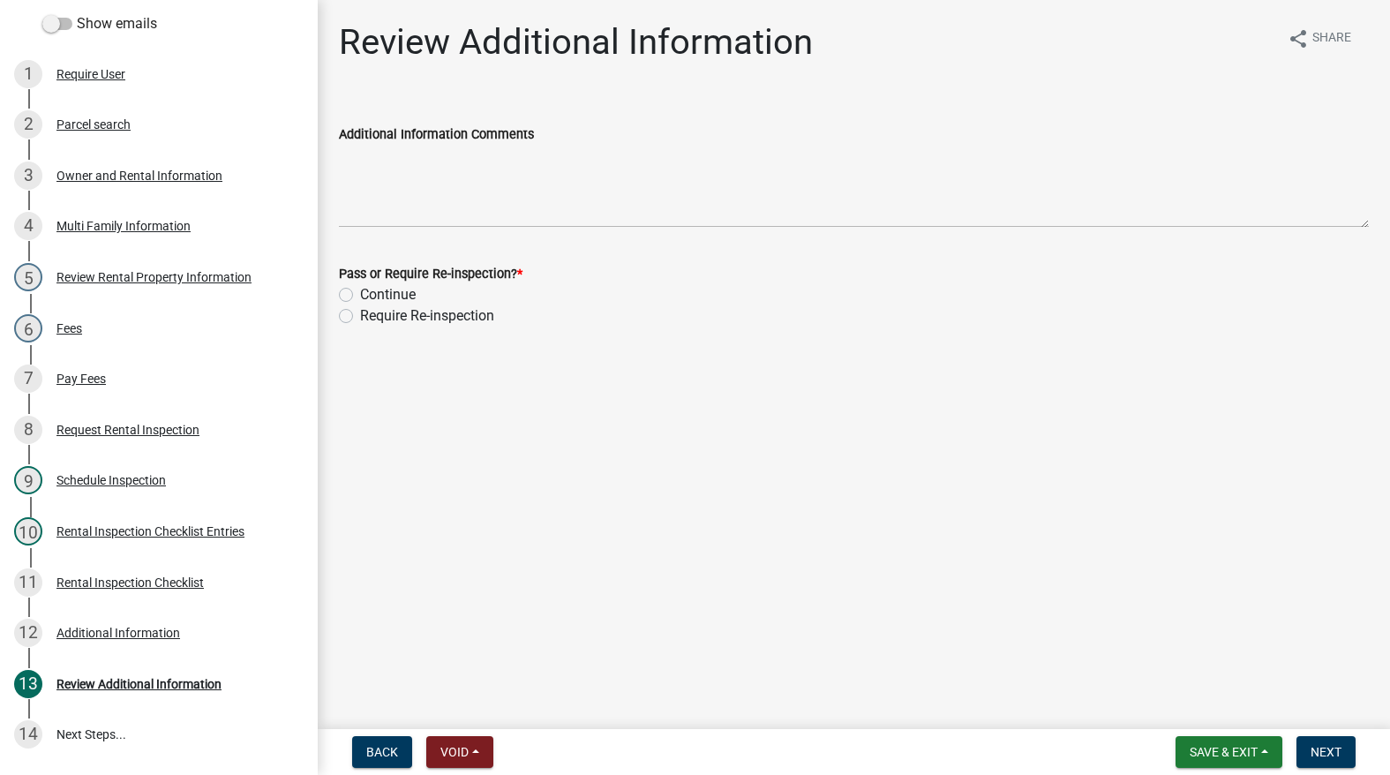
click at [360, 291] on label "Continue" at bounding box center [388, 294] width 56 height 21
click at [360, 291] on input "Continue" at bounding box center [365, 289] width 11 height 11
radio input "true"
click at [1339, 740] on button "Next" at bounding box center [1325, 752] width 59 height 32
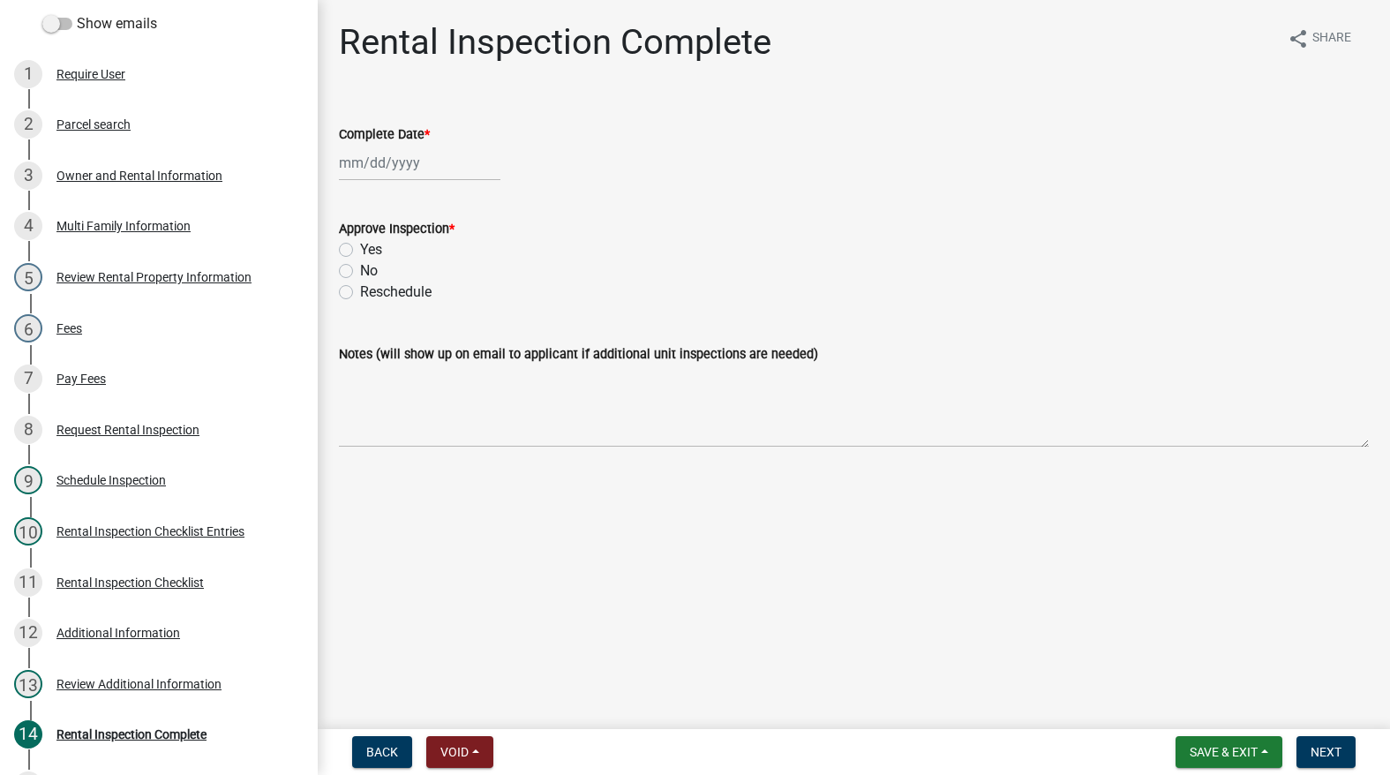
click at [412, 143] on div "Complete Date *" at bounding box center [854, 134] width 1030 height 21
click at [401, 166] on div at bounding box center [419, 163] width 161 height 36
select select "9"
select select "2025"
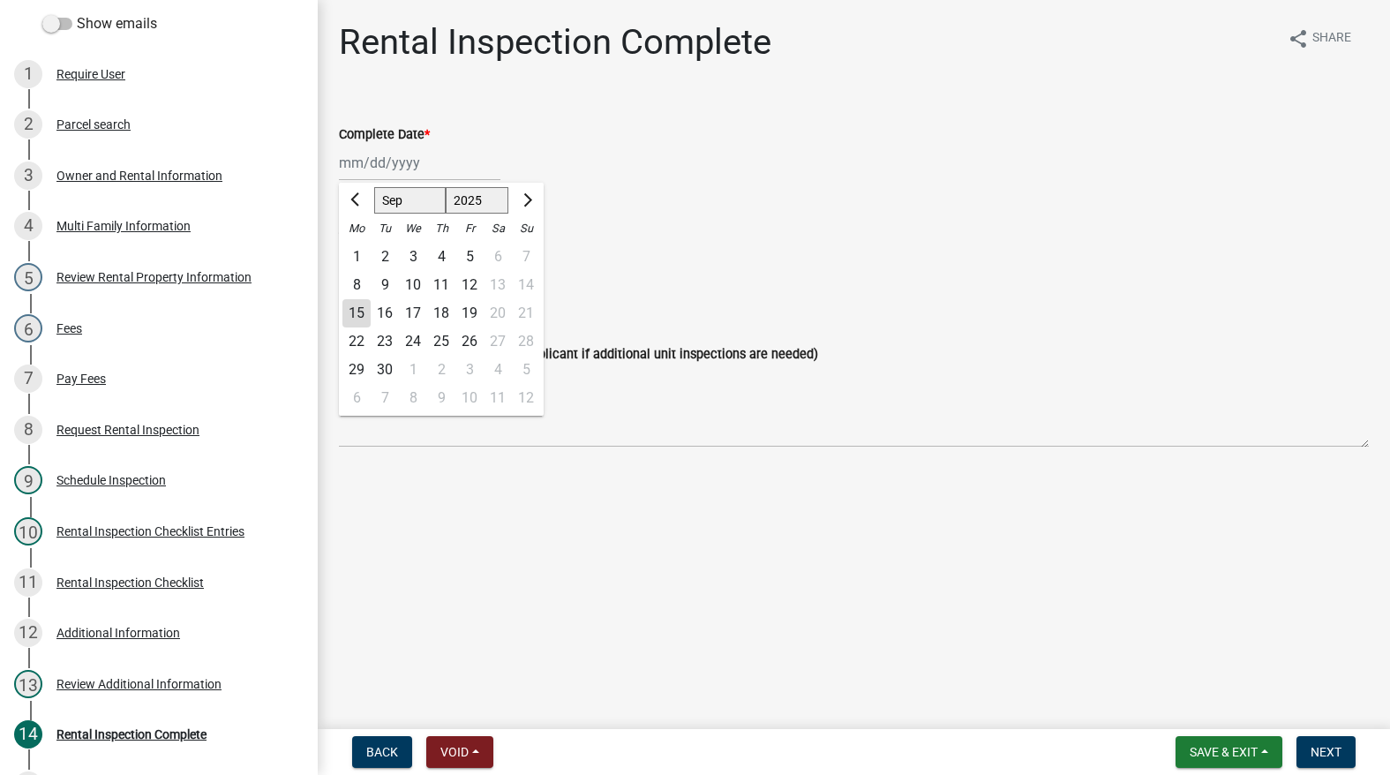
click at [355, 306] on div "15" at bounding box center [356, 313] width 28 height 28
type input "[DATE]"
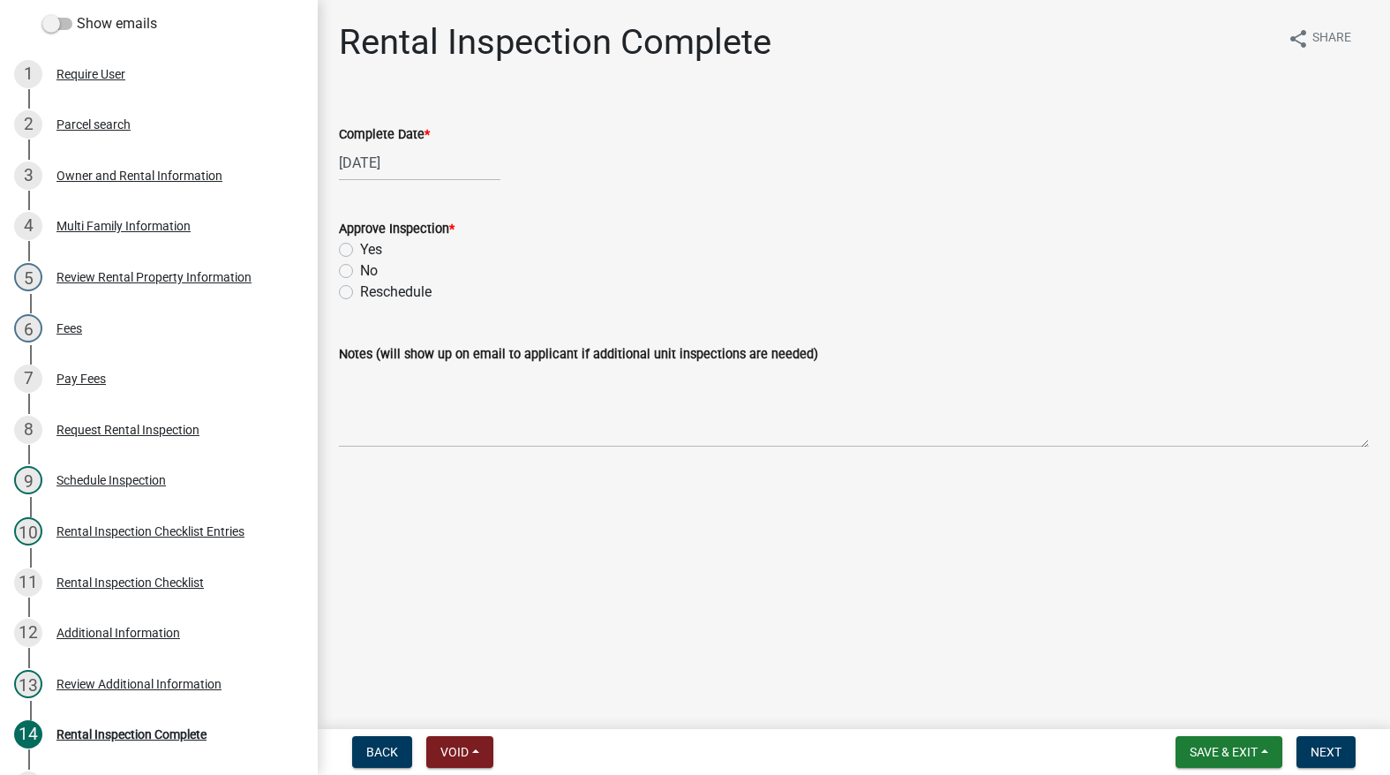
click at [360, 251] on label "Yes" at bounding box center [371, 249] width 22 height 21
click at [360, 251] on input "Yes" at bounding box center [365, 244] width 11 height 11
radio input "true"
click at [1335, 754] on span "Next" at bounding box center [1325, 752] width 31 height 14
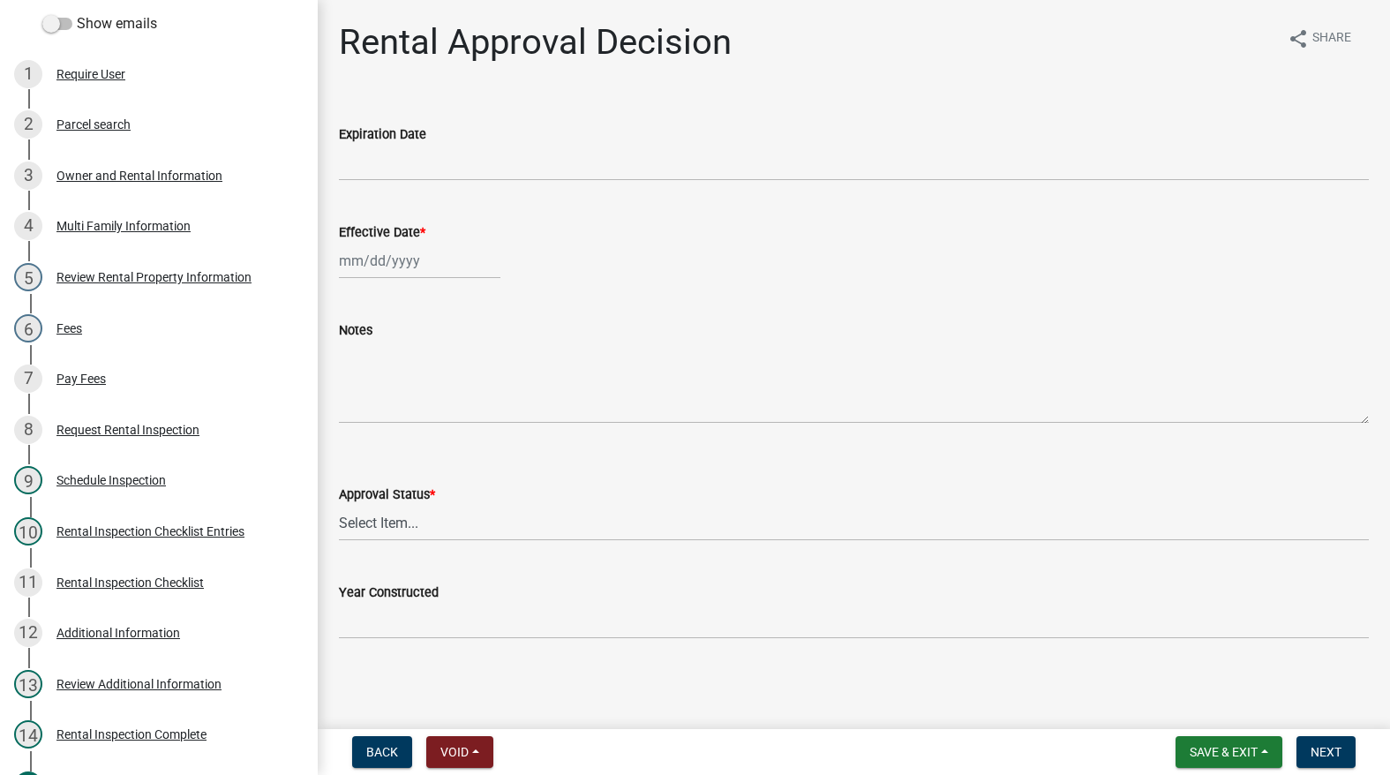
click at [417, 280] on wm-data-entity-input "Effective Date *" at bounding box center [854, 246] width 1030 height 98
click at [409, 266] on div at bounding box center [419, 261] width 161 height 36
select select "9"
select select "2025"
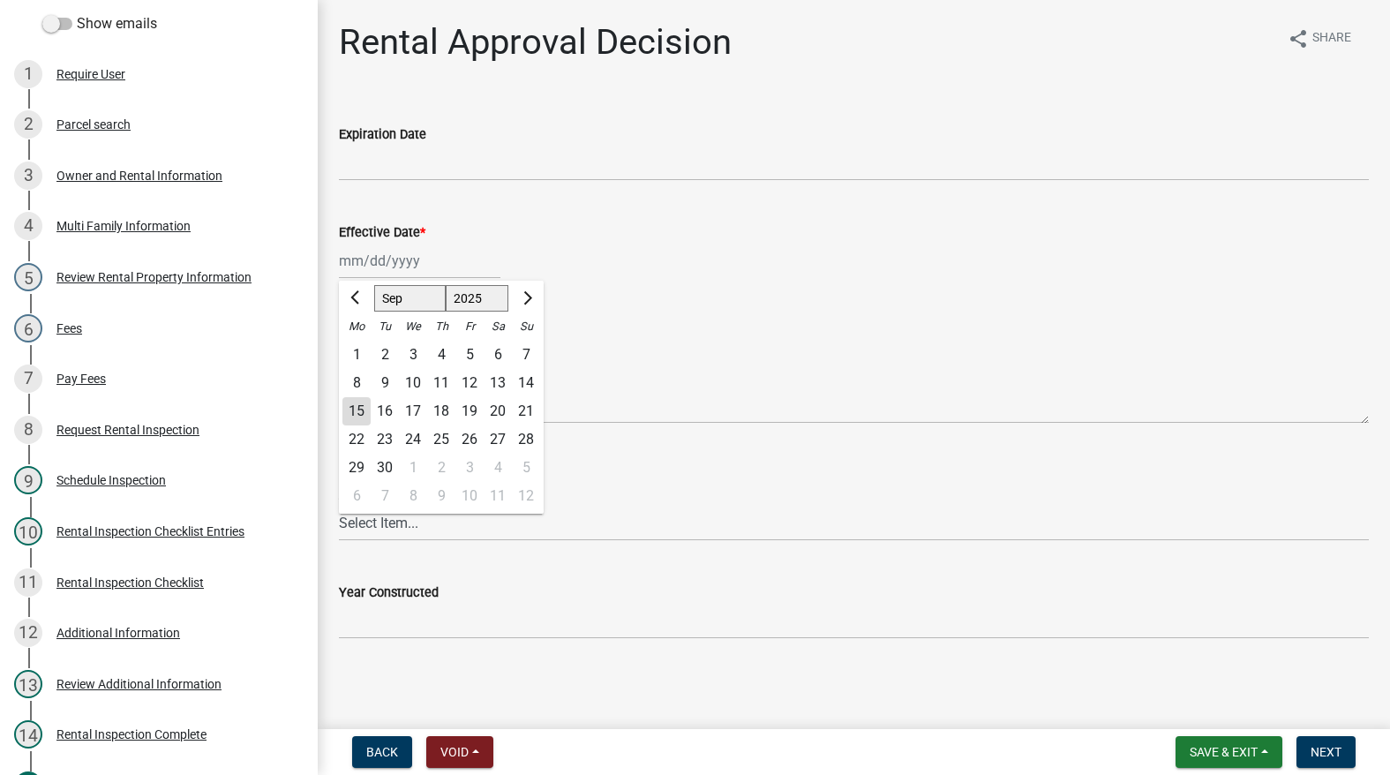
click at [352, 411] on div "15" at bounding box center [356, 411] width 28 height 28
type input "[DATE]"
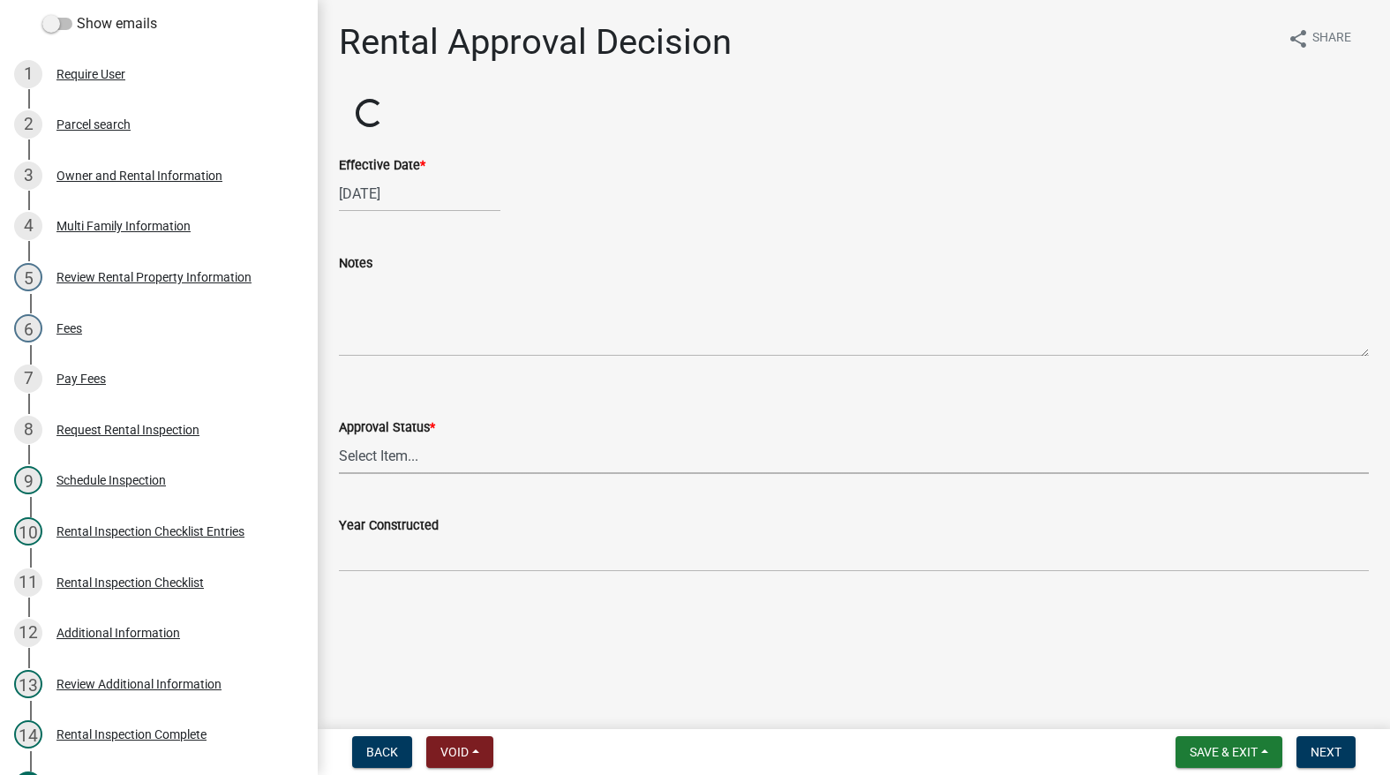
click at [364, 464] on select "Select Item... Approved Denied" at bounding box center [854, 456] width 1030 height 36
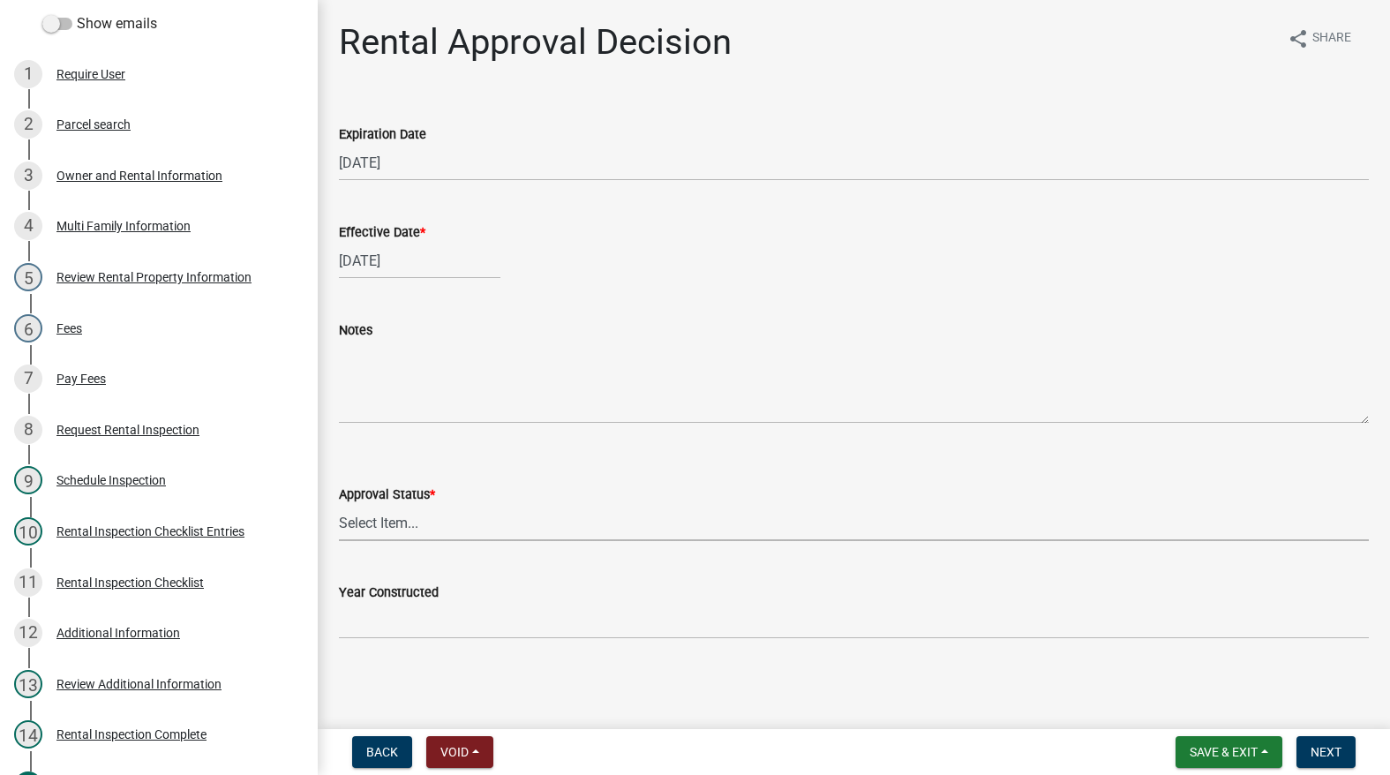
click at [374, 509] on select "Select Item... Approved Denied" at bounding box center [854, 523] width 1030 height 36
click at [384, 535] on select "Select Item... Approved Denied" at bounding box center [854, 523] width 1030 height 36
click at [339, 505] on select "Select Item... Approved Denied" at bounding box center [854, 523] width 1030 height 36
select select "4b86b809-39dd-4c68-9f3d-fdb3e7050482"
click at [1324, 748] on span "Next" at bounding box center [1325, 752] width 31 height 14
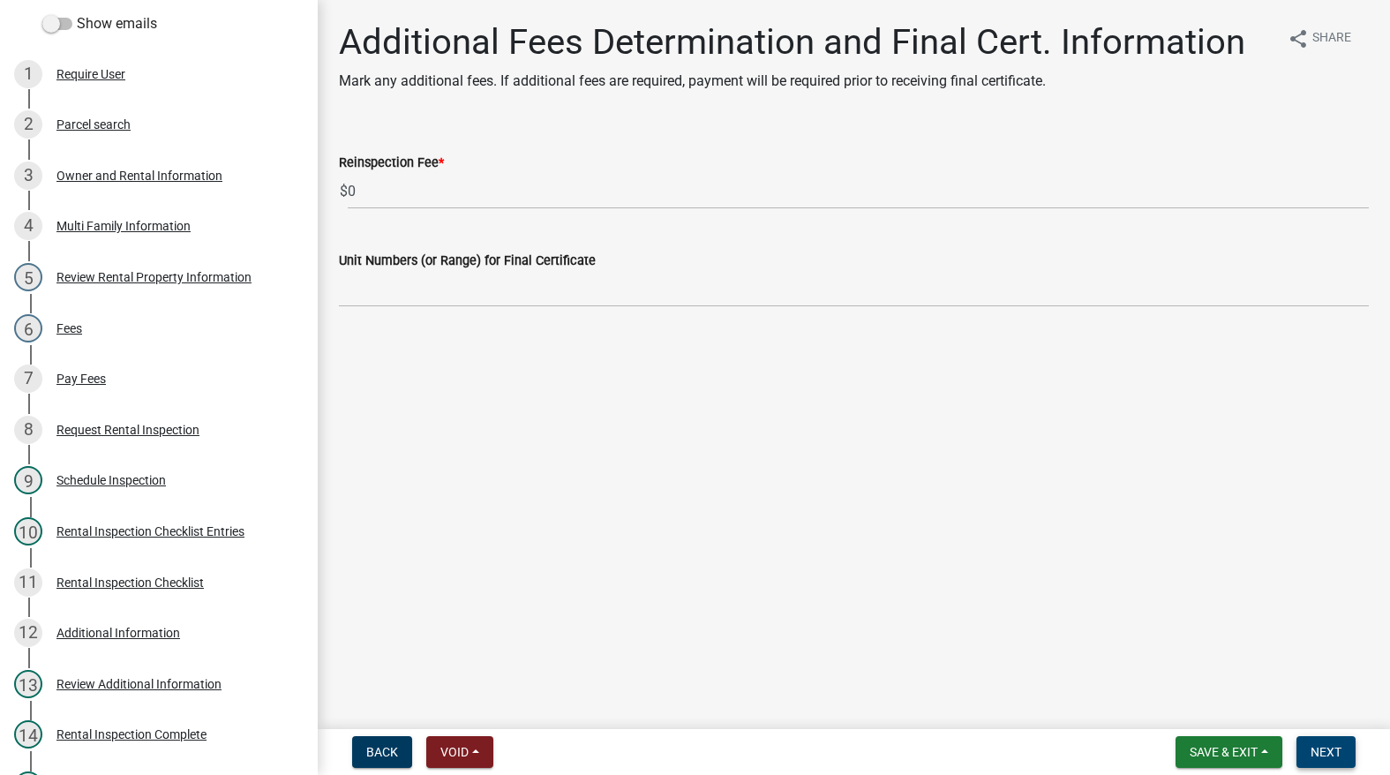
click at [1336, 739] on button "Next" at bounding box center [1325, 752] width 59 height 32
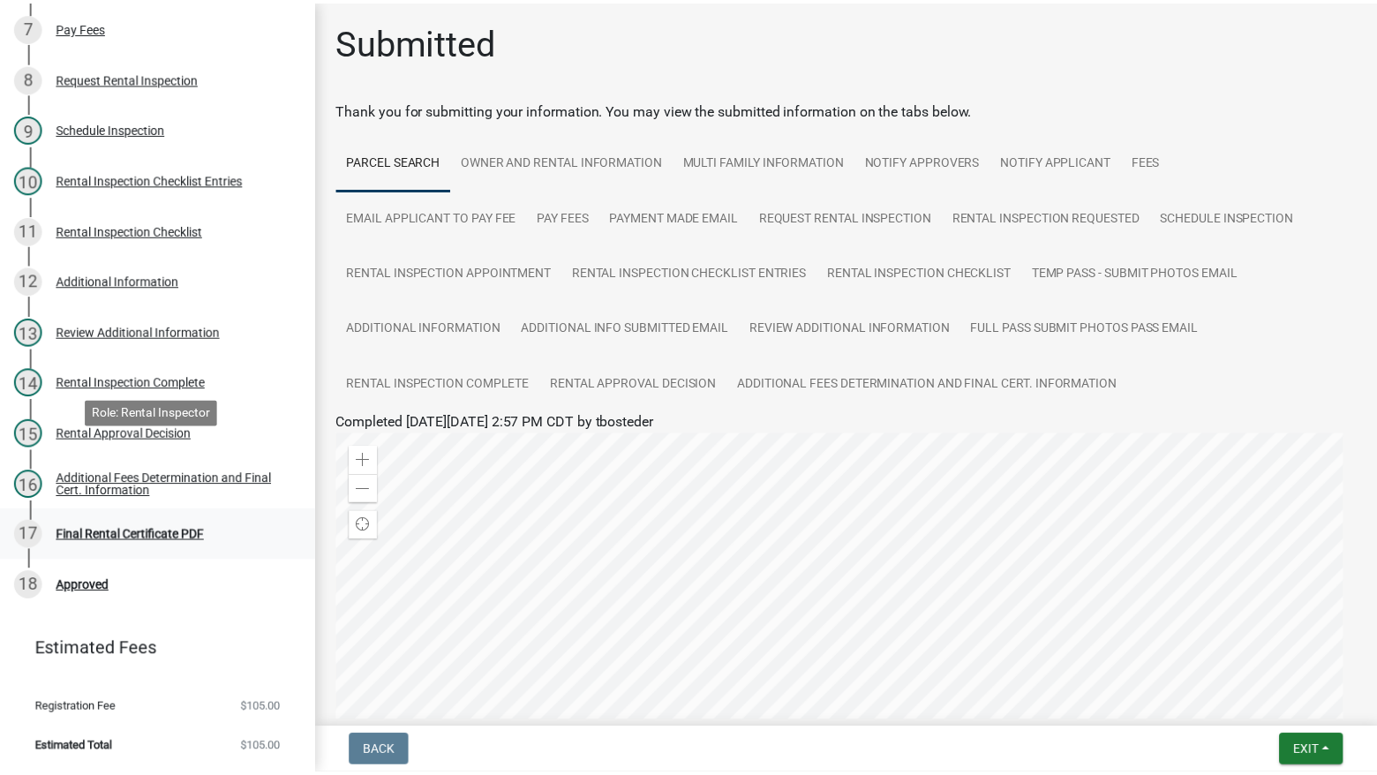
scroll to position [642, 0]
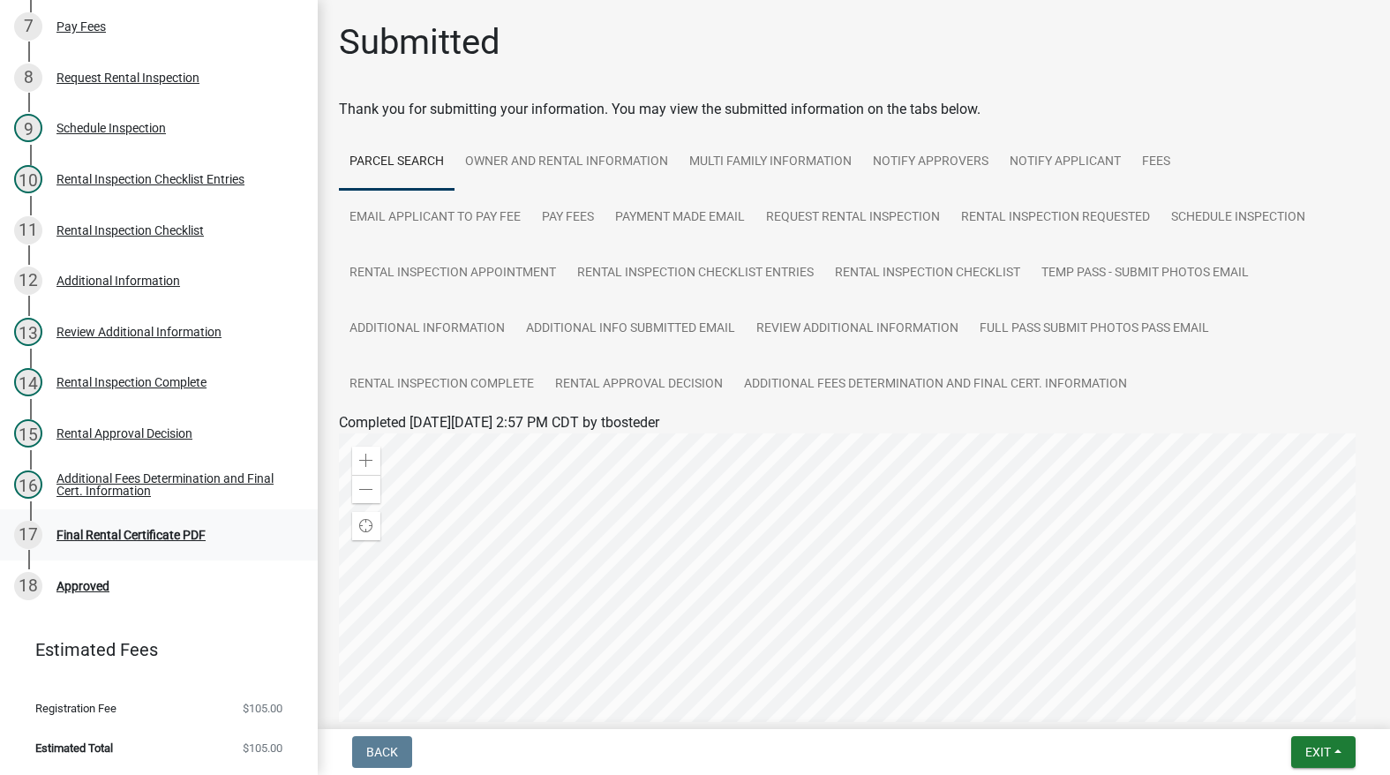
click at [147, 532] on div "Final Rental Certificate PDF" at bounding box center [130, 535] width 149 height 12
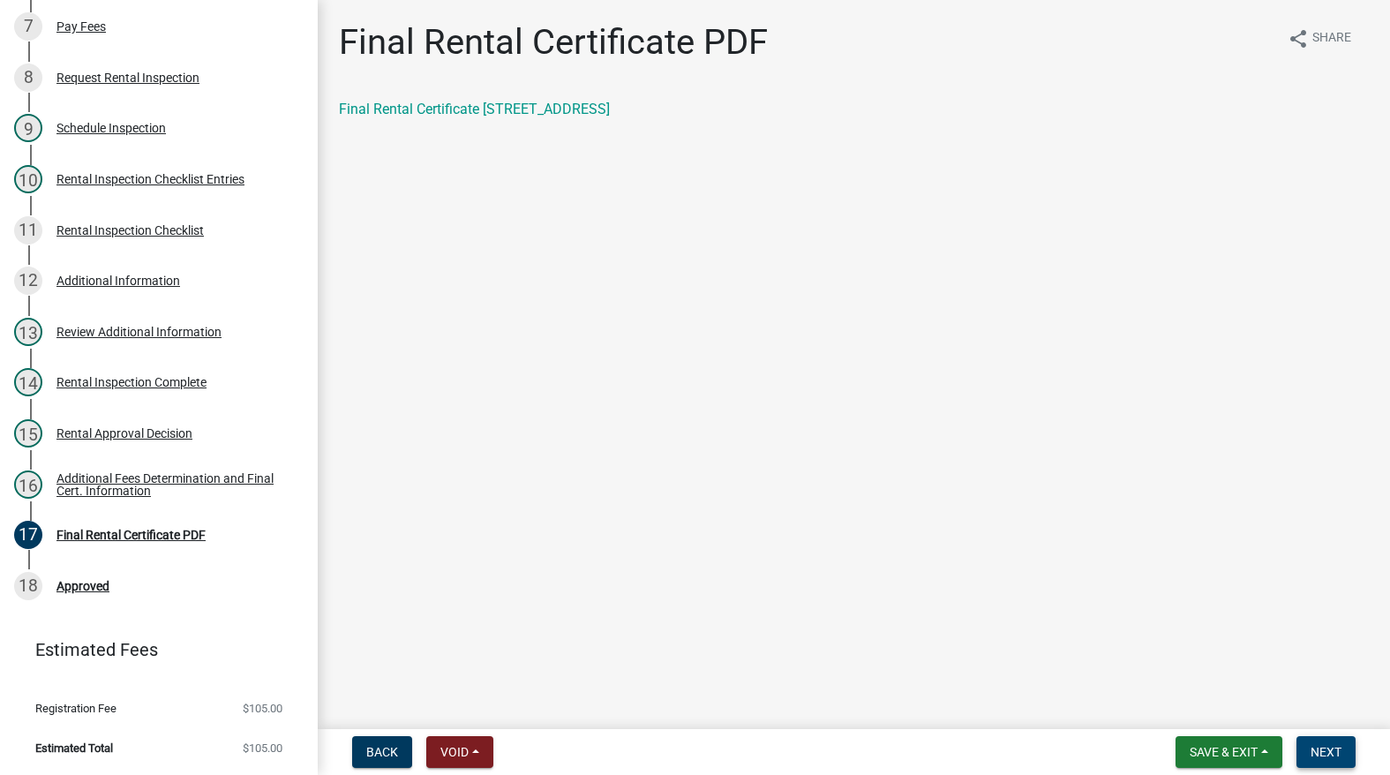
click at [1306, 742] on button "Next" at bounding box center [1325, 752] width 59 height 32
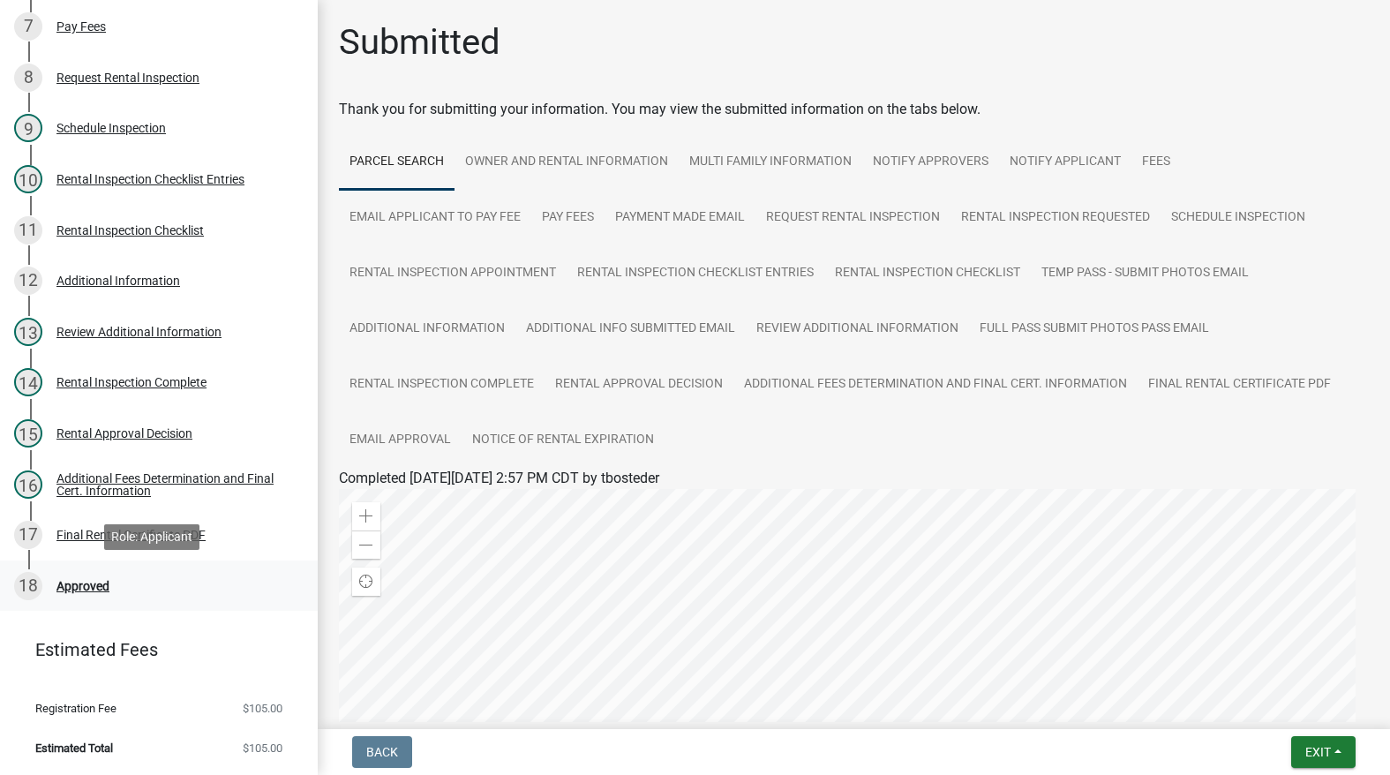
click at [90, 574] on div "18 Approved" at bounding box center [151, 586] width 275 height 28
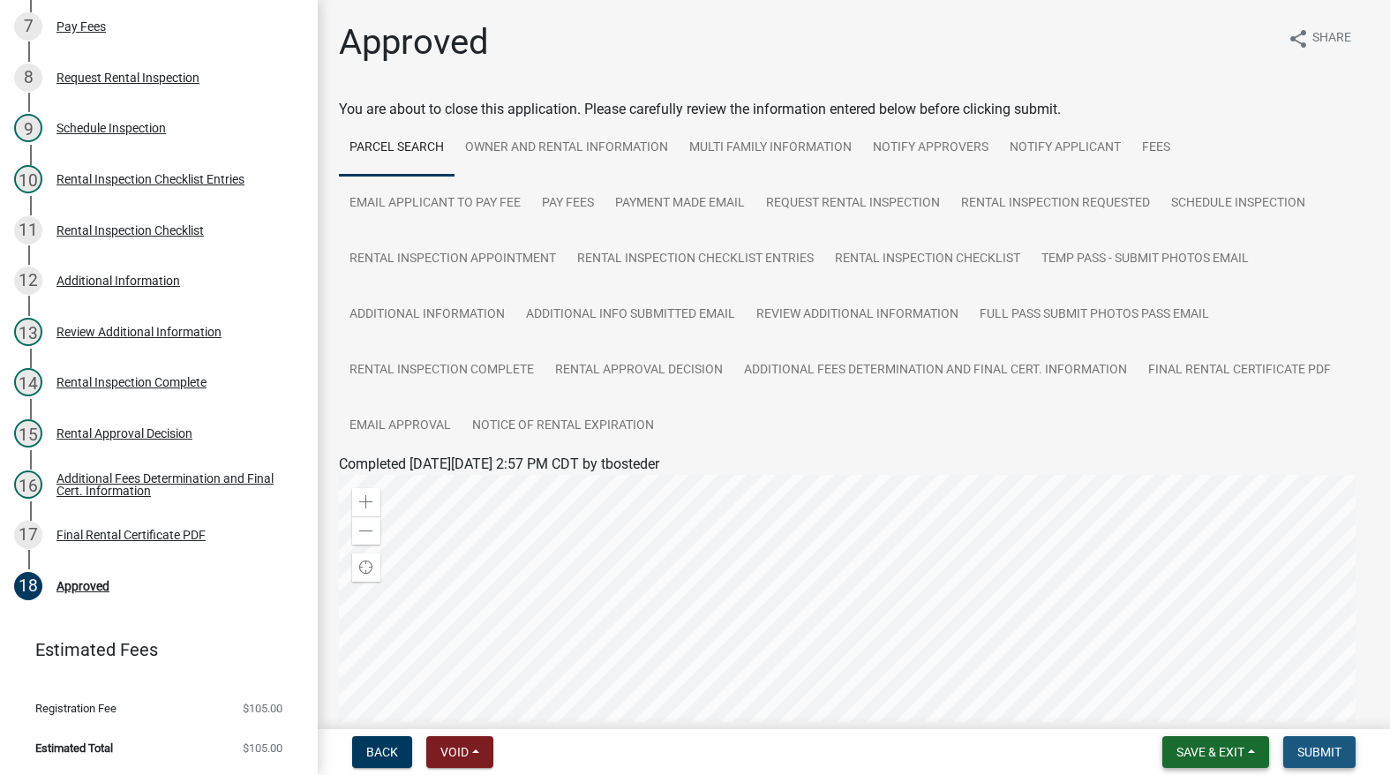
click at [1332, 746] on span "Submit" at bounding box center [1319, 752] width 44 height 14
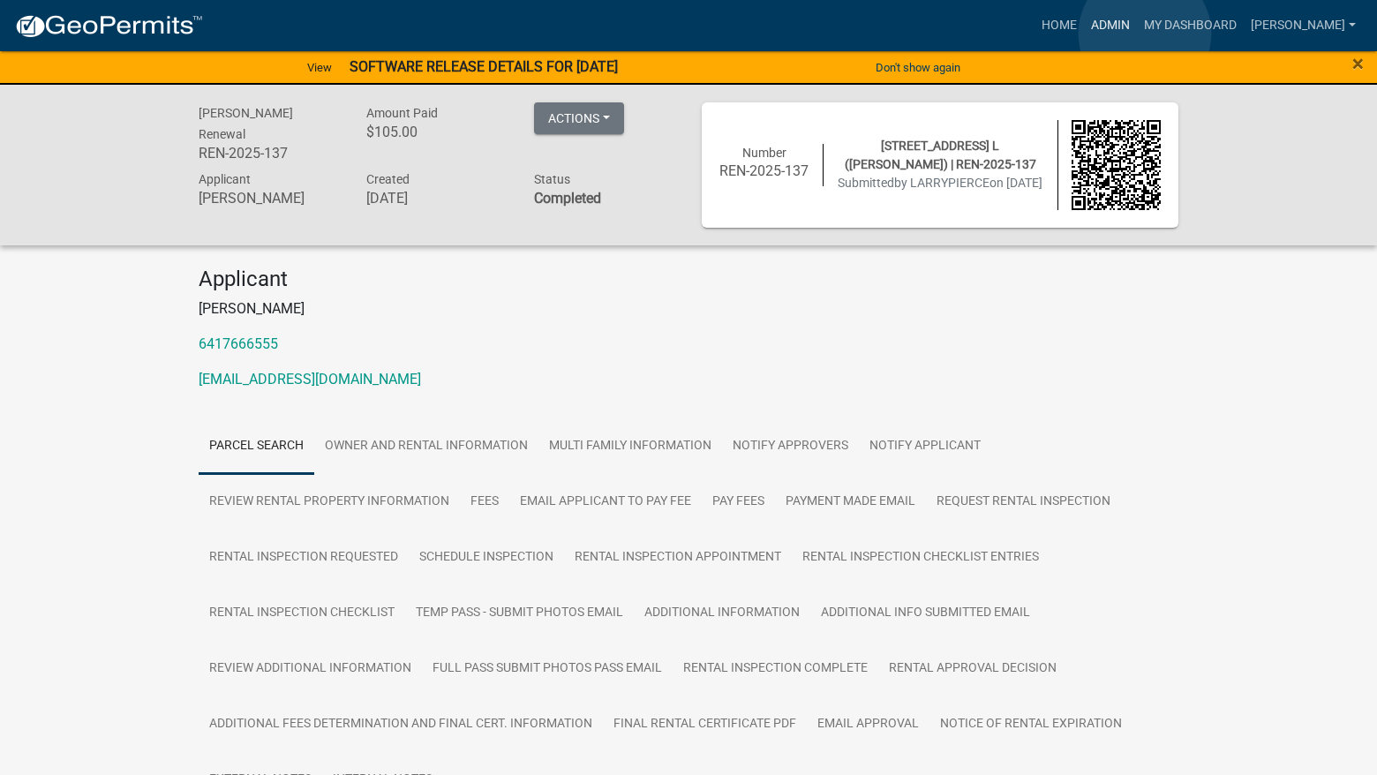
click at [1137, 34] on link "Admin" at bounding box center [1110, 26] width 53 height 34
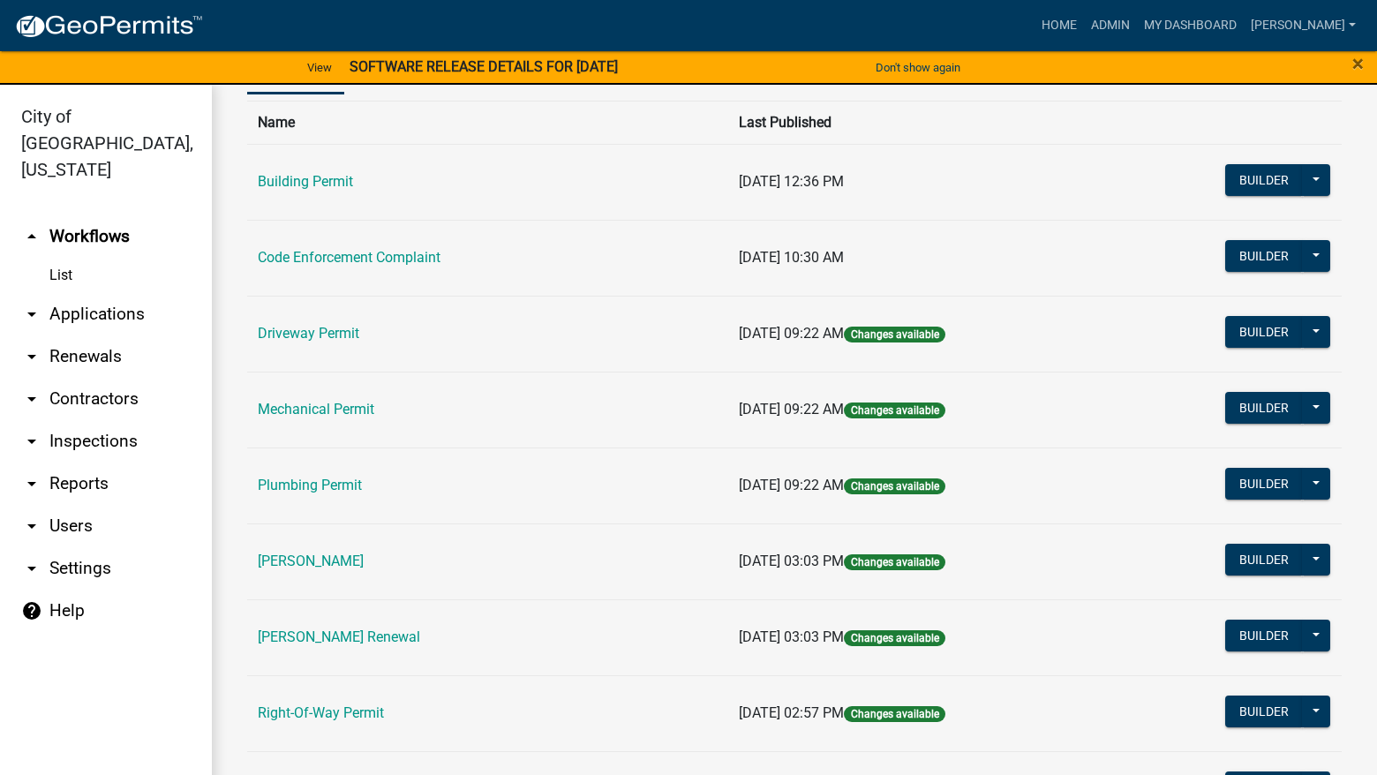
scroll to position [265, 0]
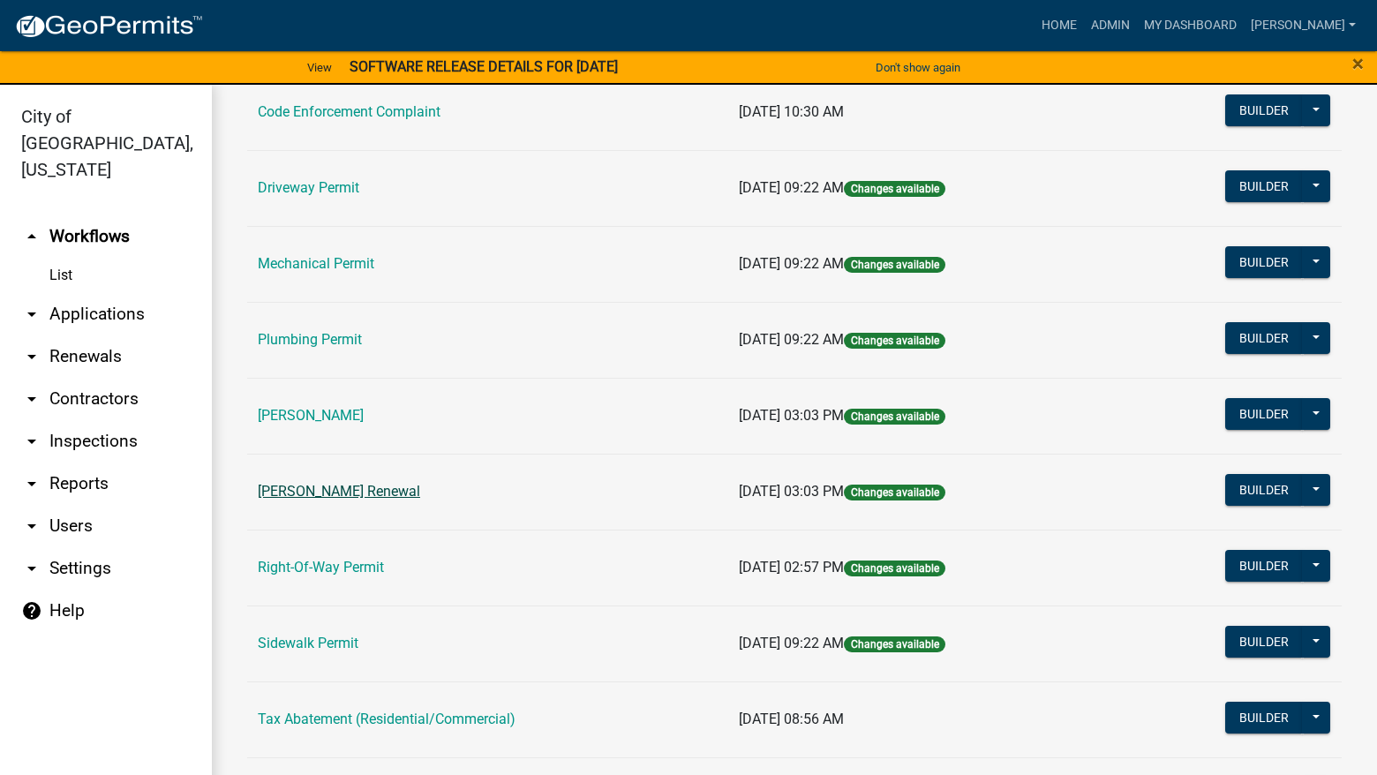
click at [387, 499] on link "[PERSON_NAME] Renewal" at bounding box center [339, 491] width 162 height 17
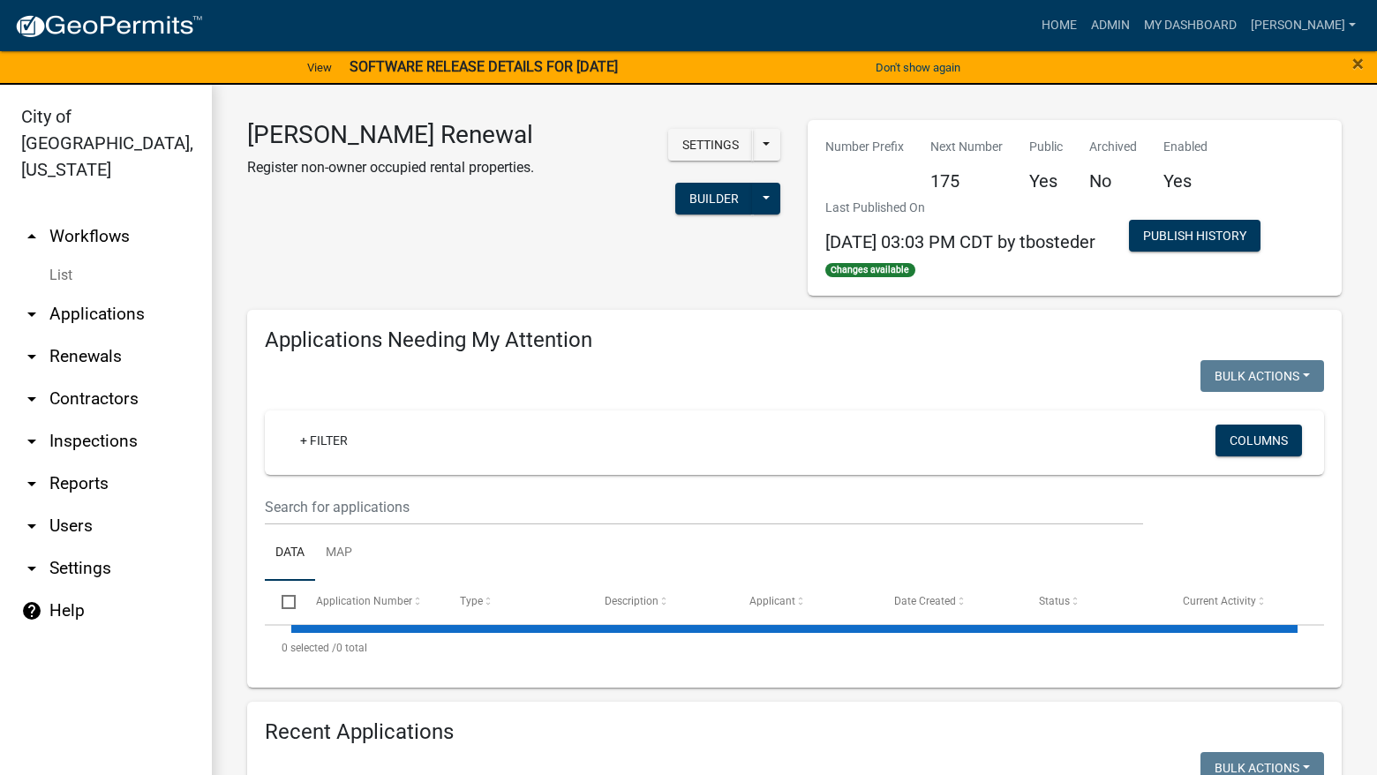
select select "3: 100"
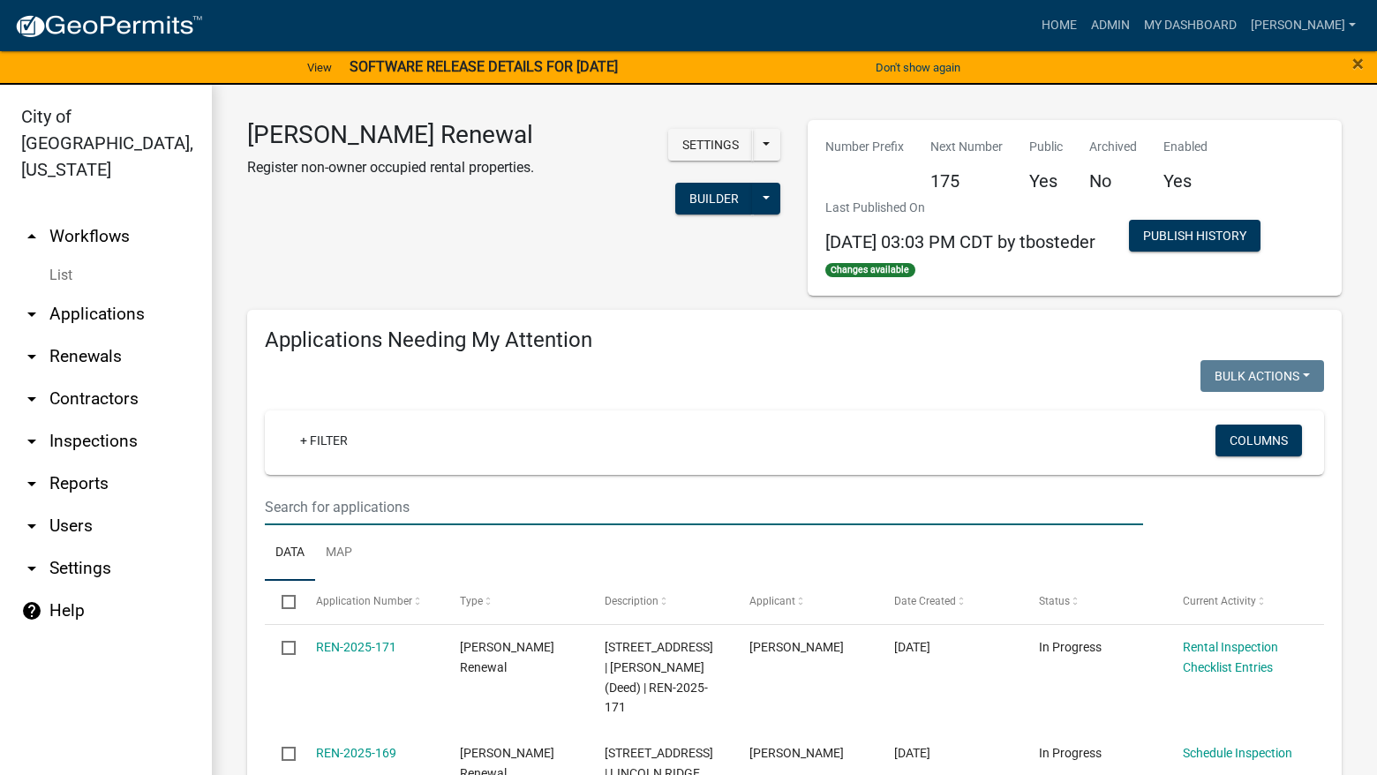
click at [475, 495] on input "text" at bounding box center [704, 507] width 878 height 36
type input "610"
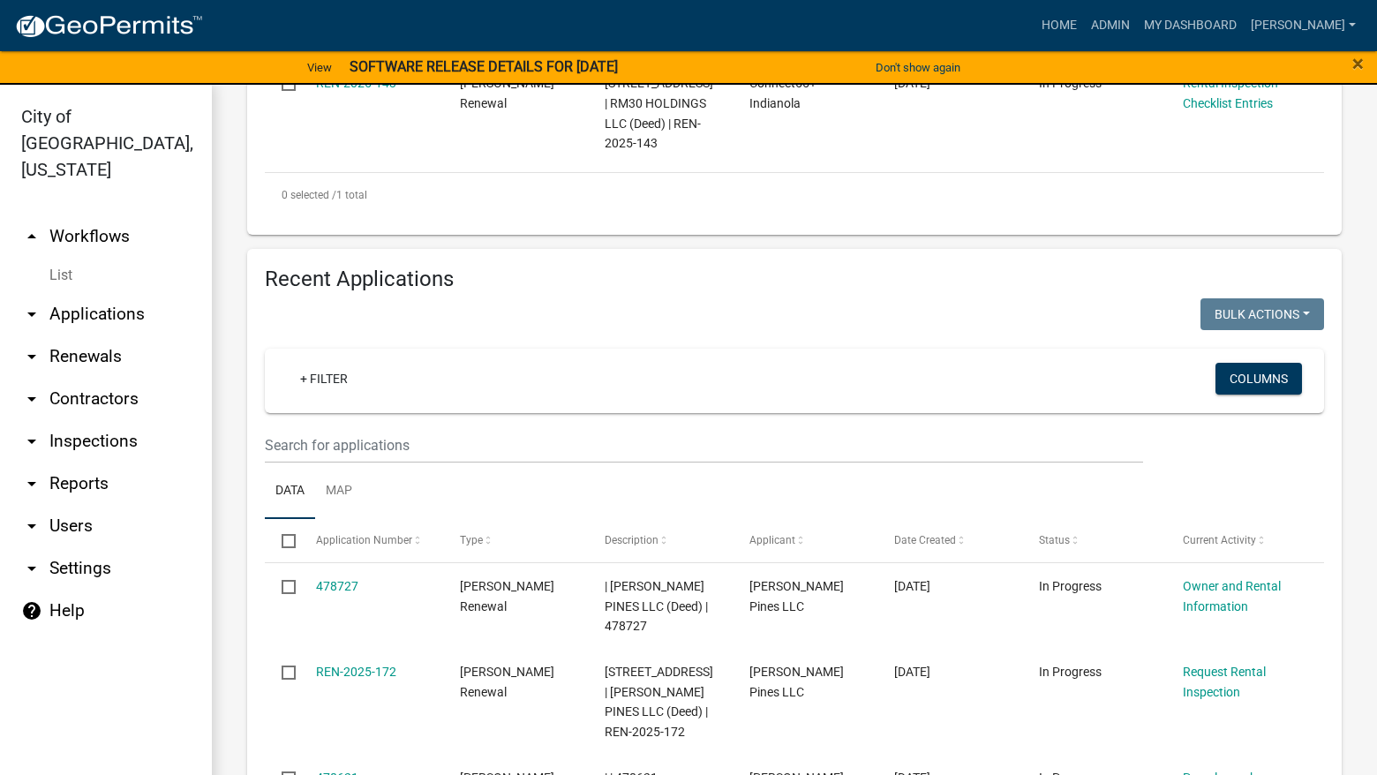
scroll to position [618, 0]
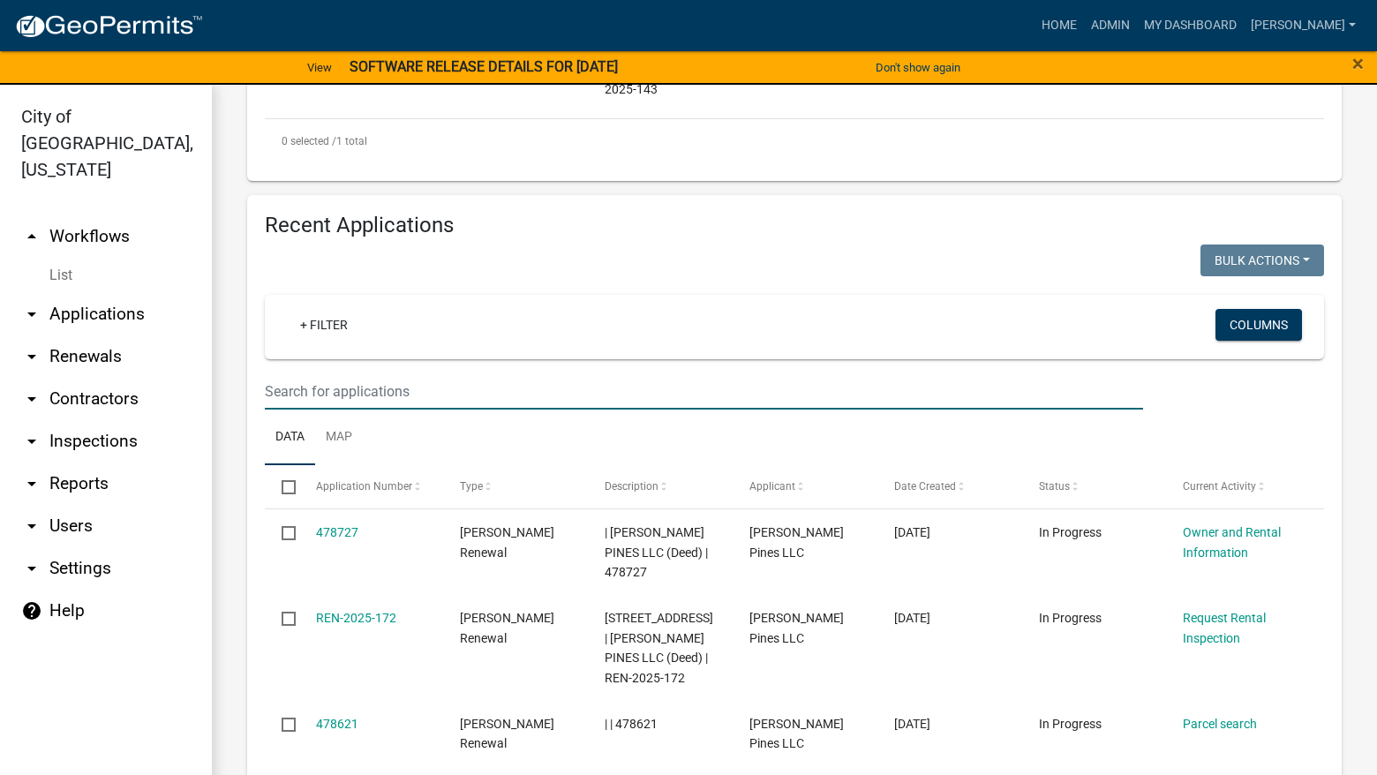
click at [836, 409] on input "text" at bounding box center [704, 391] width 878 height 36
type input "610"
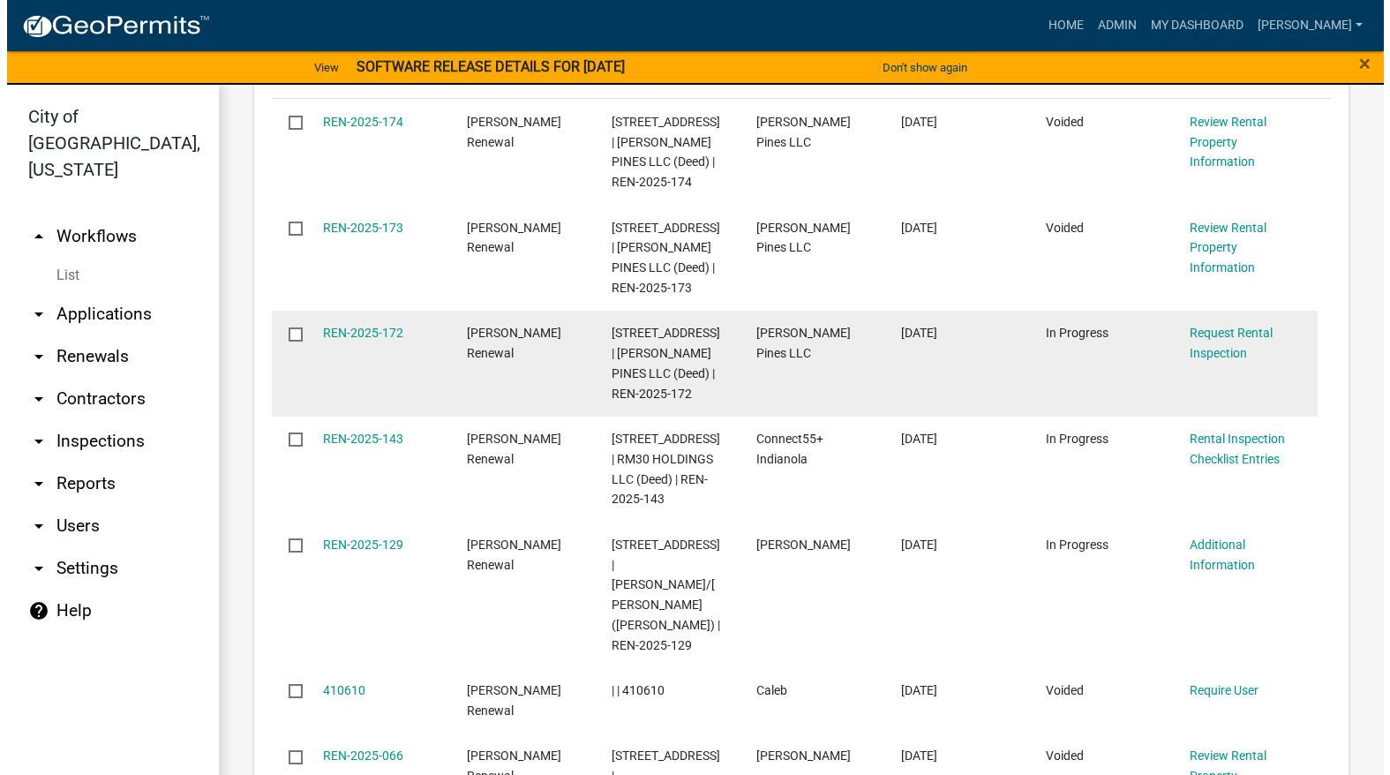
scroll to position [1059, 0]
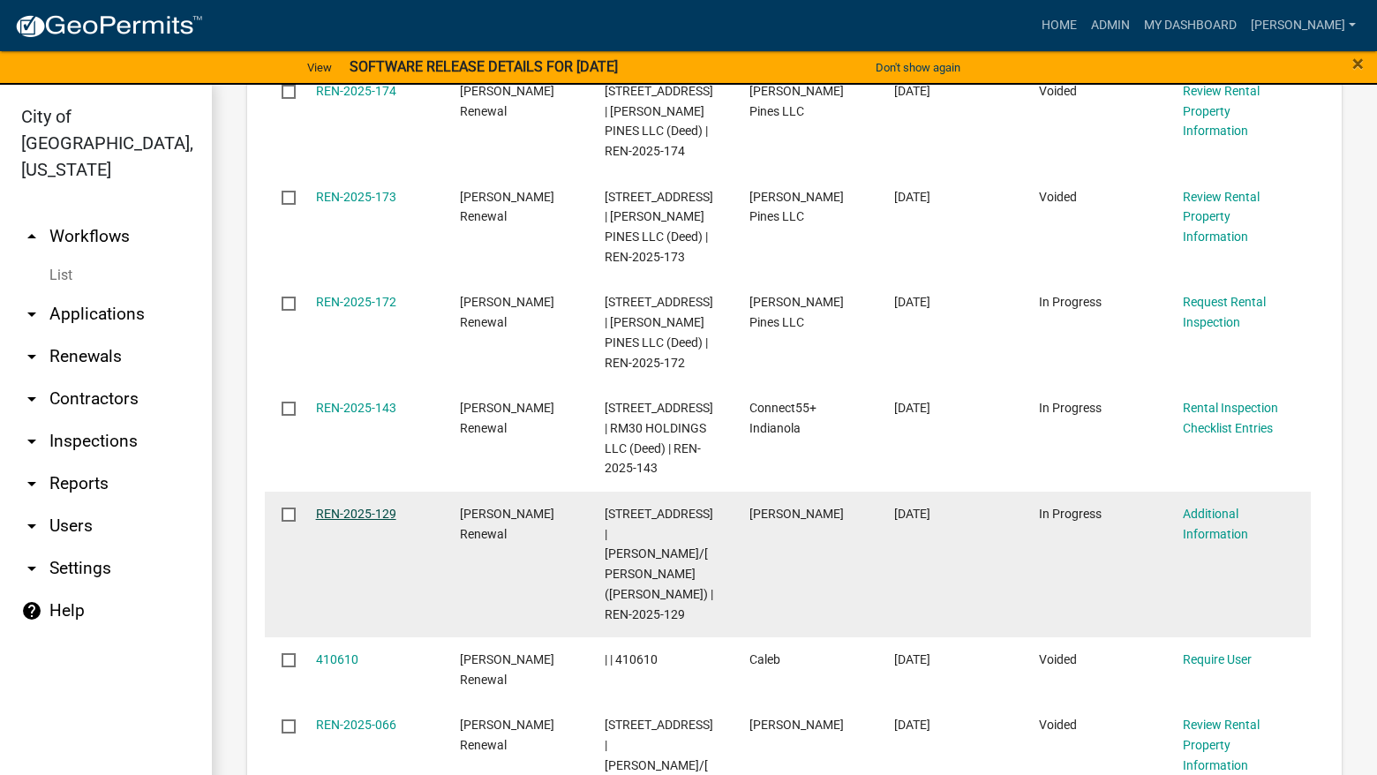
click at [354, 521] on link "REN-2025-129" at bounding box center [356, 513] width 80 height 14
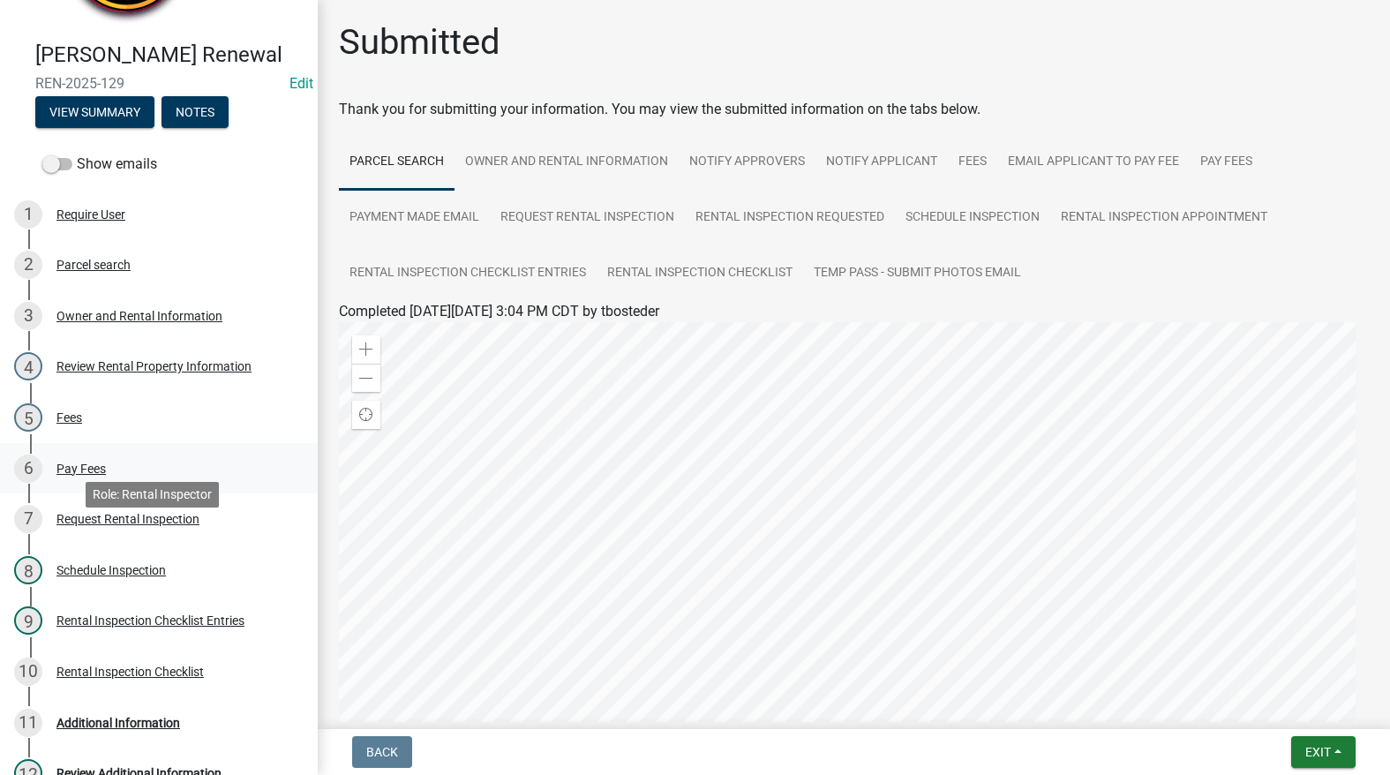
scroll to position [353, 0]
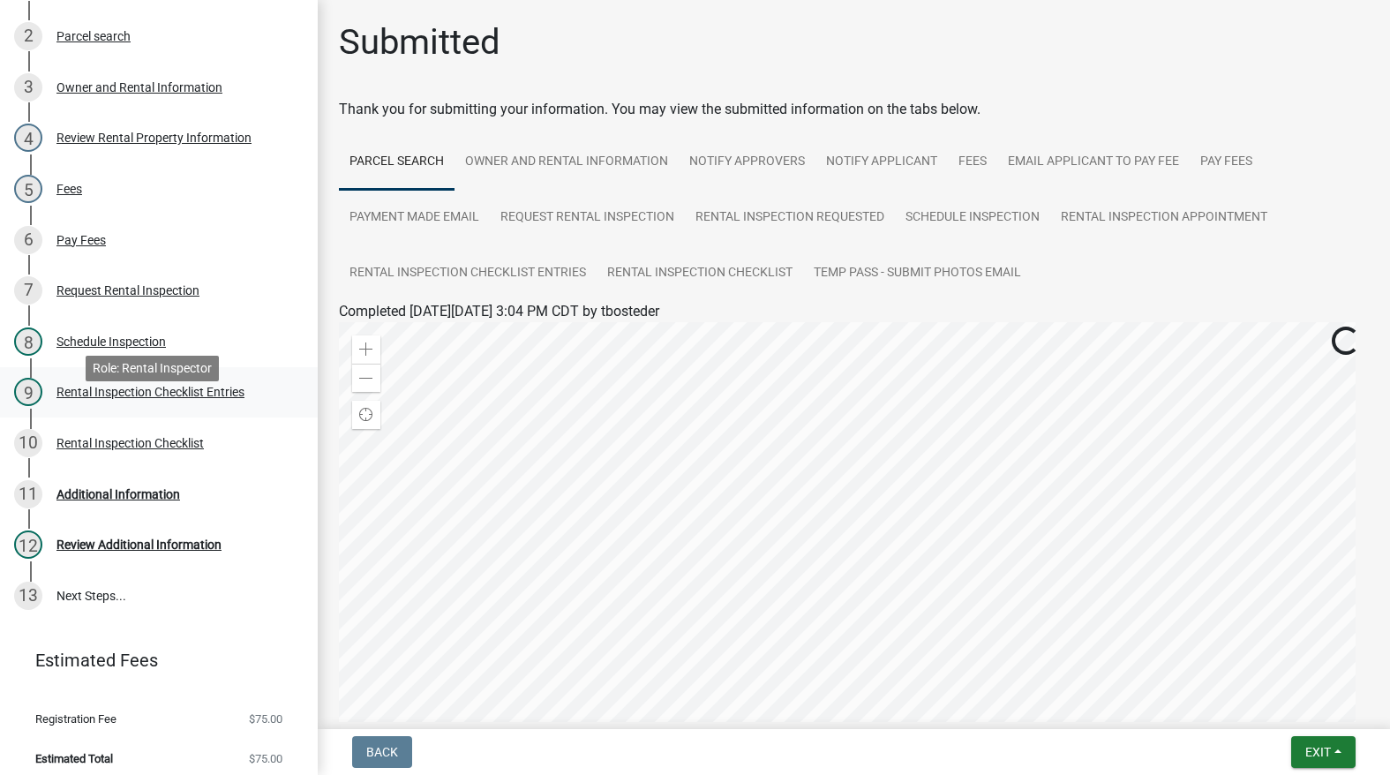
drag, startPoint x: 174, startPoint y: 405, endPoint x: 168, endPoint y: 424, distance: 20.4
click at [168, 406] on div "9 Rental Inspection Checklist Entries" at bounding box center [151, 392] width 275 height 28
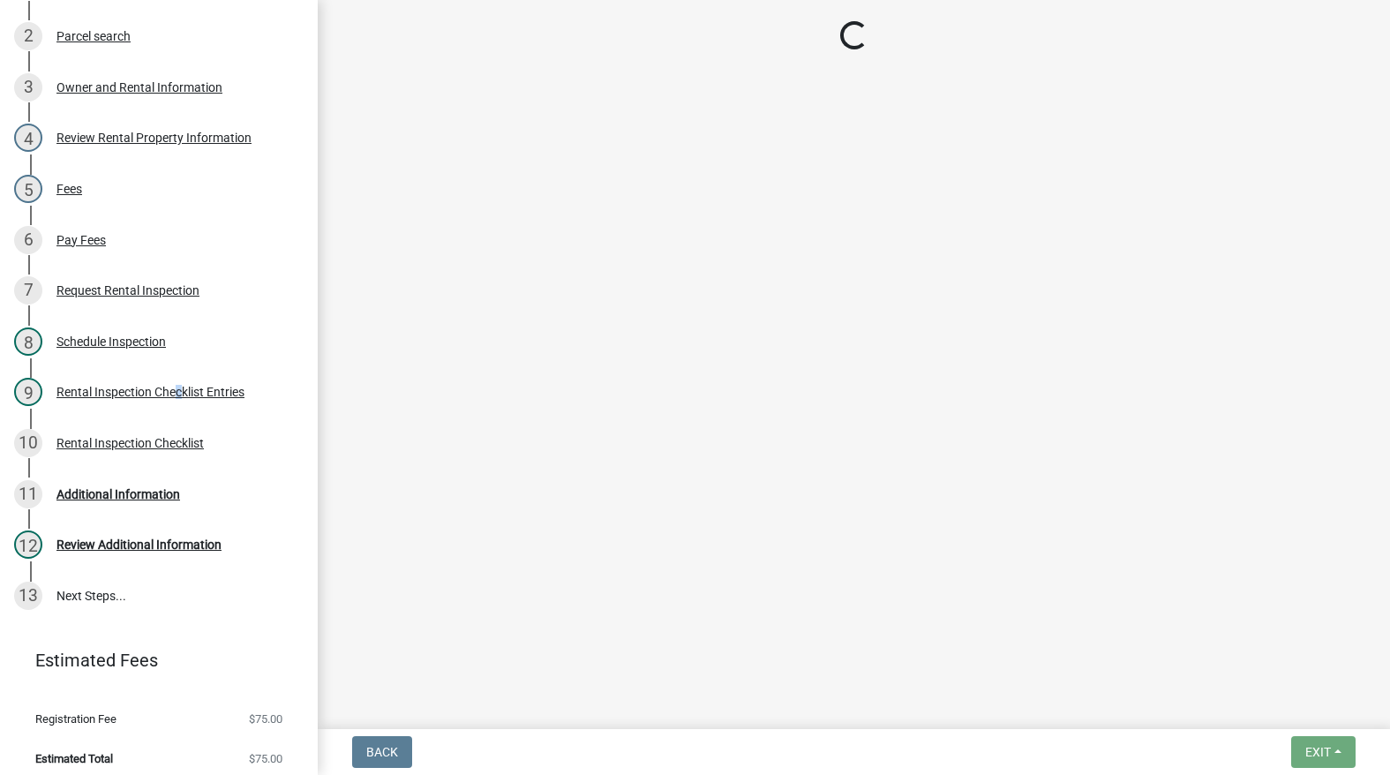
select select "3237a74e-59b5-424e-94fe-d72df491538c"
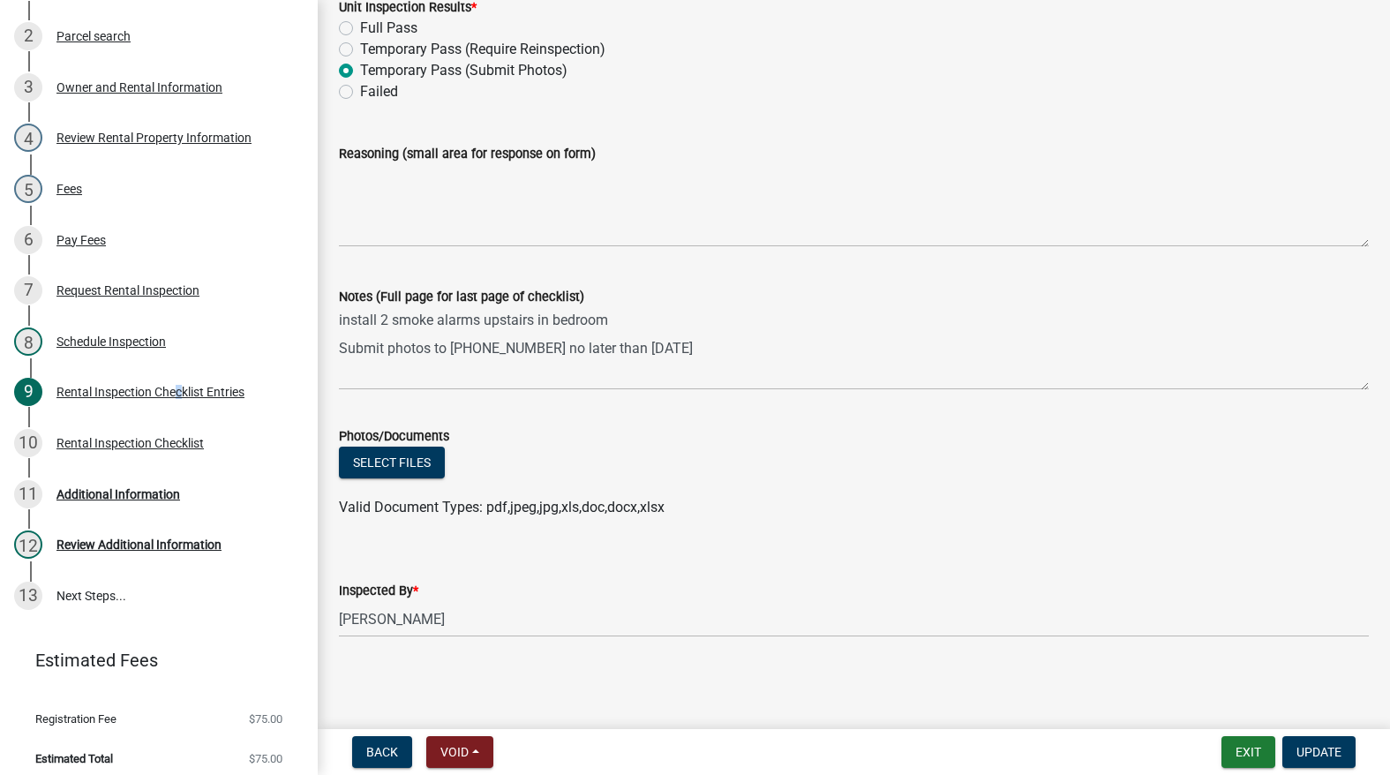
scroll to position [7867, 0]
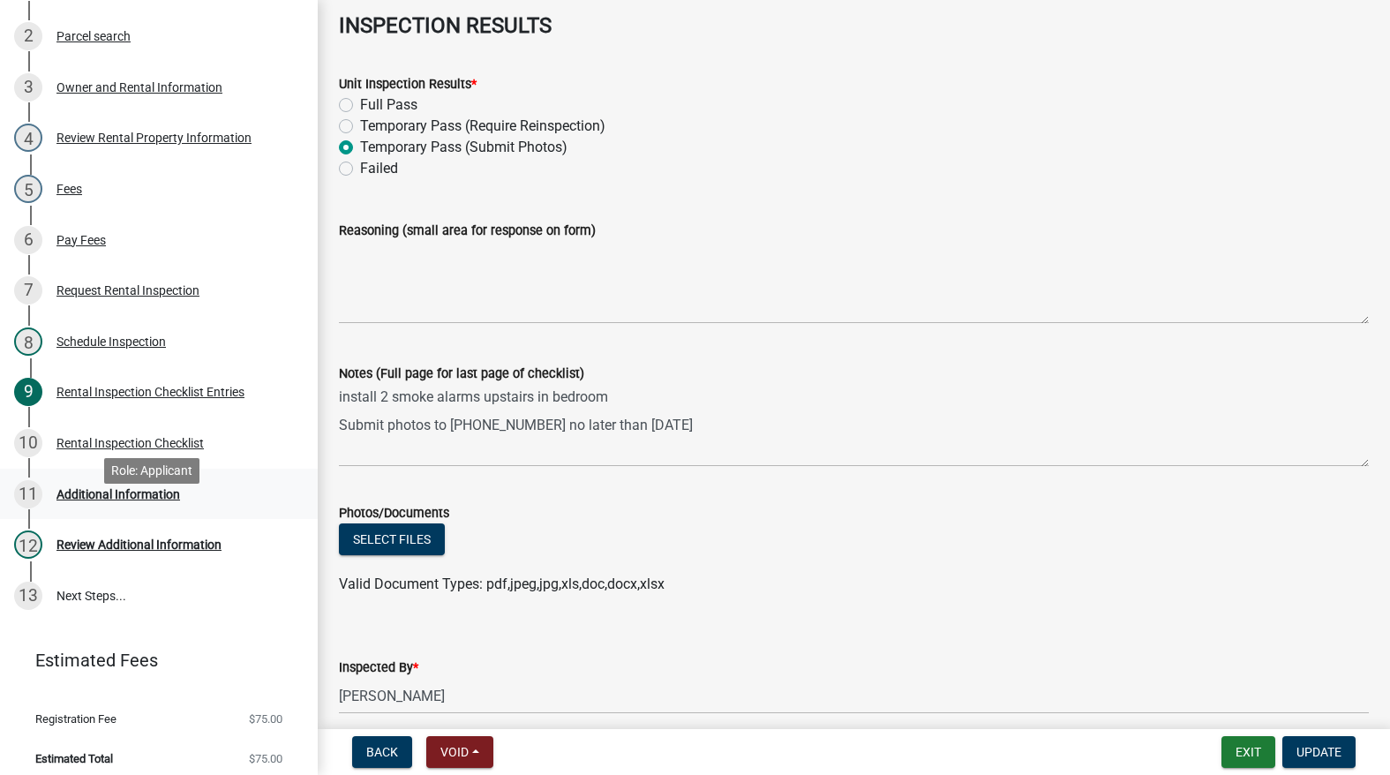
click at [160, 500] on div "Additional Information" at bounding box center [118, 494] width 124 height 12
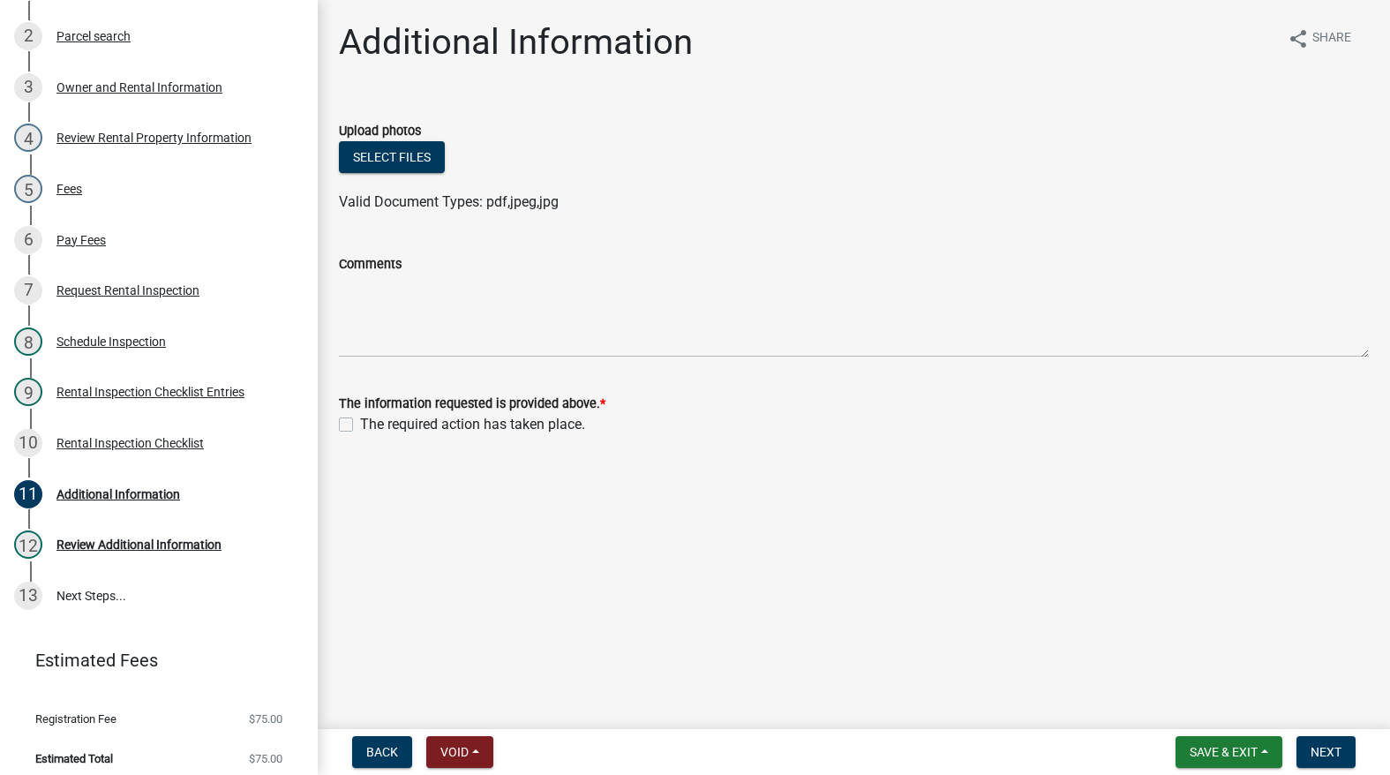
click at [360, 424] on label "The required action has taken place." at bounding box center [472, 424] width 225 height 21
click at [360, 424] on input "The required action has taken place." at bounding box center [365, 419] width 11 height 11
checkbox input "true"
click at [1332, 753] on span "Next" at bounding box center [1325, 752] width 31 height 14
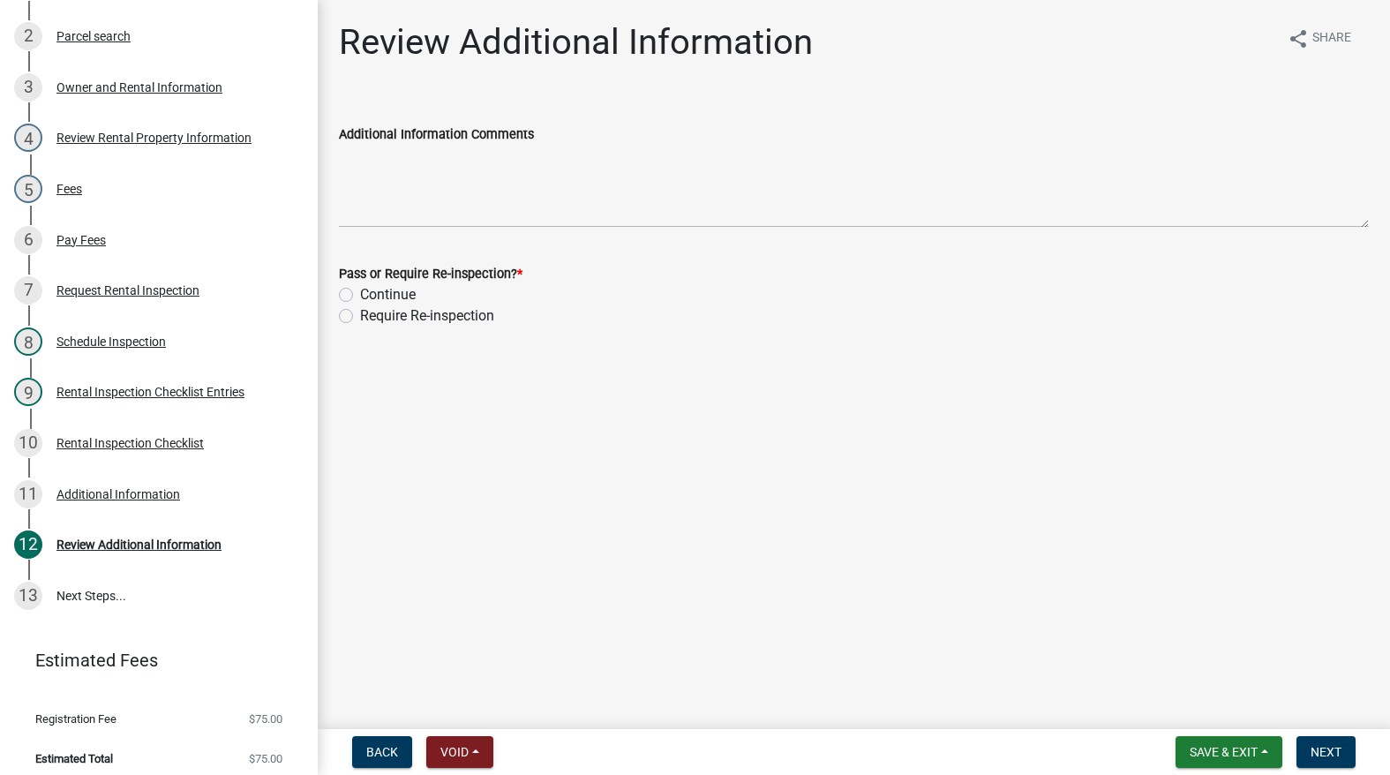
click at [360, 299] on label "Continue" at bounding box center [388, 294] width 56 height 21
click at [360, 296] on input "Continue" at bounding box center [365, 289] width 11 height 11
radio input "true"
click at [1323, 749] on span "Next" at bounding box center [1325, 752] width 31 height 14
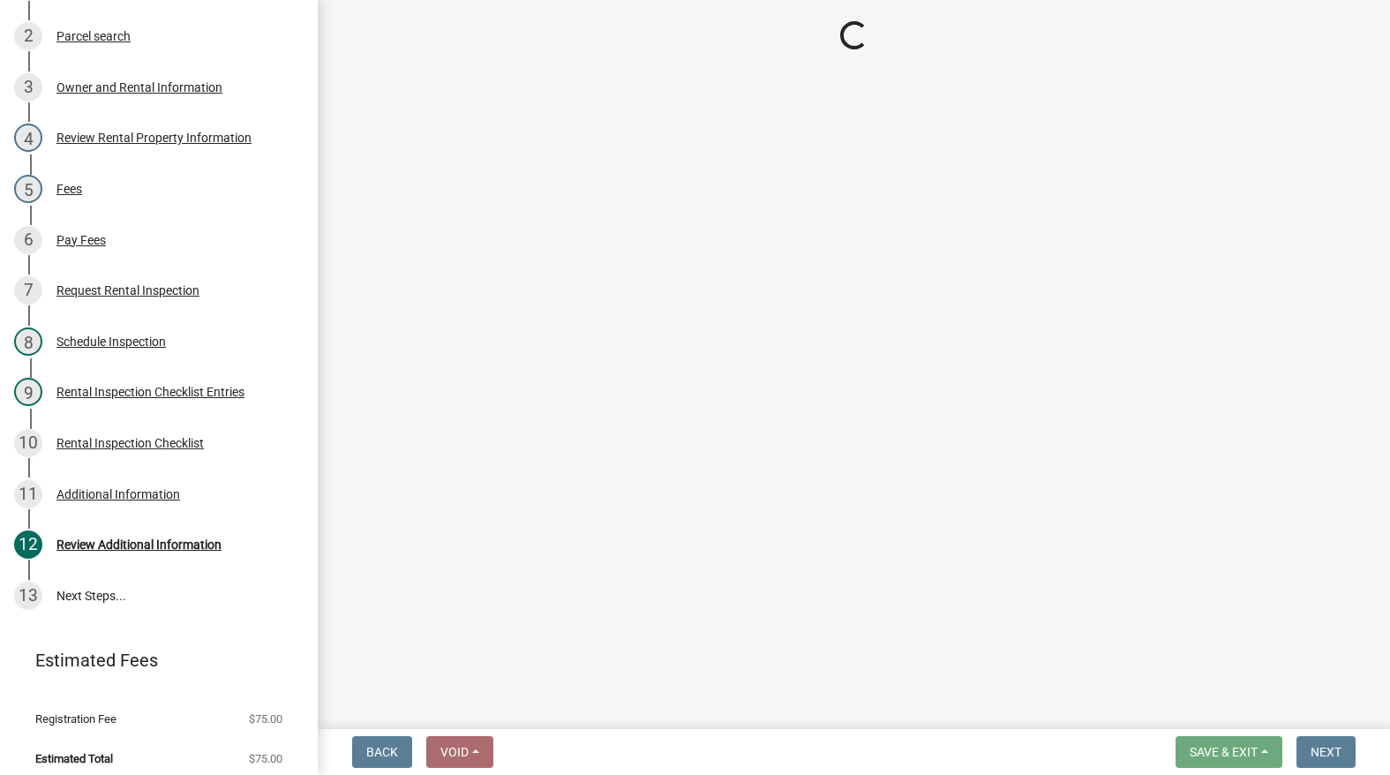
scroll to position [403, 0]
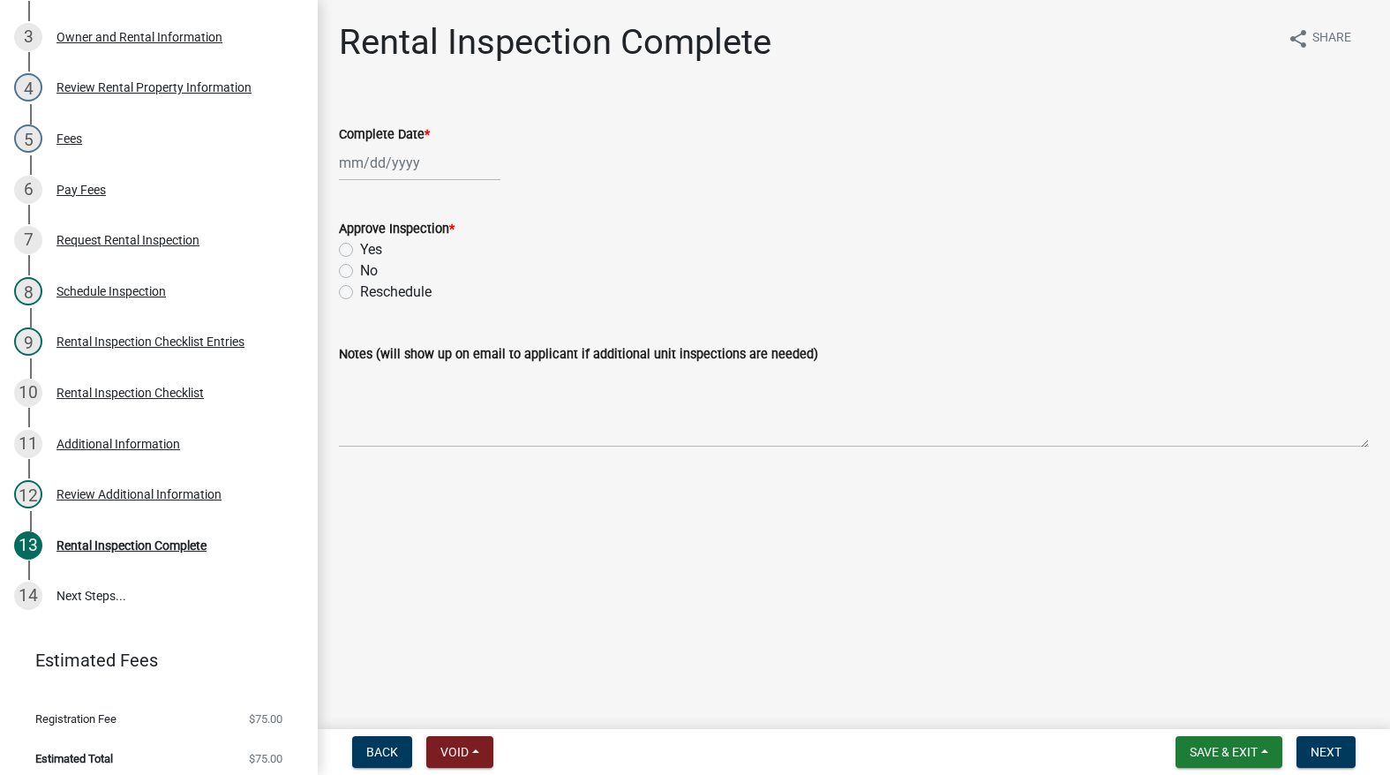
click at [400, 169] on div at bounding box center [419, 163] width 161 height 36
select select "9"
select select "2025"
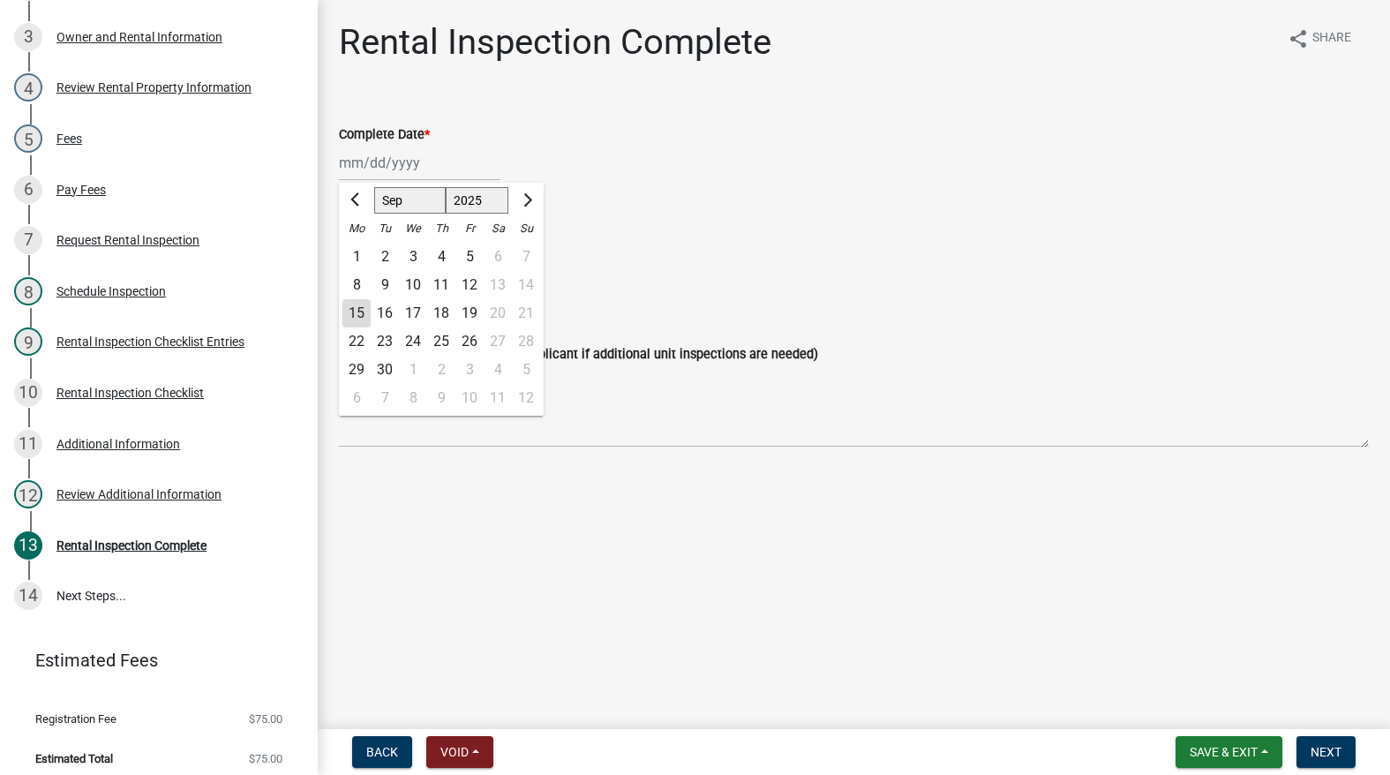
click at [368, 308] on div "15" at bounding box center [356, 313] width 28 height 28
type input "[DATE]"
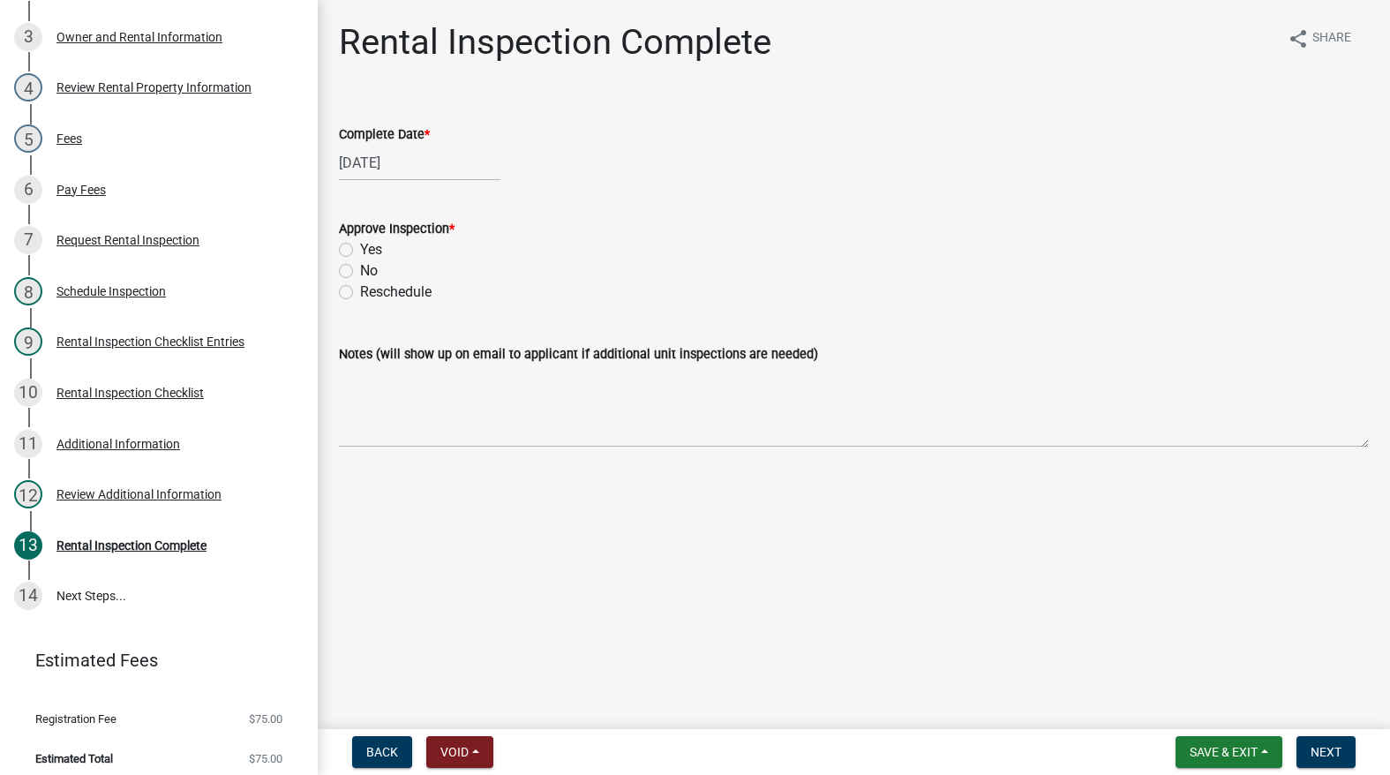
click at [360, 251] on label "Yes" at bounding box center [371, 249] width 22 height 21
click at [360, 251] on input "Yes" at bounding box center [365, 244] width 11 height 11
radio input "true"
click at [1322, 746] on span "Next" at bounding box center [1325, 752] width 31 height 14
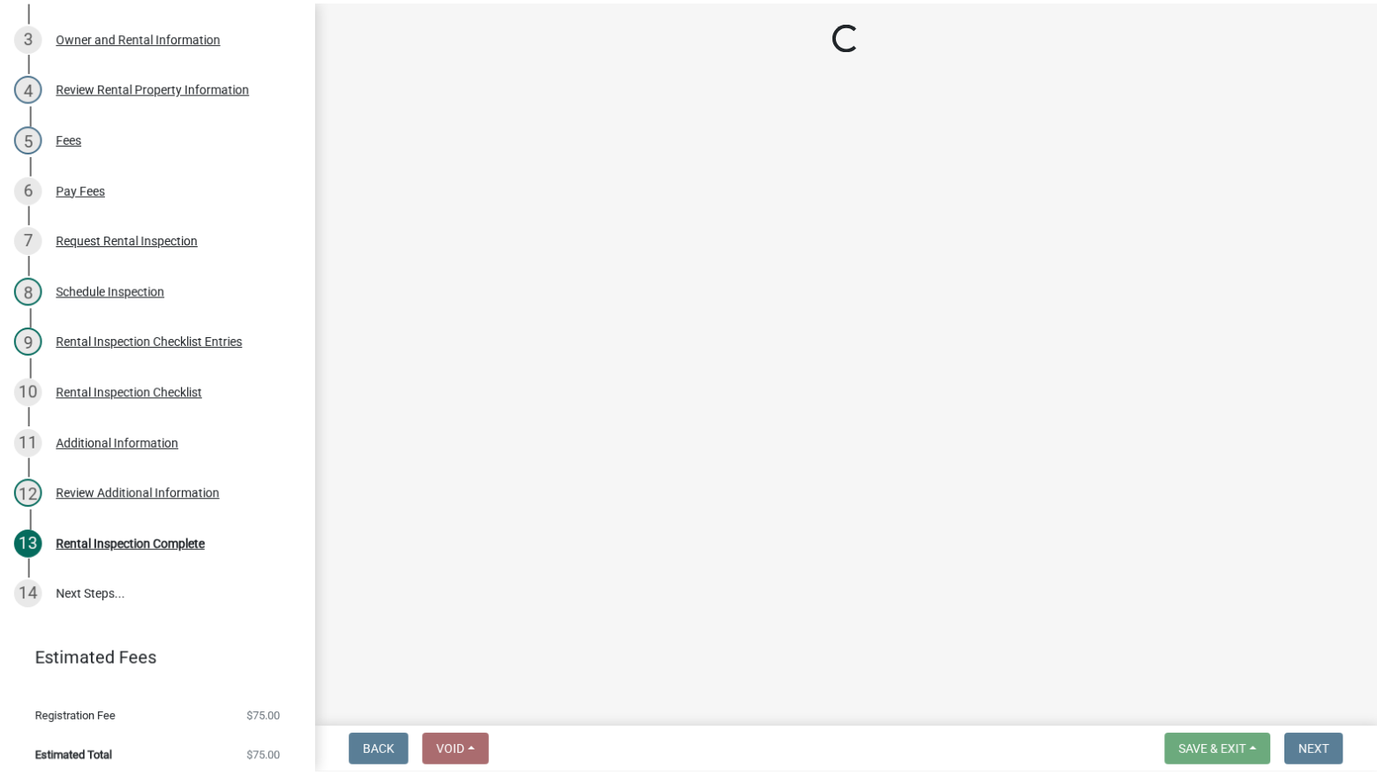
scroll to position [454, 0]
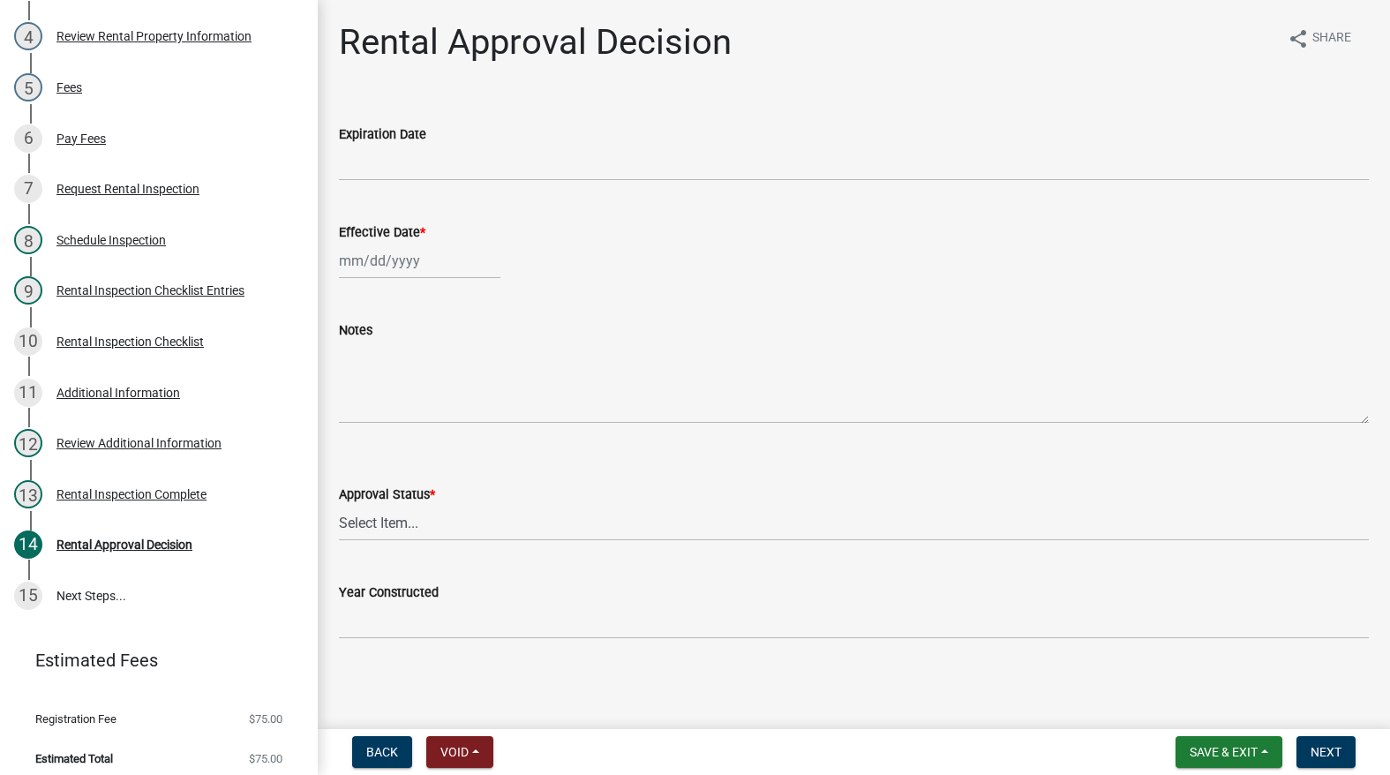
click at [400, 259] on div at bounding box center [419, 261] width 161 height 36
select select "9"
select select "2025"
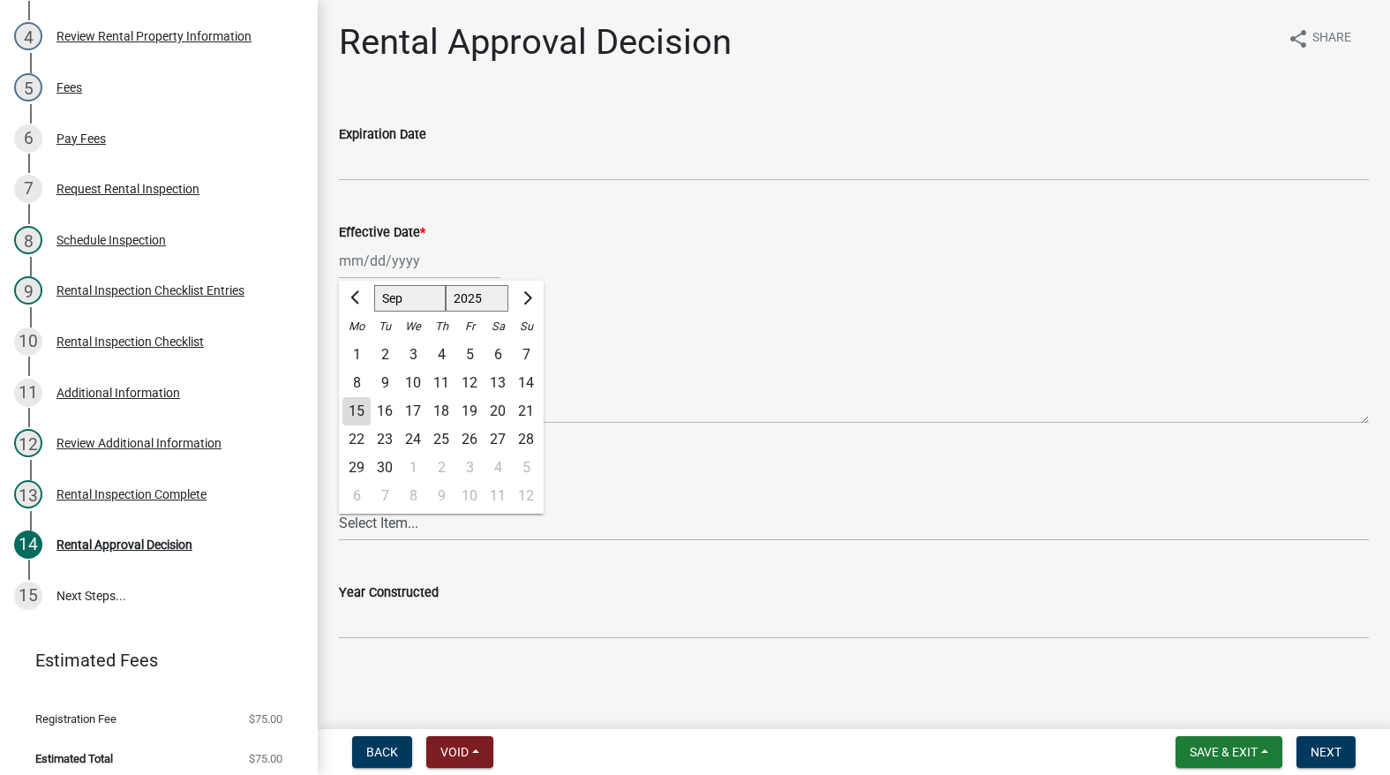
drag, startPoint x: 364, startPoint y: 403, endPoint x: 356, endPoint y: 424, distance: 22.6
click at [362, 403] on div "15" at bounding box center [356, 411] width 28 height 28
type input "[DATE]"
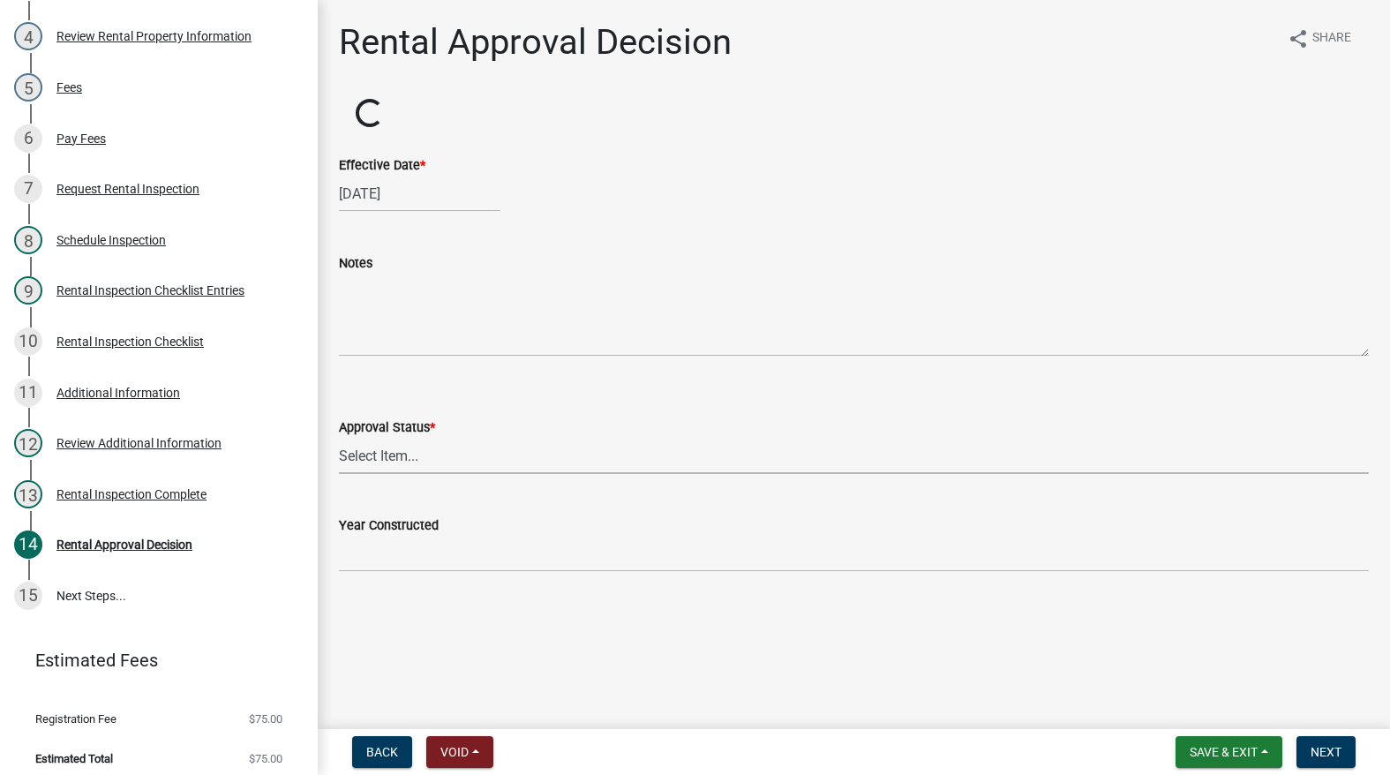
click at [367, 465] on select "Select Item... Approved Denied" at bounding box center [854, 456] width 1030 height 36
click at [339, 438] on select "Select Item... Approved Denied" at bounding box center [854, 456] width 1030 height 36
select select "4b86b809-39dd-4c68-9f3d-fdb3e7050482"
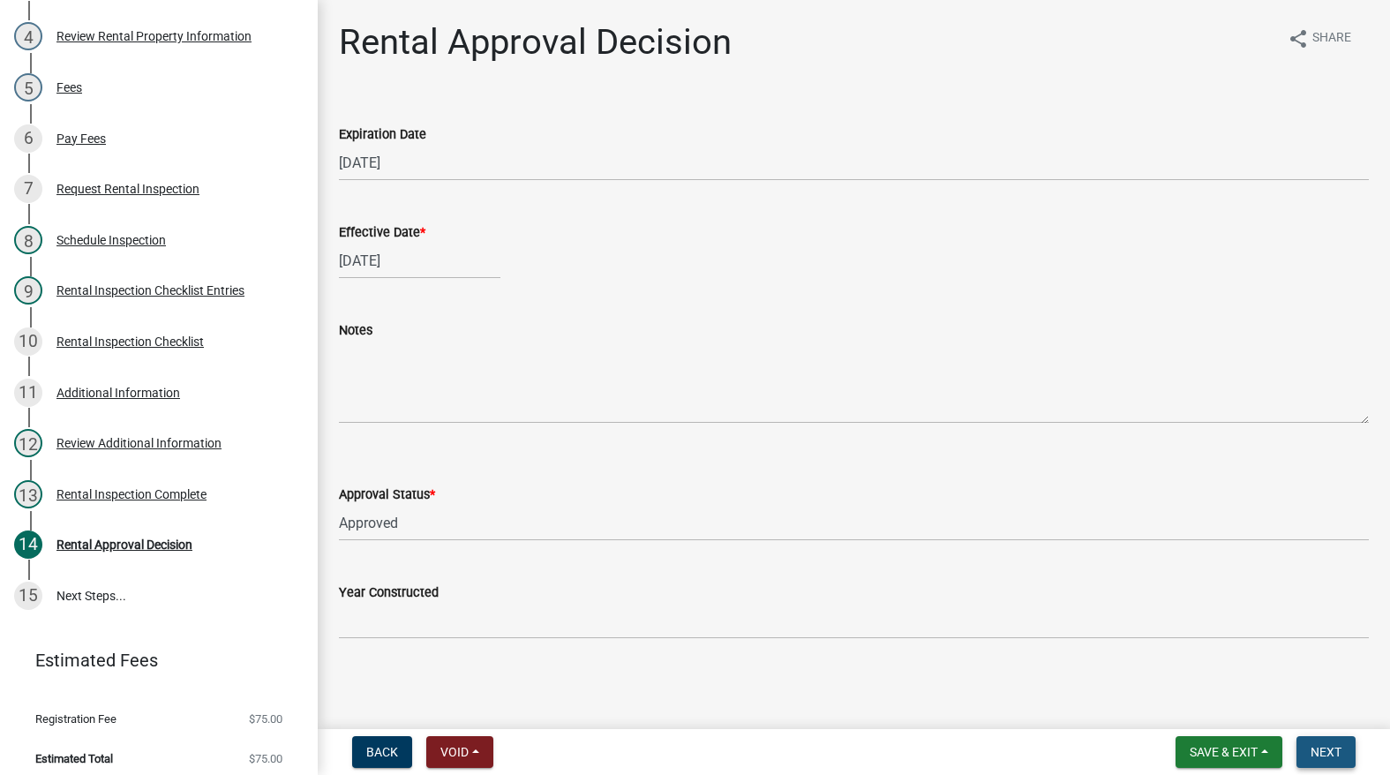
click at [1345, 743] on button "Next" at bounding box center [1325, 752] width 59 height 32
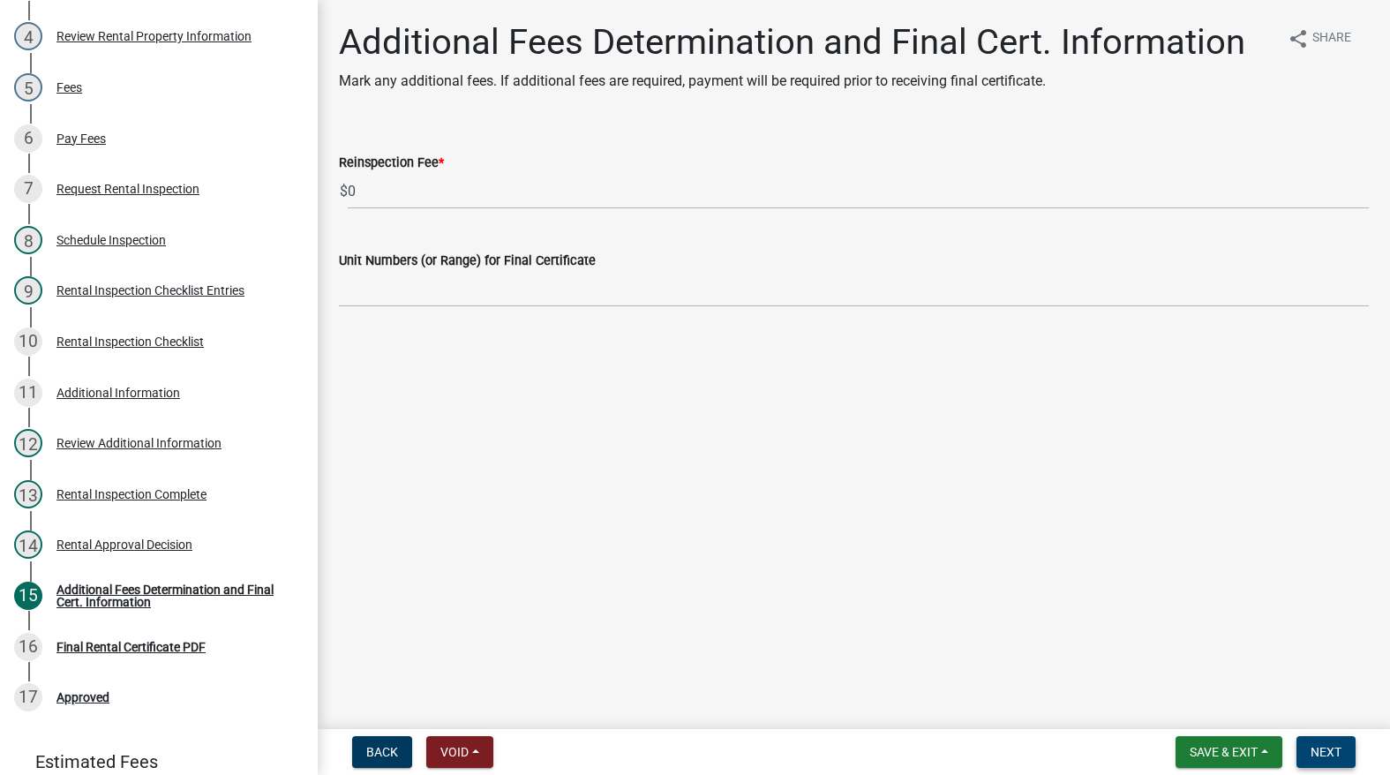
click at [1327, 747] on span "Next" at bounding box center [1325, 752] width 31 height 14
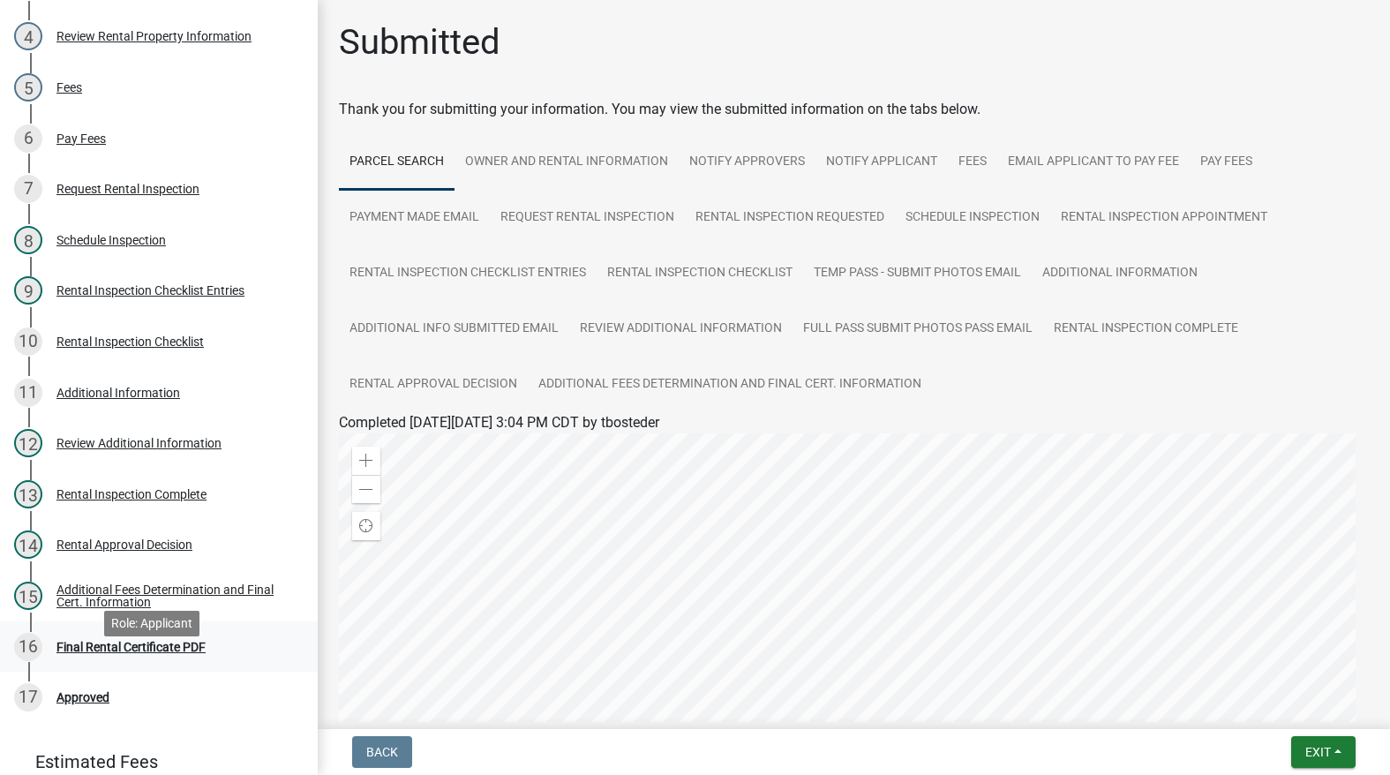
click at [138, 653] on div "Final Rental Certificate PDF" at bounding box center [130, 647] width 149 height 12
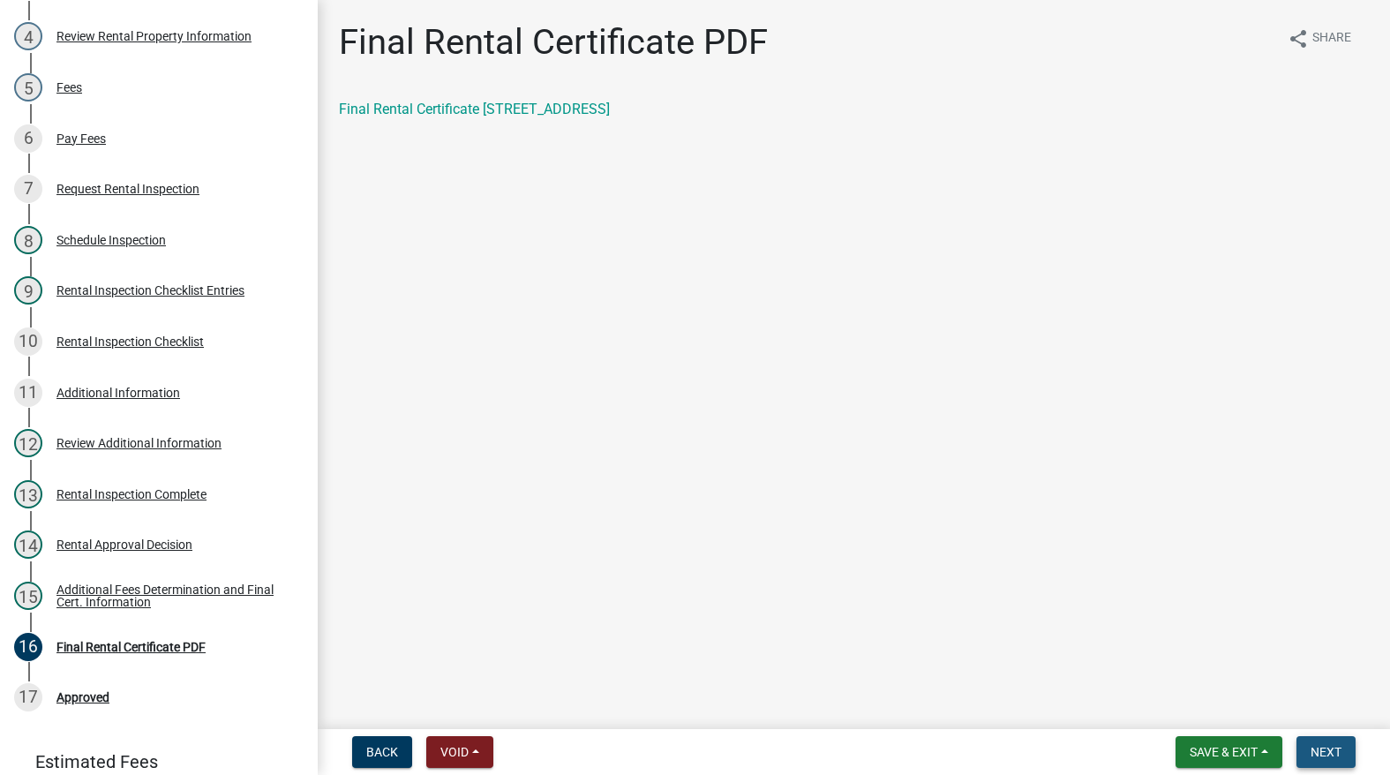
click at [1332, 753] on span "Next" at bounding box center [1325, 752] width 31 height 14
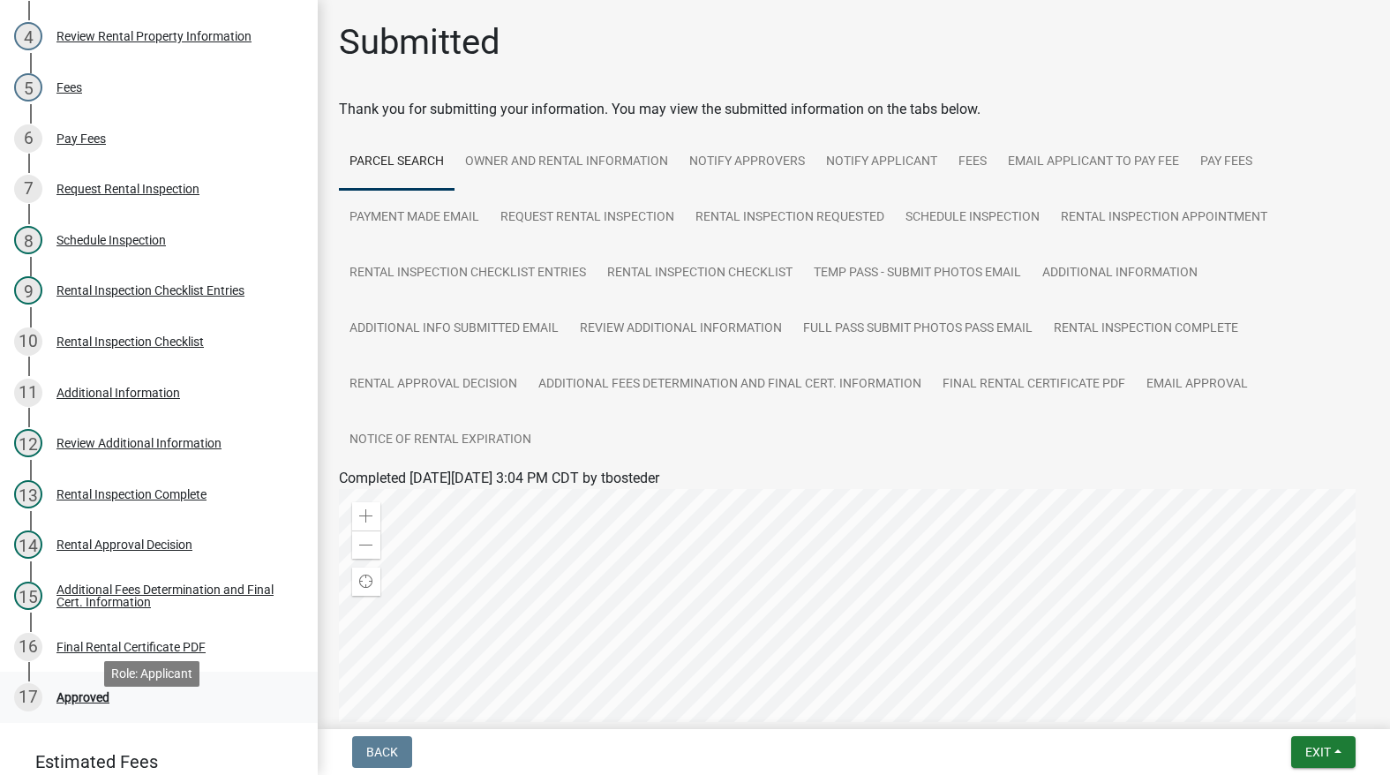
click at [83, 703] on div "Approved" at bounding box center [82, 697] width 53 height 12
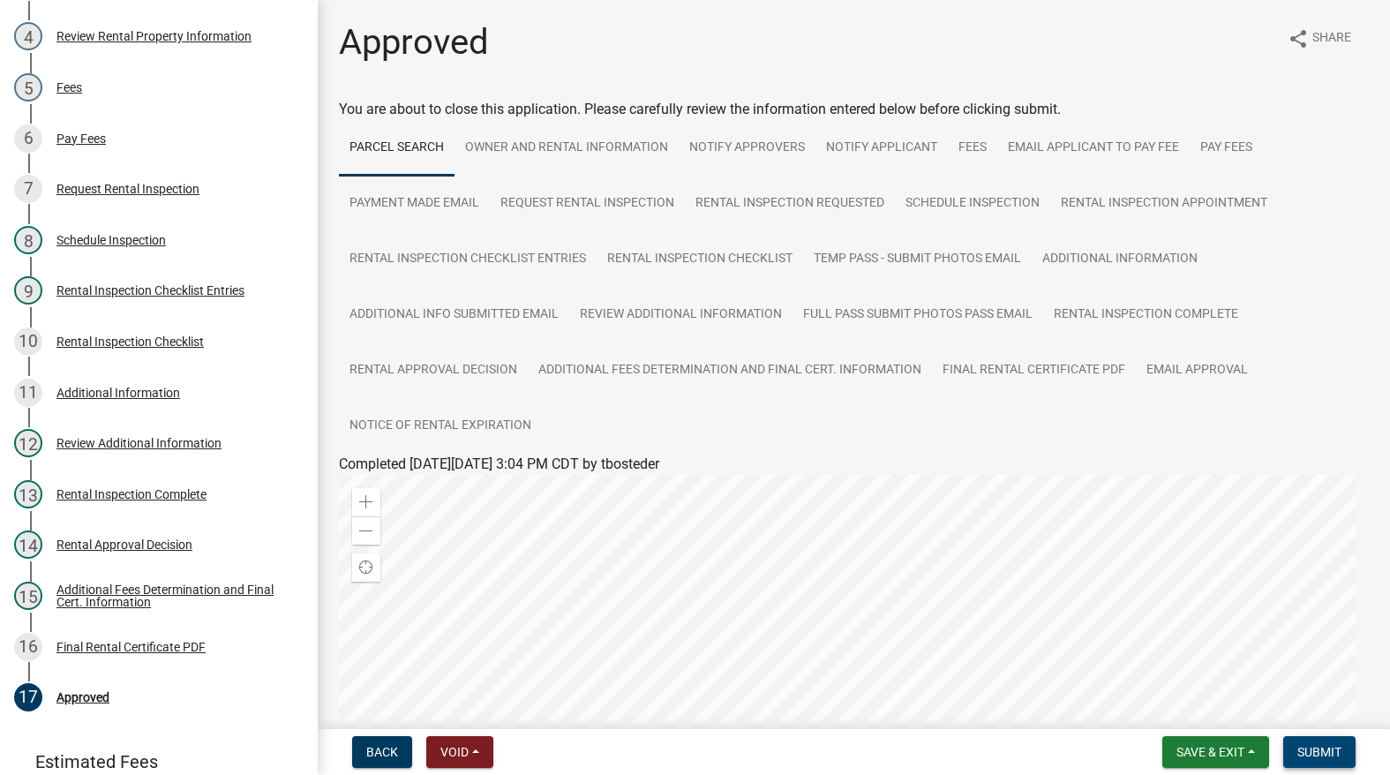
click at [1330, 740] on button "Submit" at bounding box center [1319, 752] width 72 height 32
